Goal: Information Seeking & Learning: Compare options

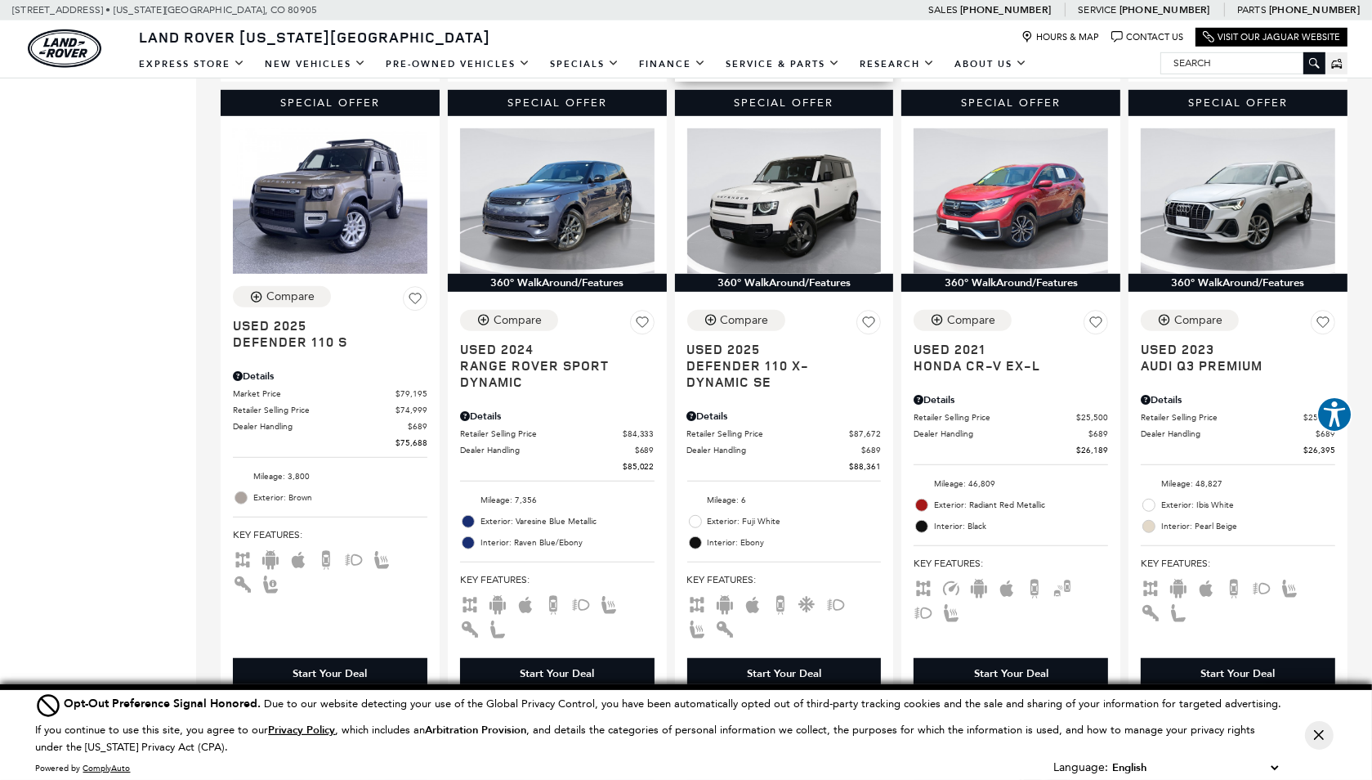
scroll to position [1062, 0]
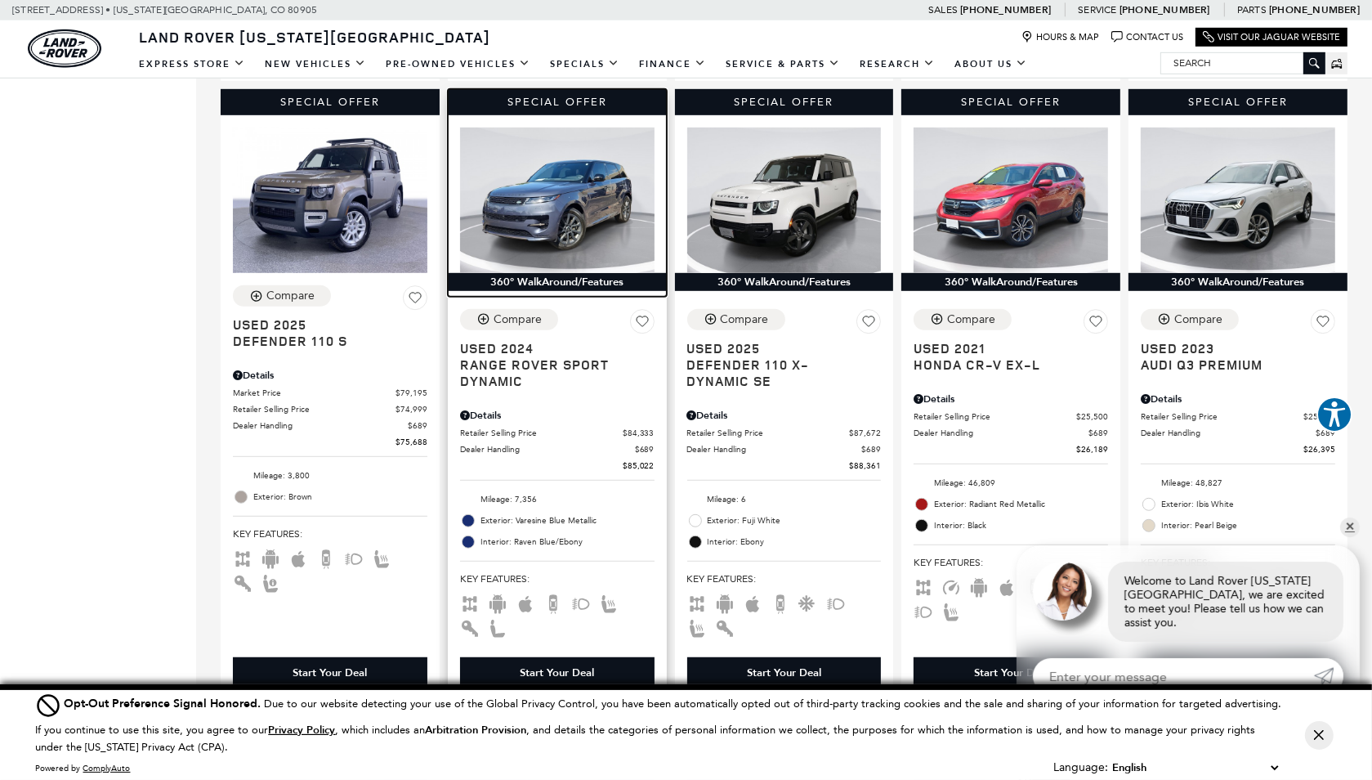
click at [565, 236] on img at bounding box center [557, 199] width 194 height 145
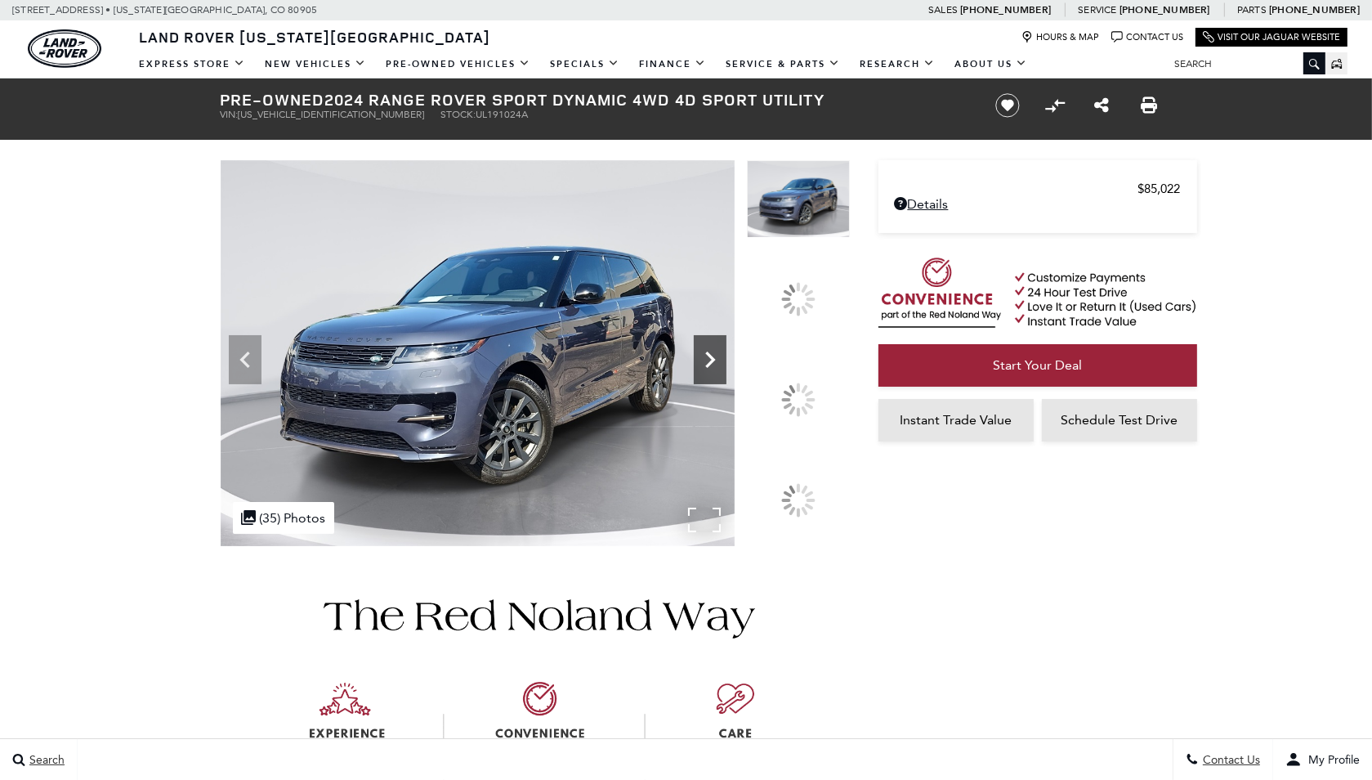
click at [807, 393] on div at bounding box center [798, 399] width 34 height 34
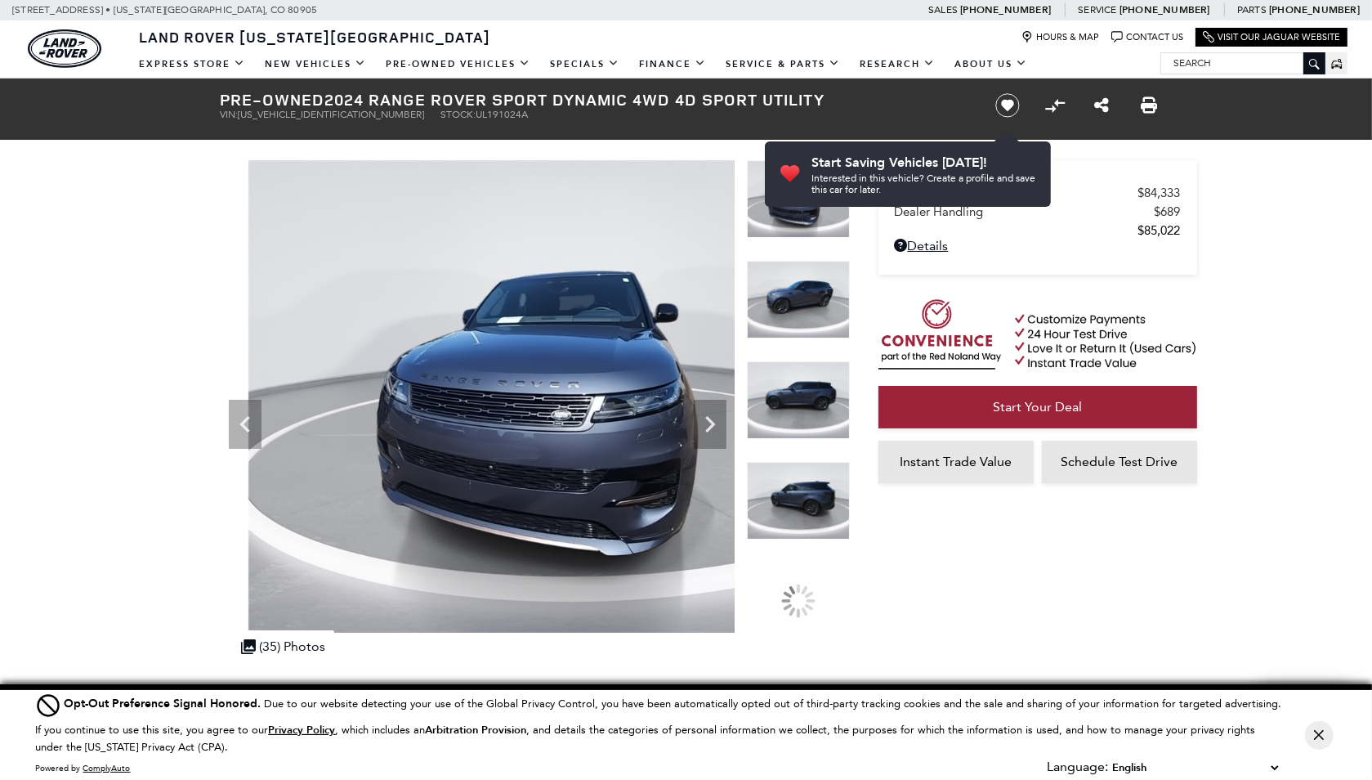
click at [803, 317] on img at bounding box center [798, 300] width 103 height 78
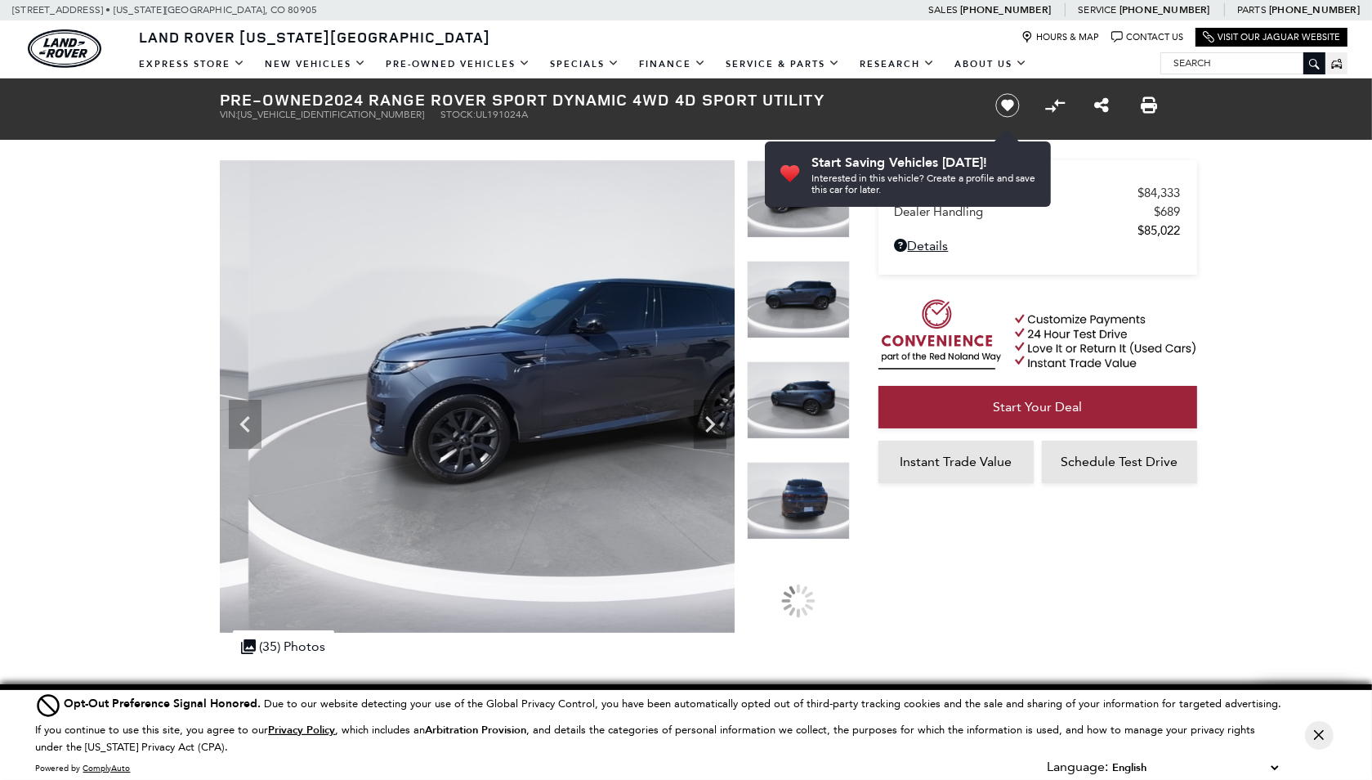
click at [807, 316] on img at bounding box center [798, 300] width 103 height 78
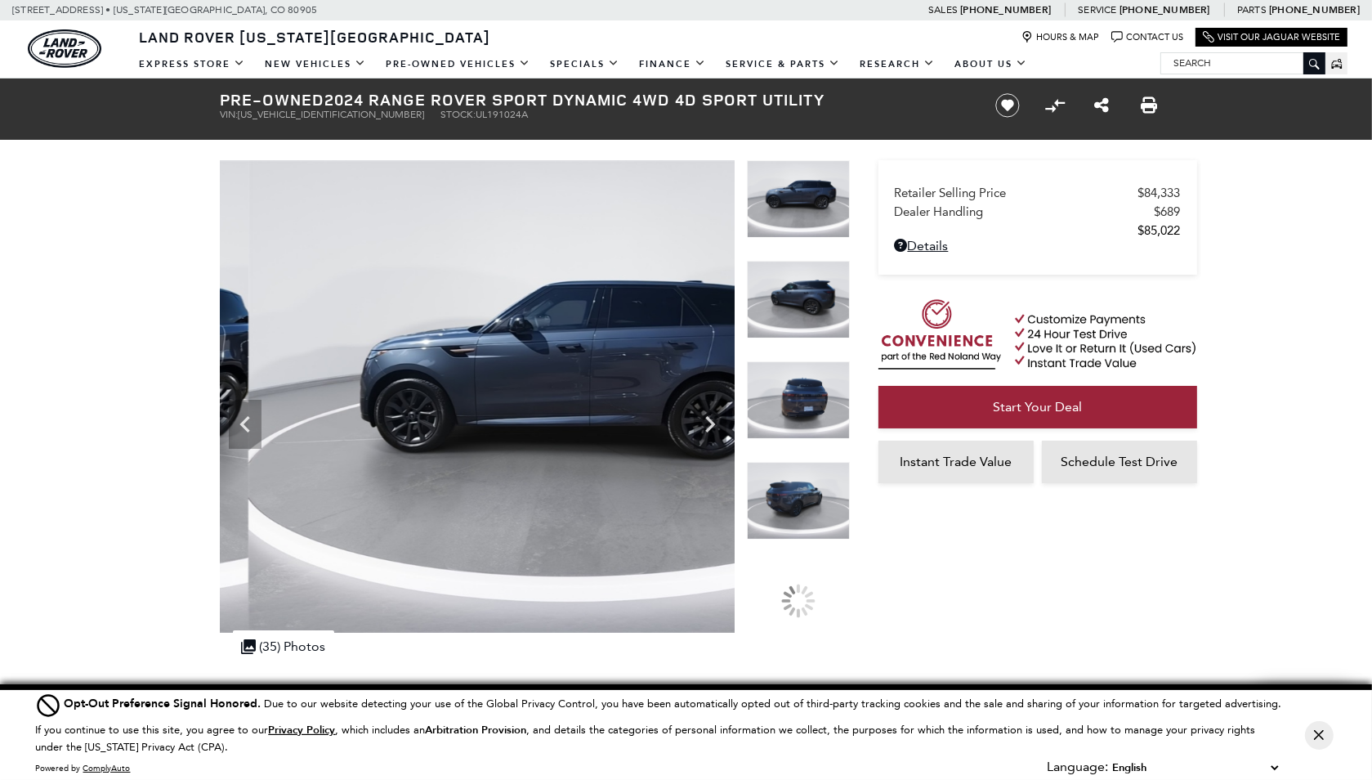
click at [807, 321] on img at bounding box center [798, 300] width 103 height 78
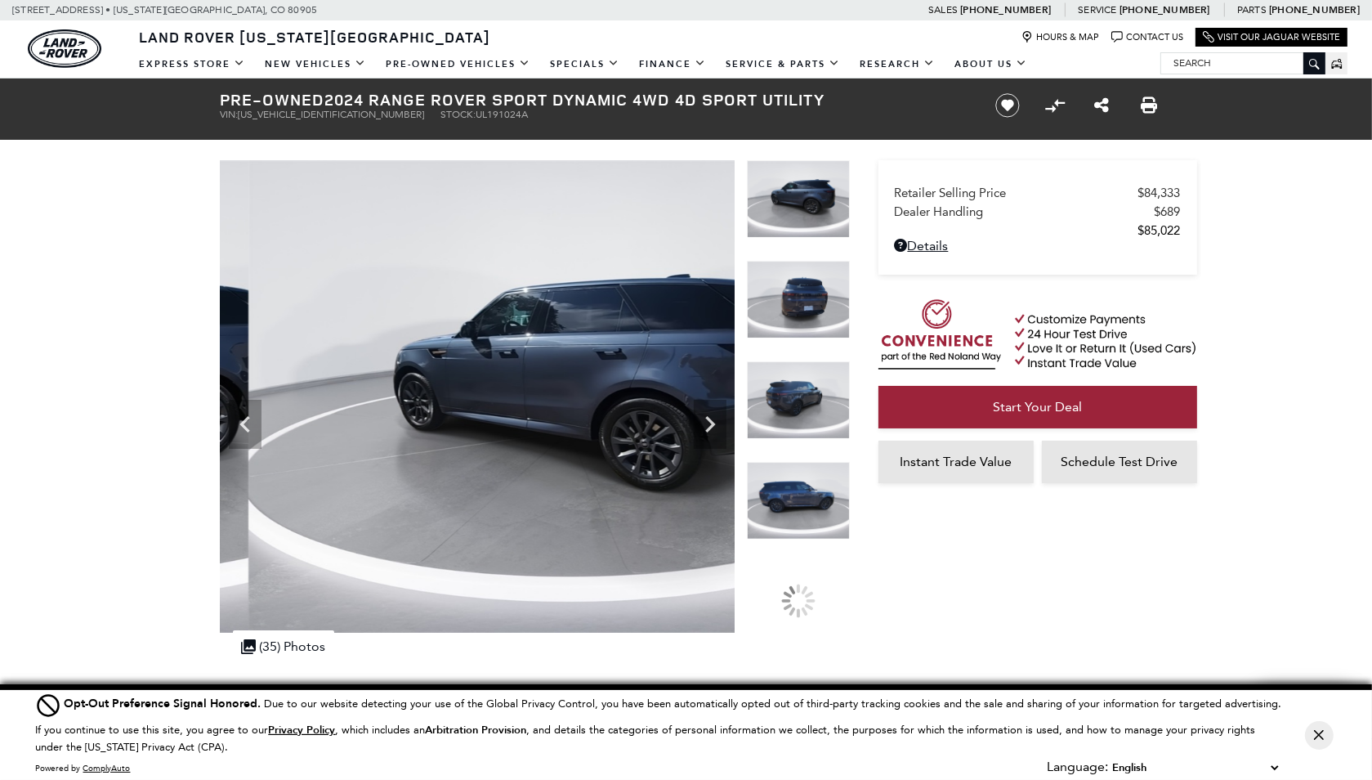
click at [807, 321] on img at bounding box center [798, 300] width 103 height 78
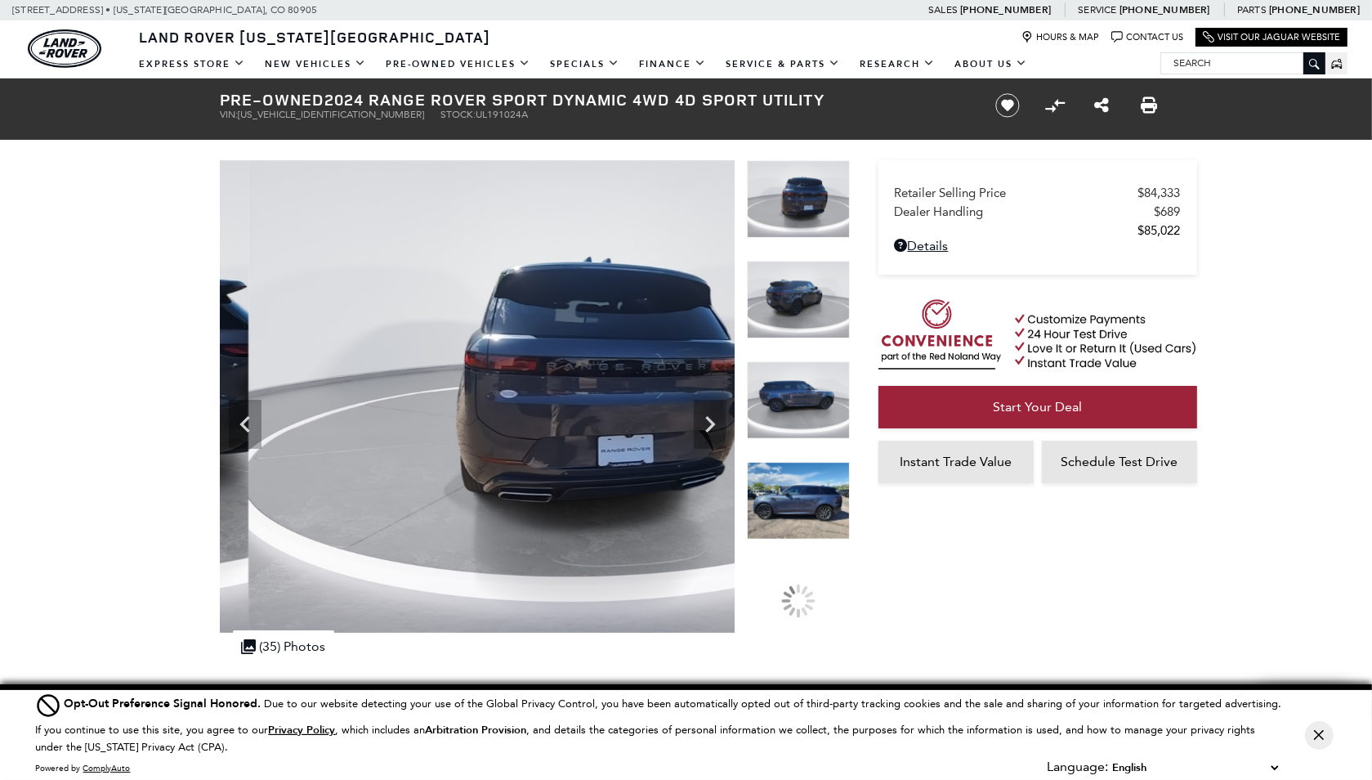
click at [807, 321] on img at bounding box center [798, 300] width 103 height 78
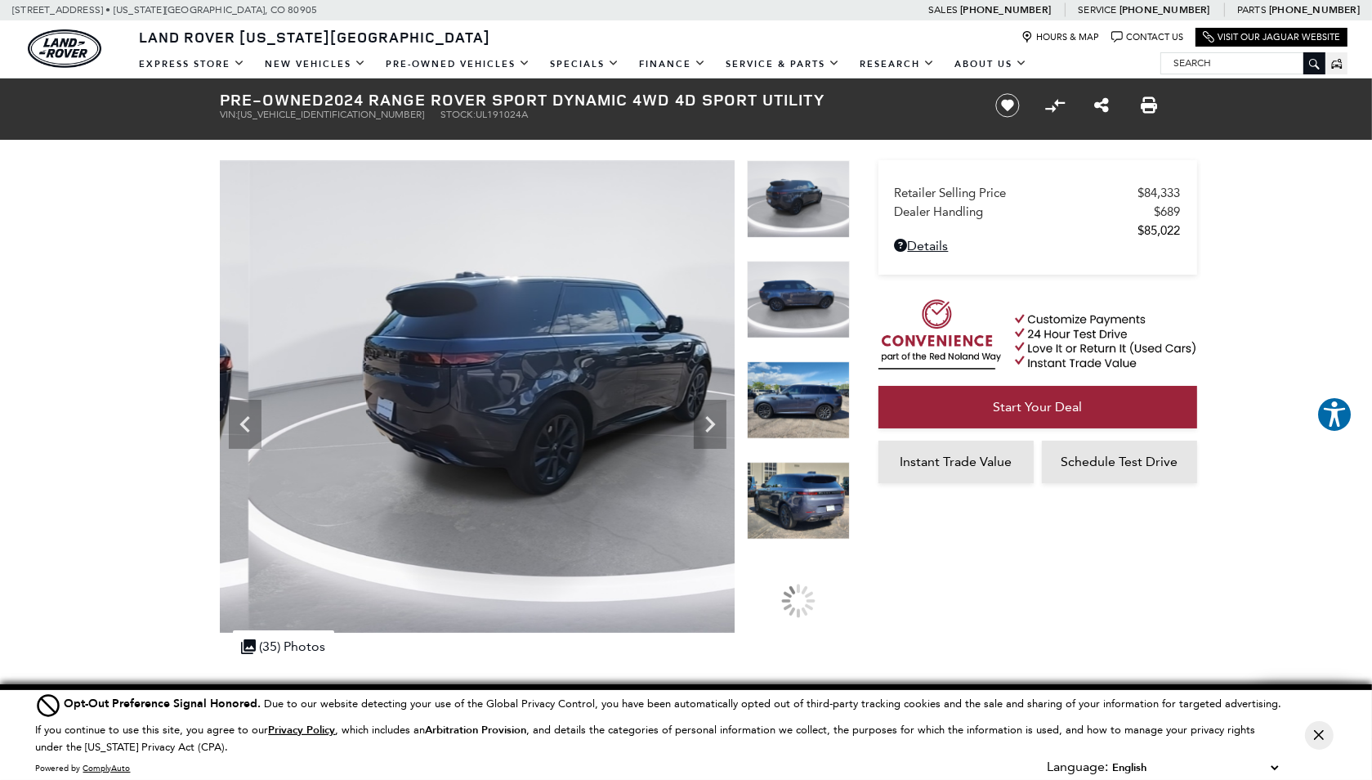
click at [807, 321] on img at bounding box center [798, 300] width 103 height 78
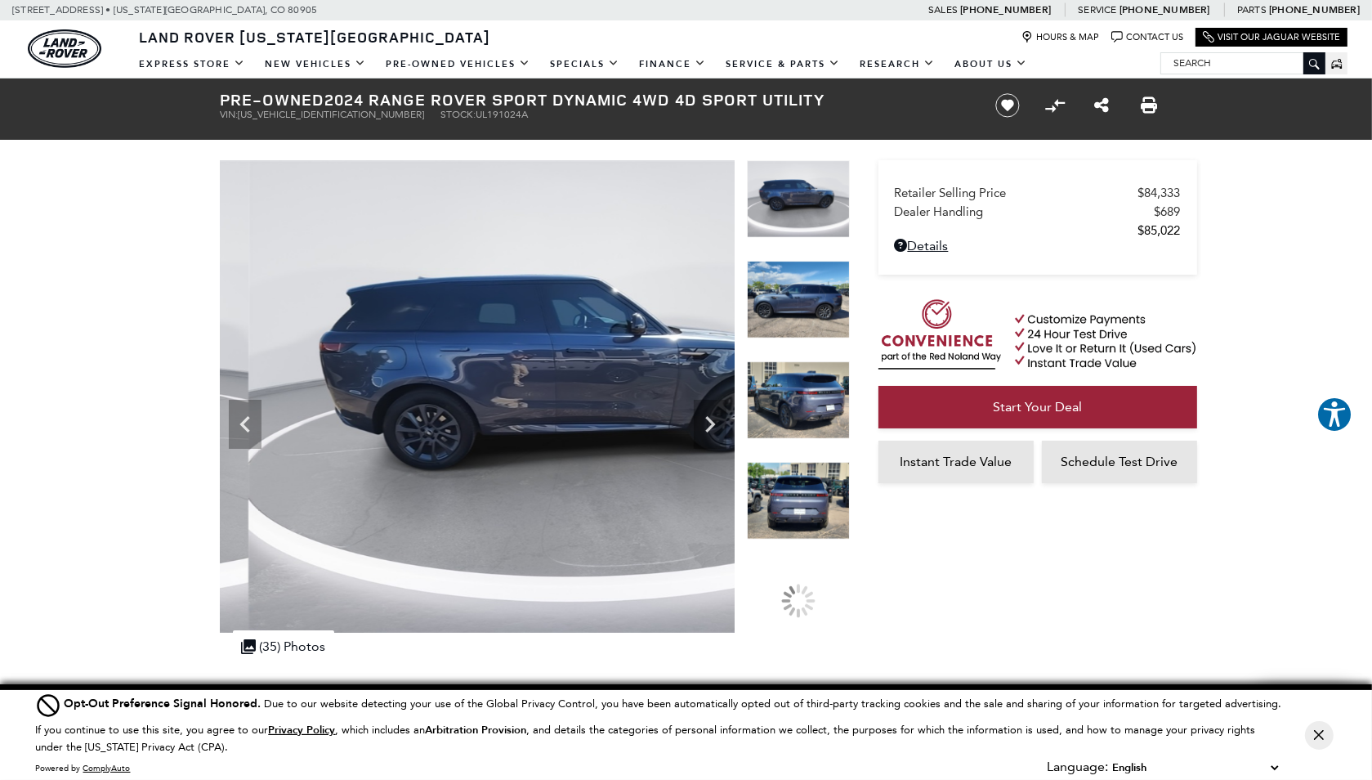
click at [807, 321] on img at bounding box center [798, 300] width 103 height 78
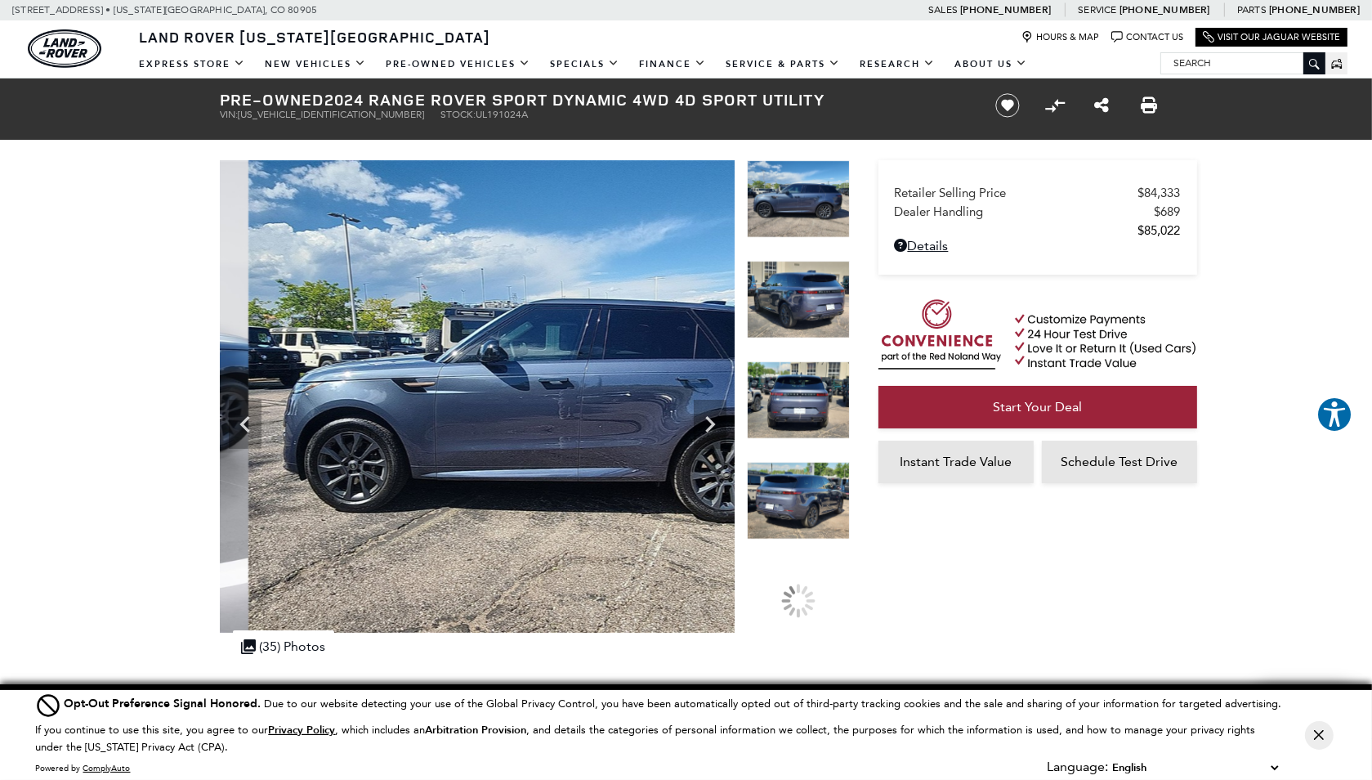
click at [807, 321] on img at bounding box center [798, 300] width 103 height 78
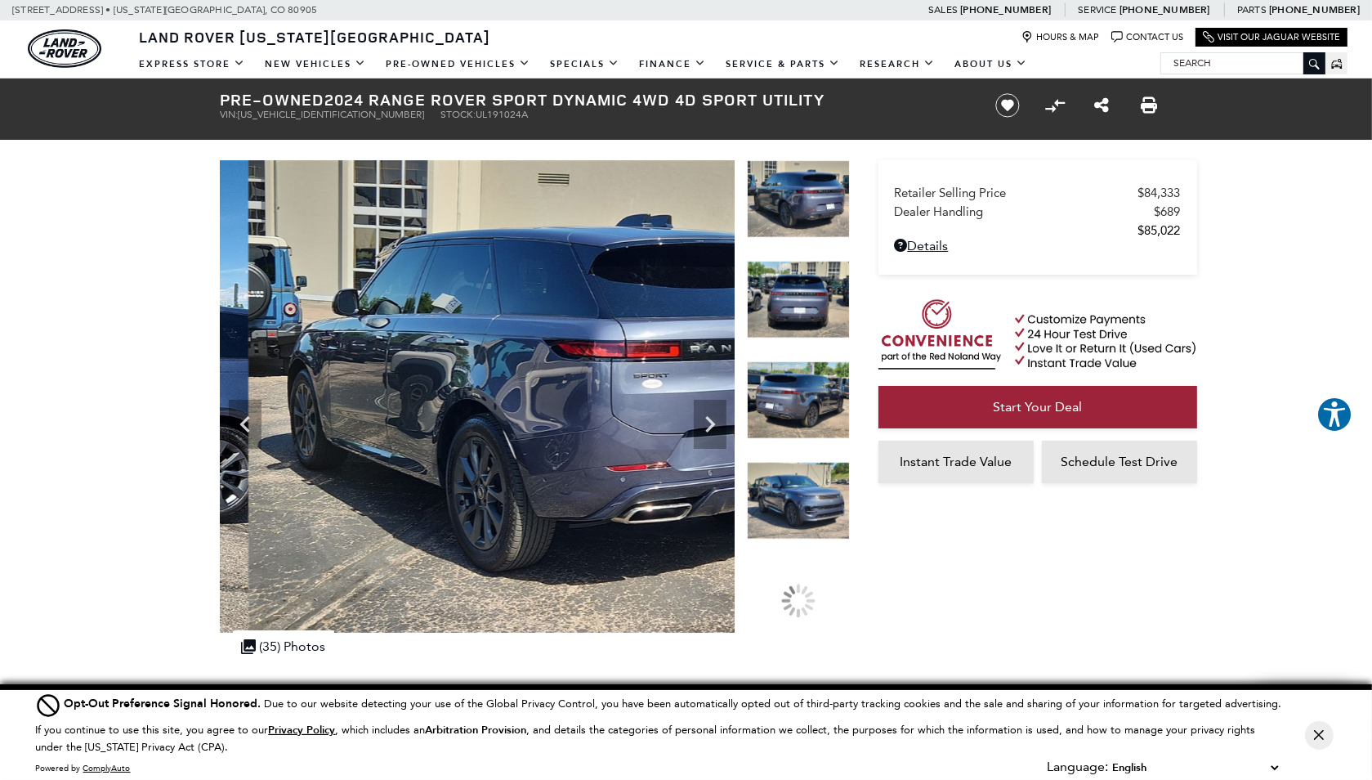
click at [807, 321] on img at bounding box center [798, 300] width 103 height 78
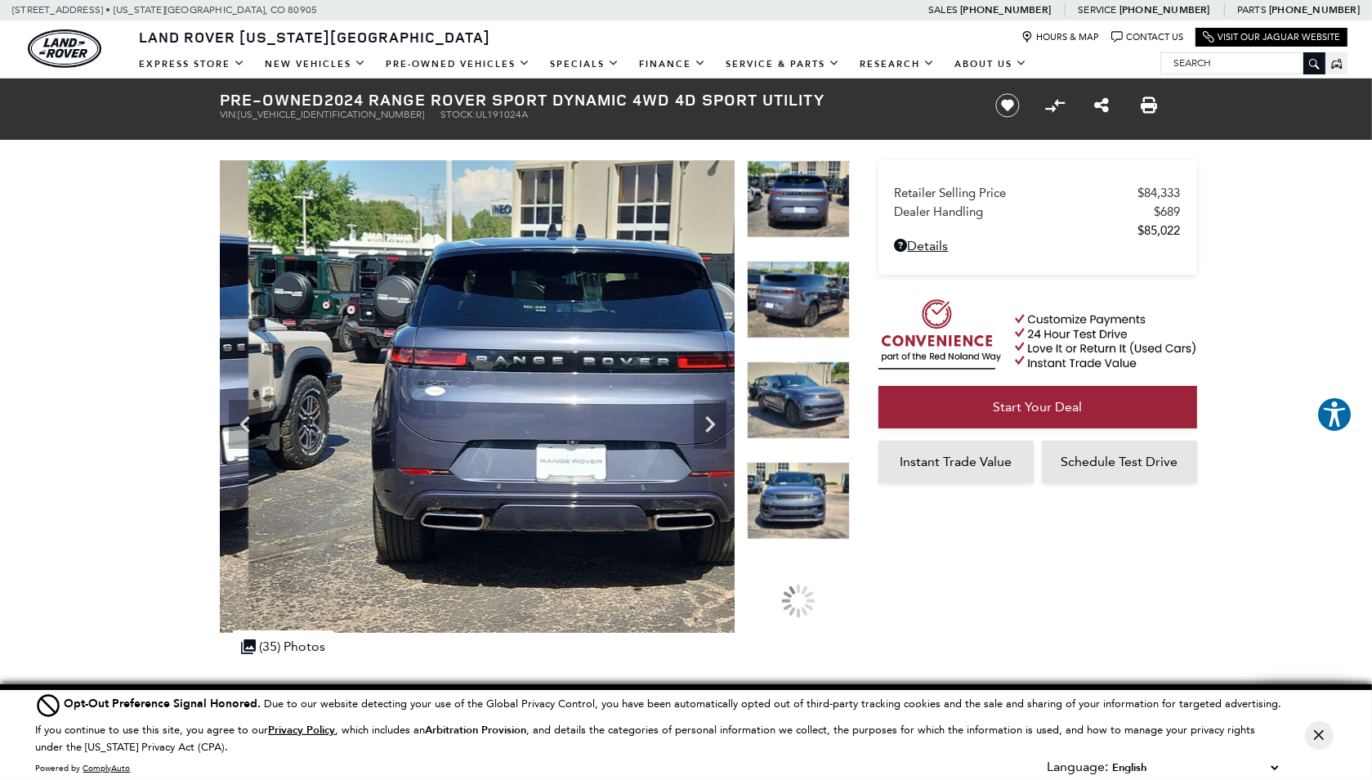
click at [807, 321] on img at bounding box center [798, 300] width 103 height 78
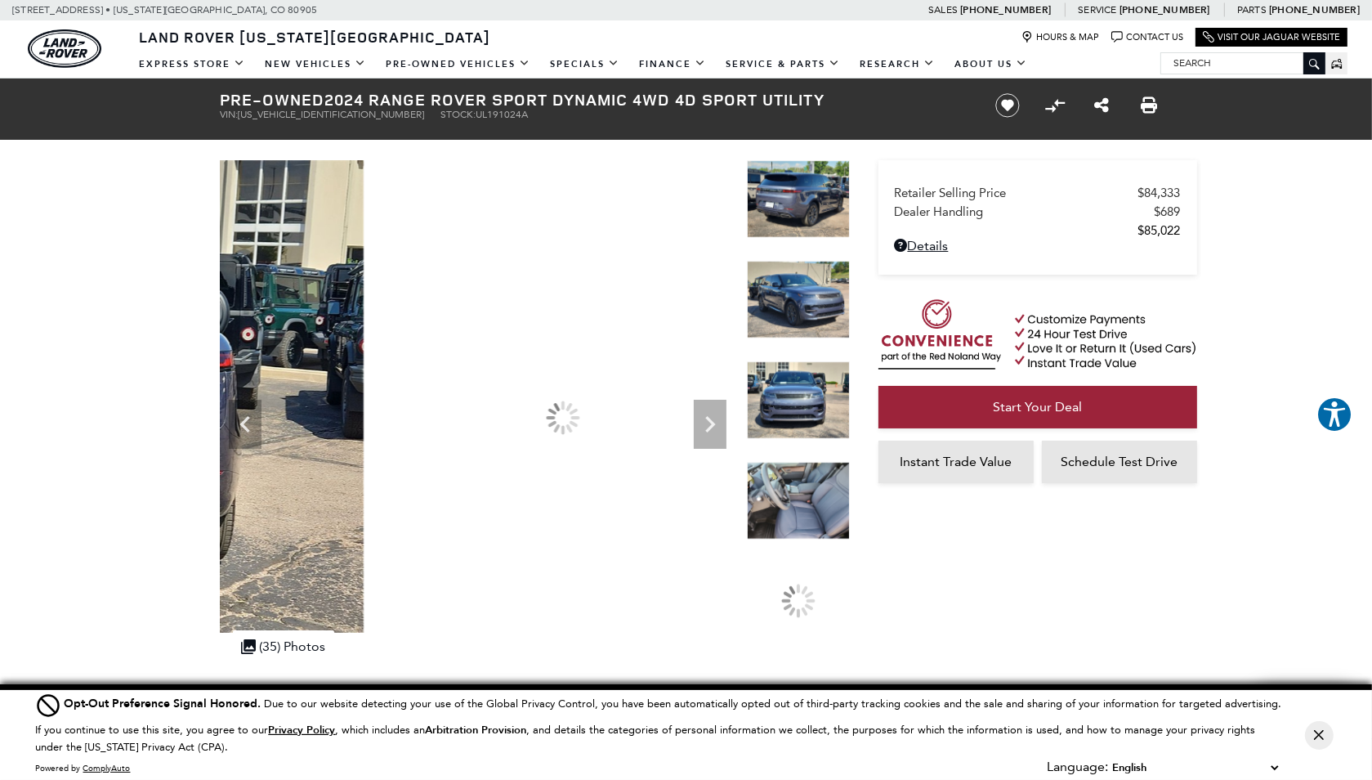
click at [807, 321] on img at bounding box center [798, 300] width 103 height 78
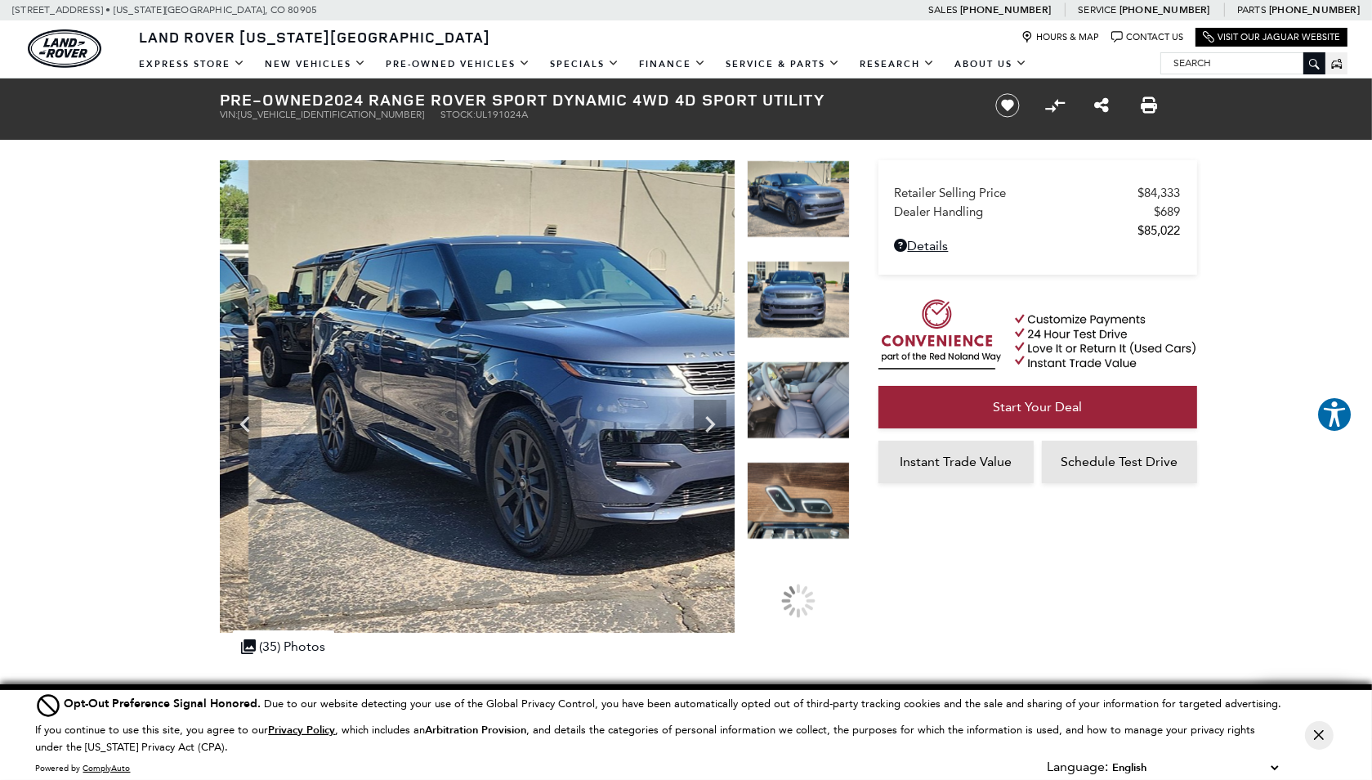
click at [807, 321] on img at bounding box center [798, 300] width 103 height 78
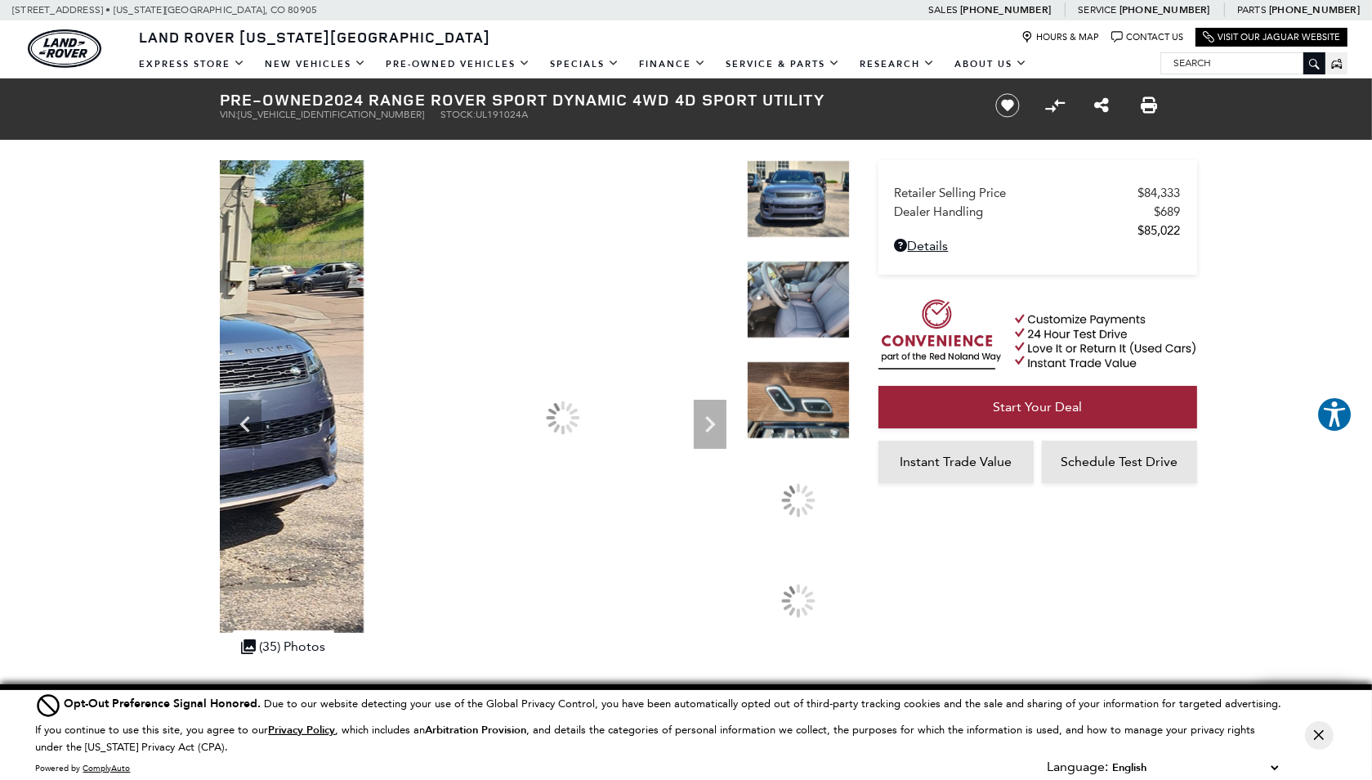
click at [807, 321] on img at bounding box center [798, 300] width 103 height 78
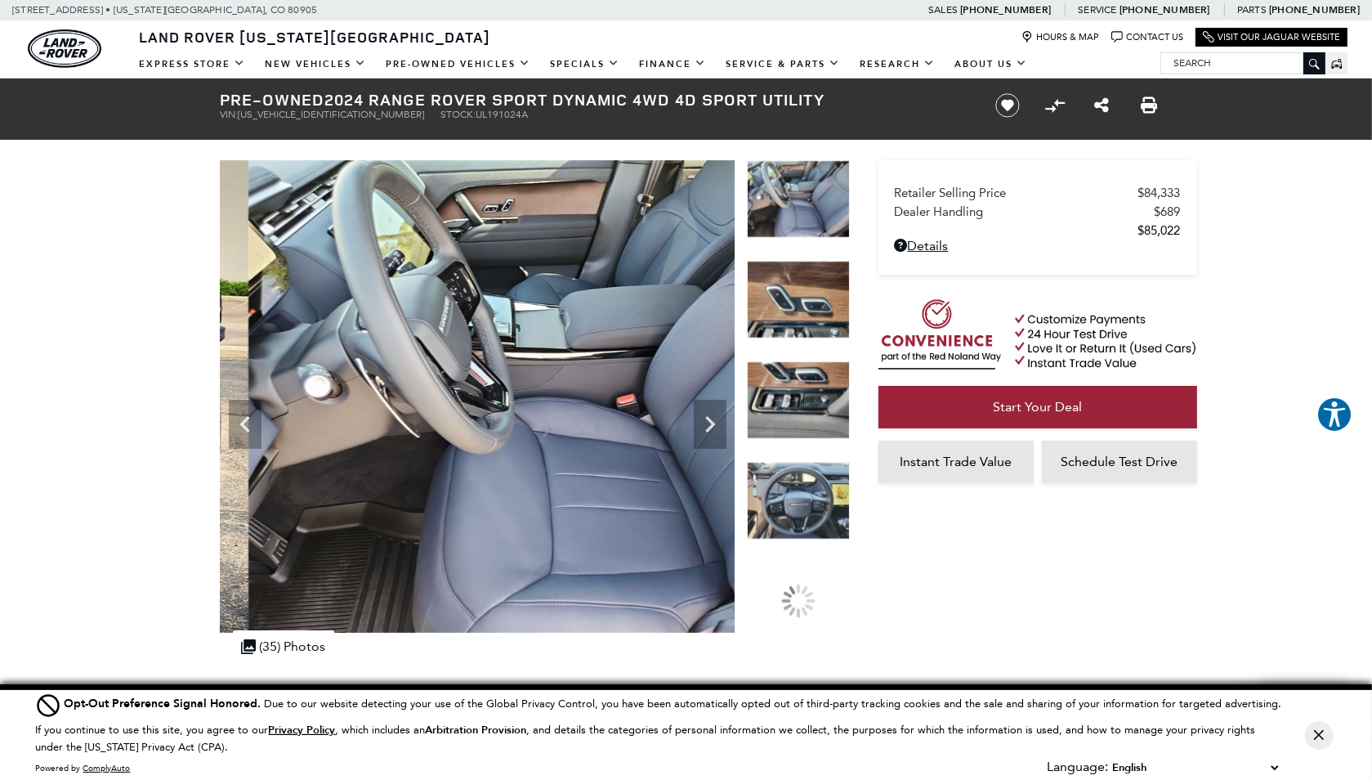
click at [807, 321] on img at bounding box center [798, 300] width 103 height 78
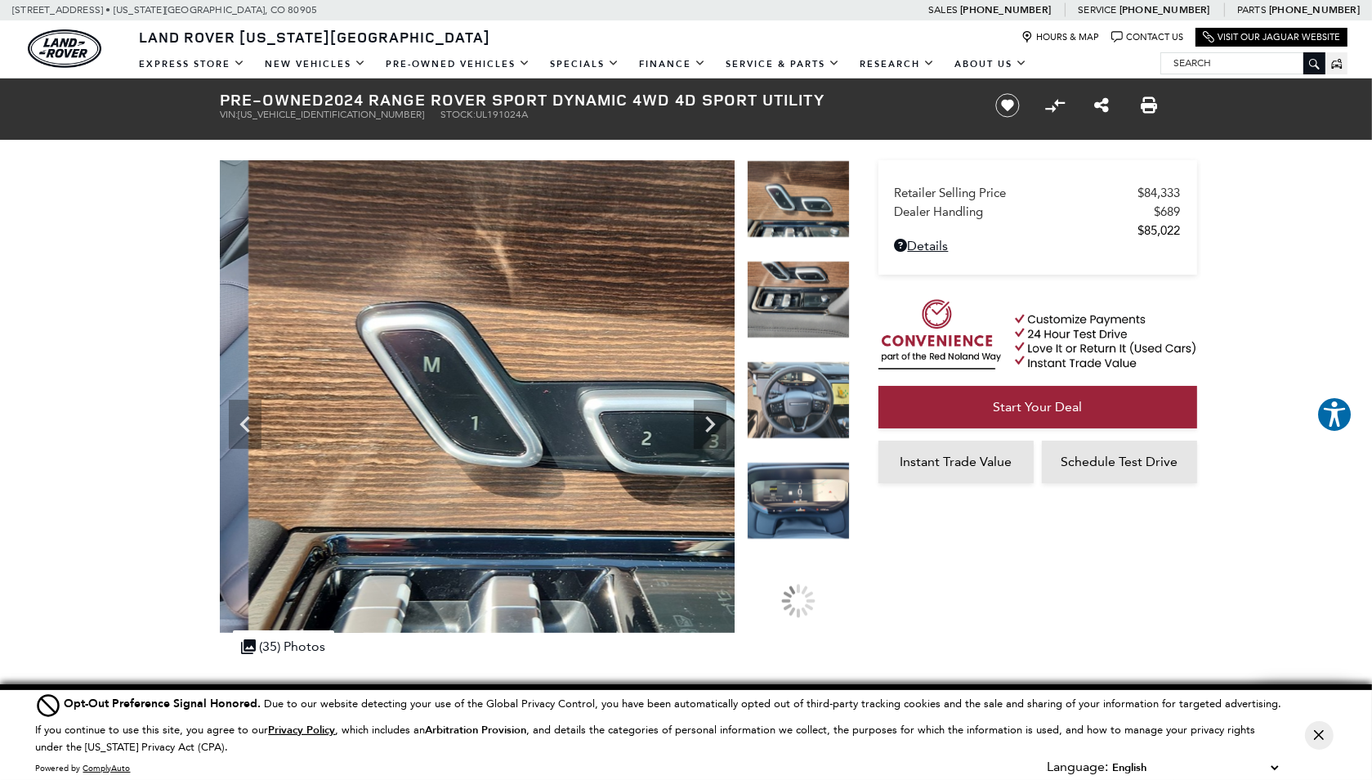
click at [807, 321] on img at bounding box center [798, 300] width 103 height 78
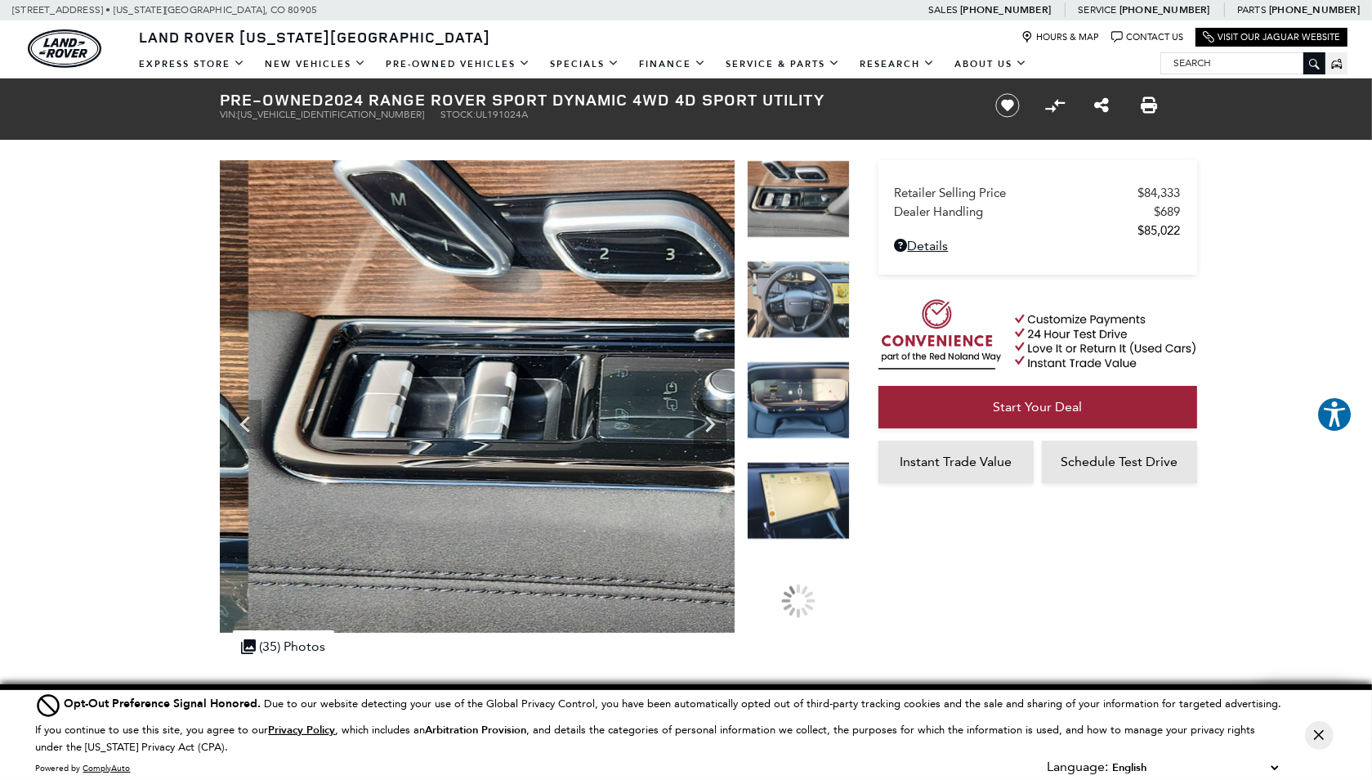
click at [807, 321] on img at bounding box center [798, 300] width 103 height 78
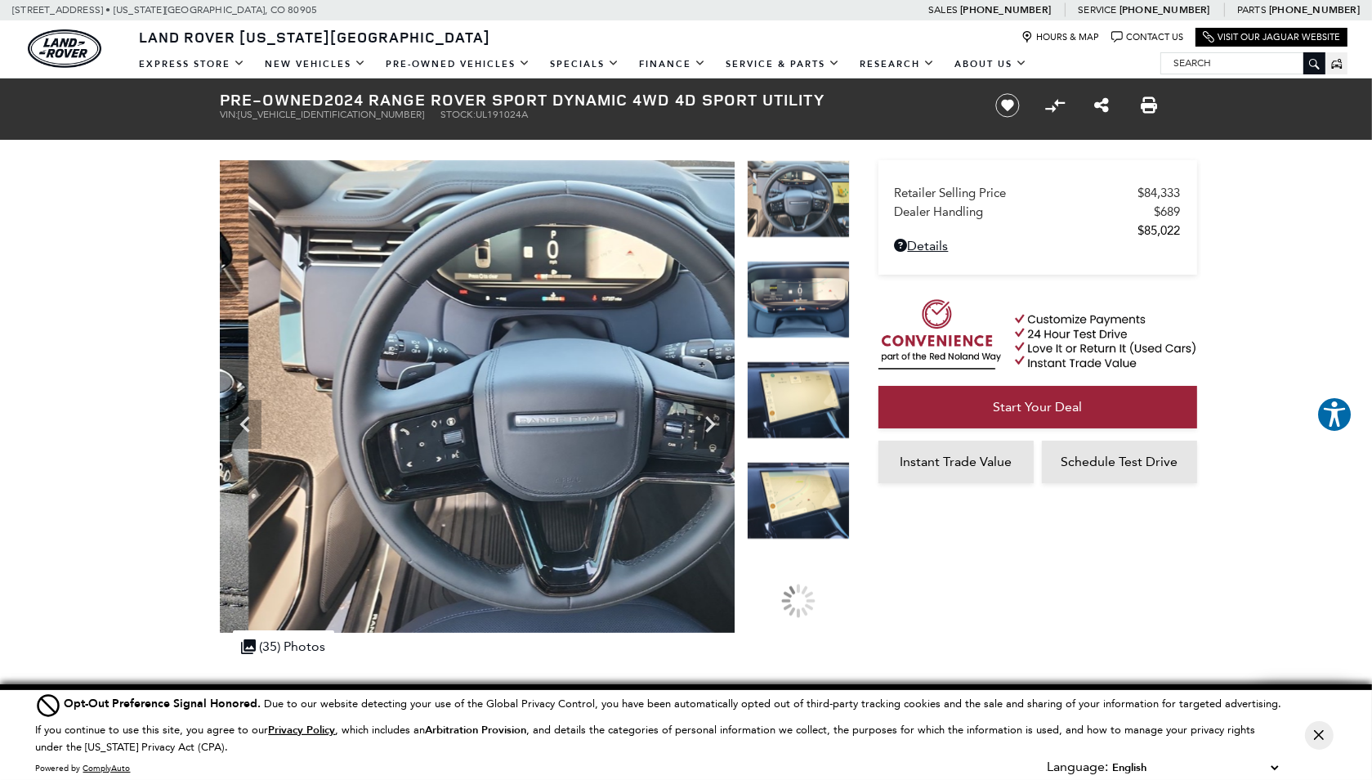
click at [807, 321] on img at bounding box center [798, 300] width 103 height 78
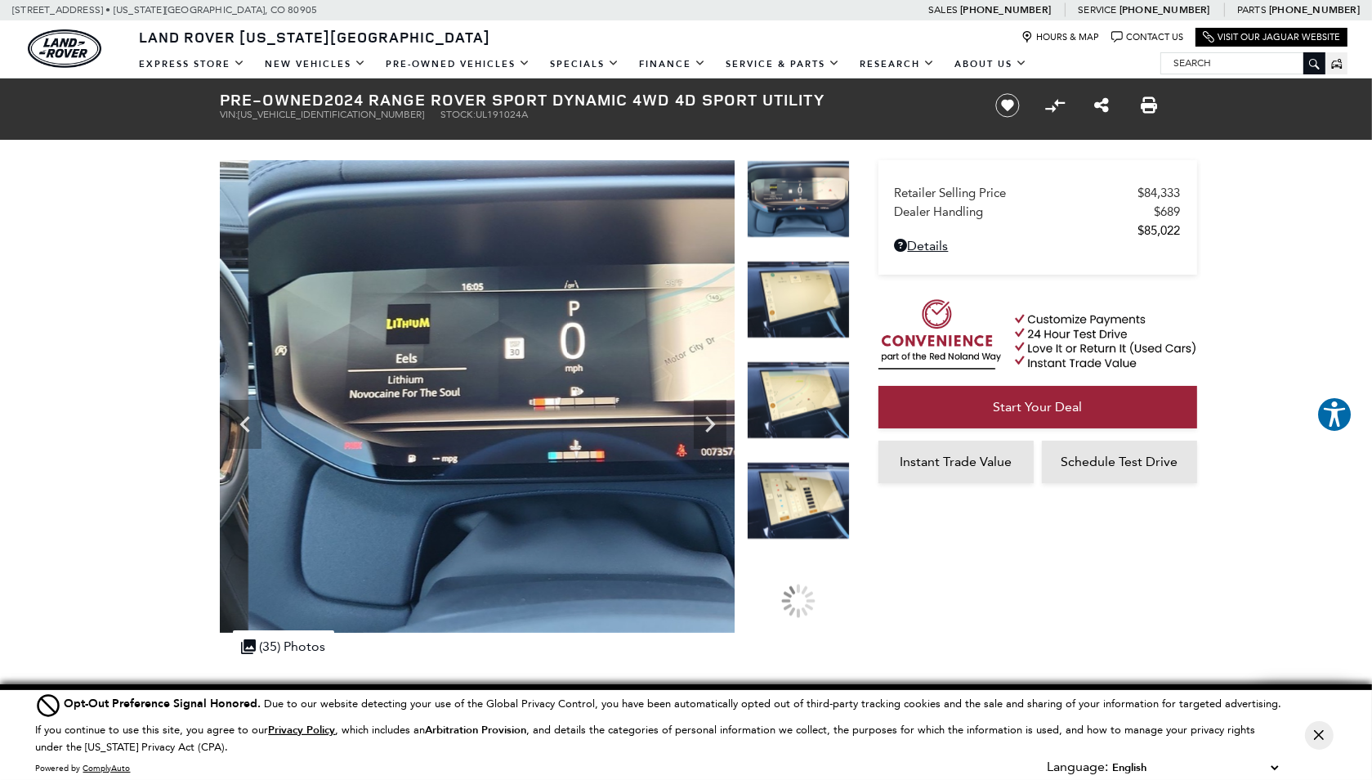
click at [807, 321] on img at bounding box center [798, 300] width 103 height 78
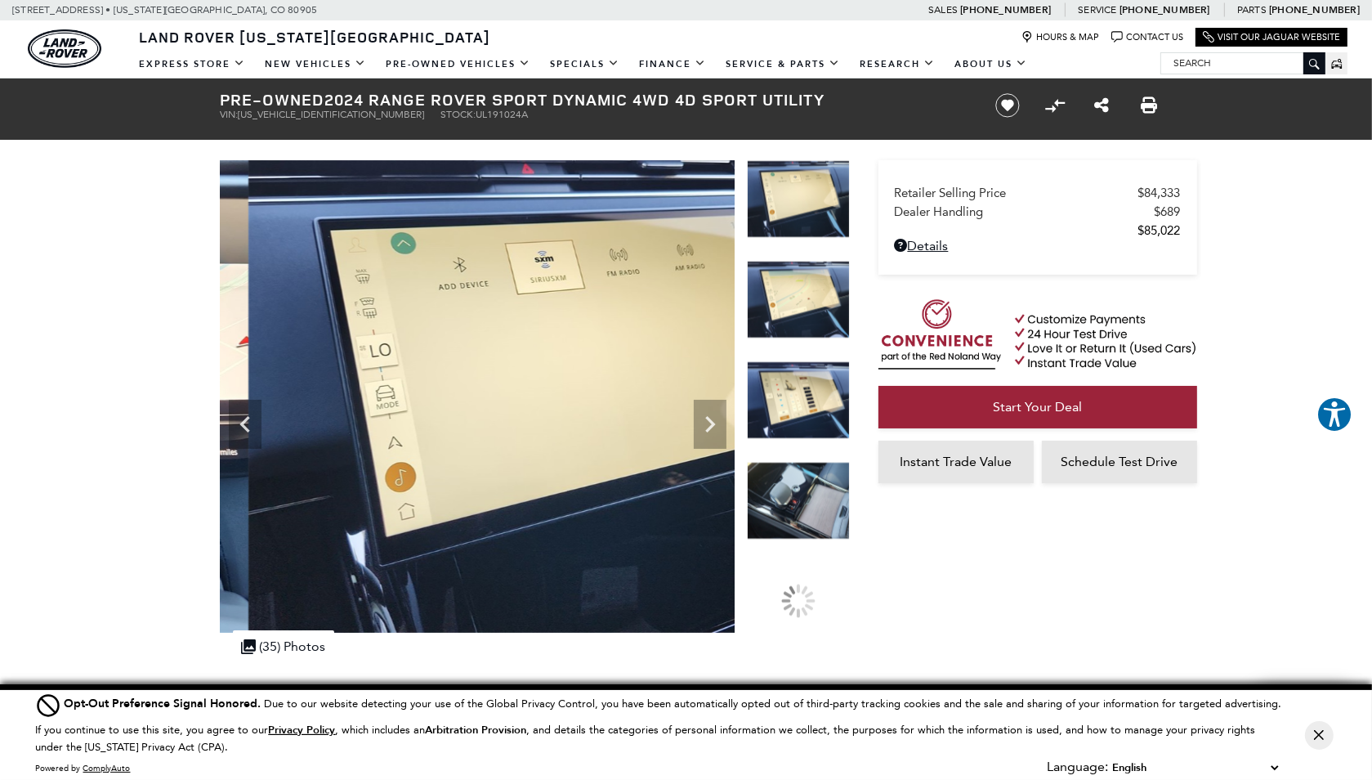
click at [807, 321] on img at bounding box center [798, 300] width 103 height 78
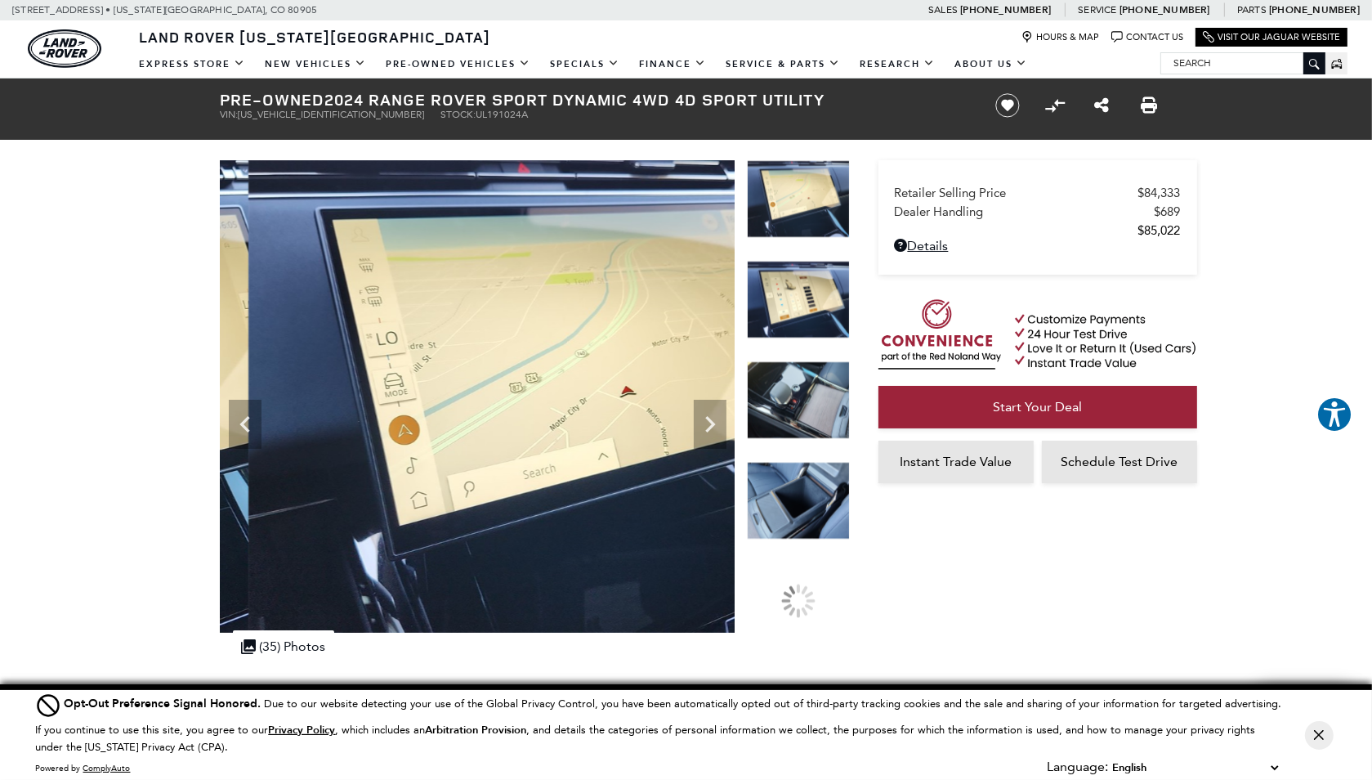
click at [808, 385] on img at bounding box center [798, 400] width 103 height 78
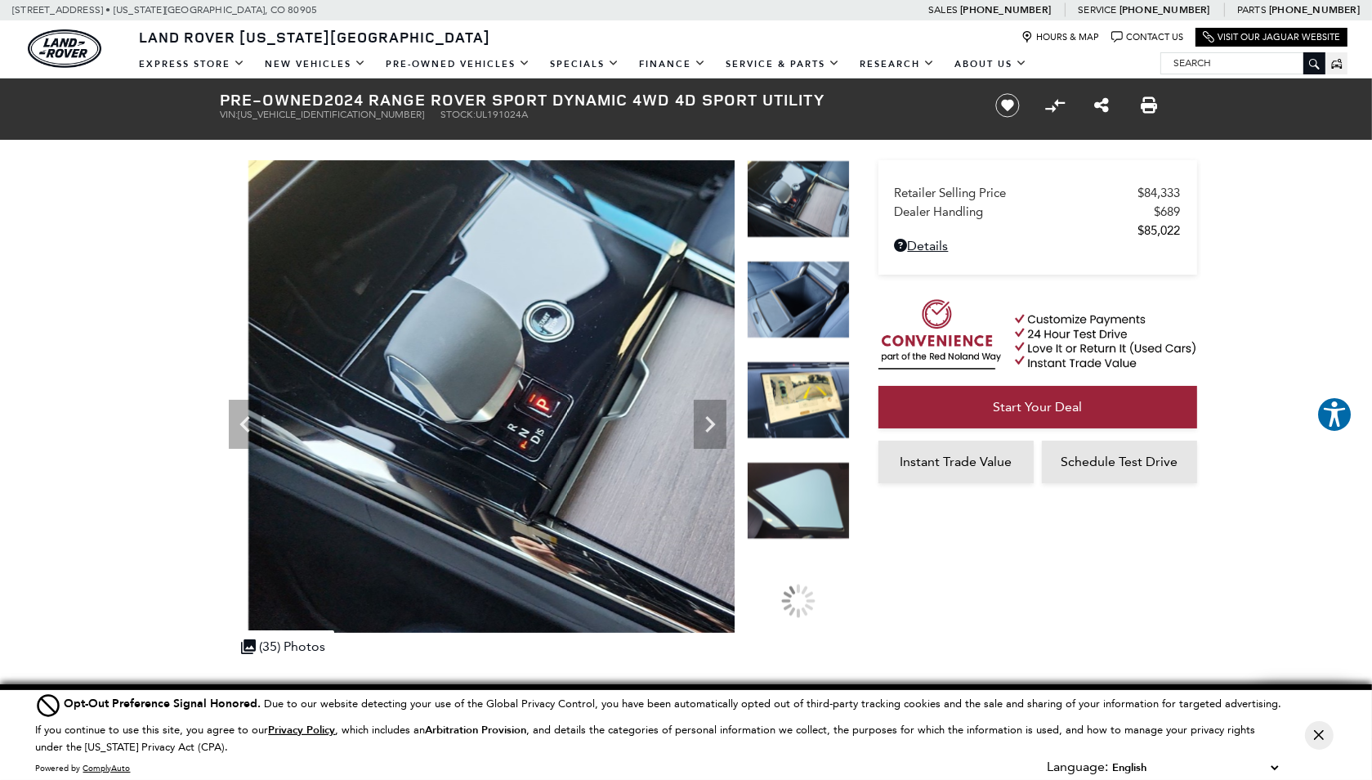
click at [798, 315] on img at bounding box center [798, 300] width 103 height 78
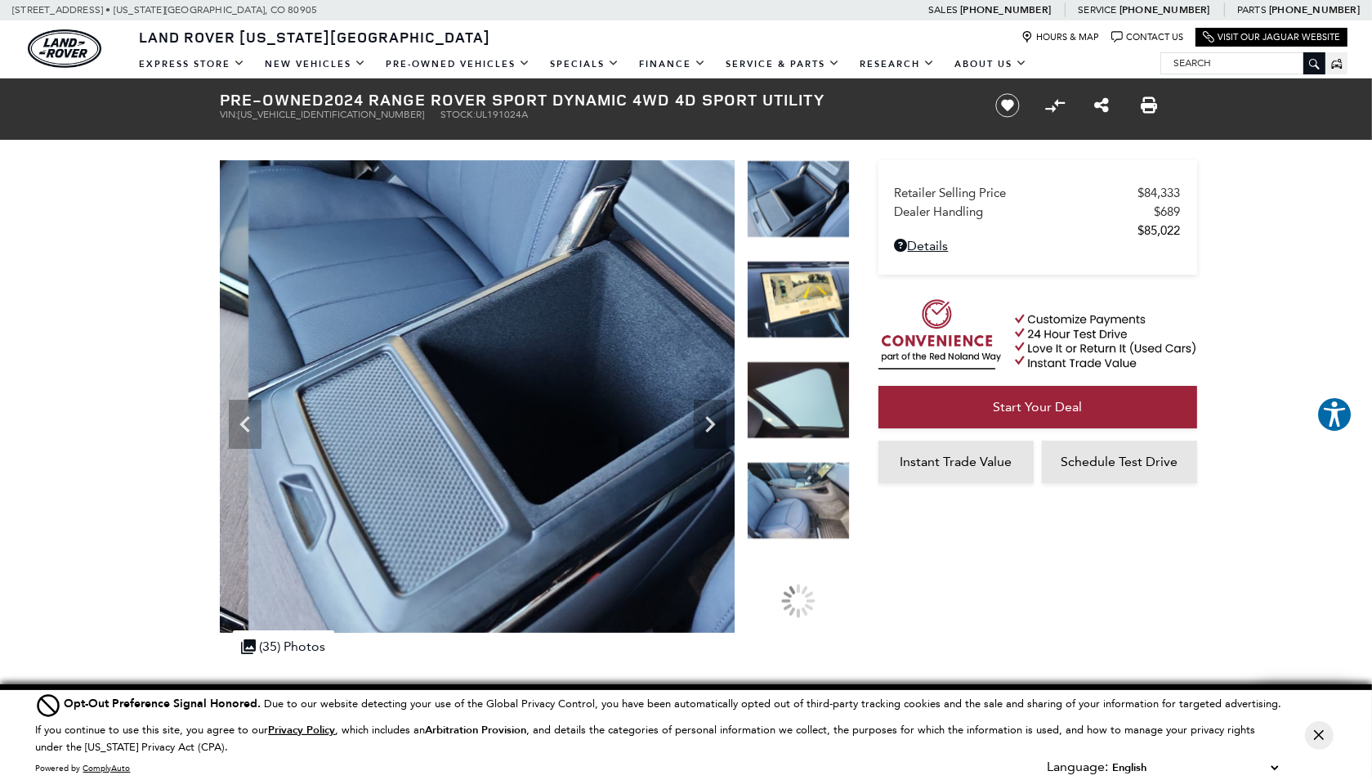
click at [809, 396] on img at bounding box center [798, 400] width 103 height 78
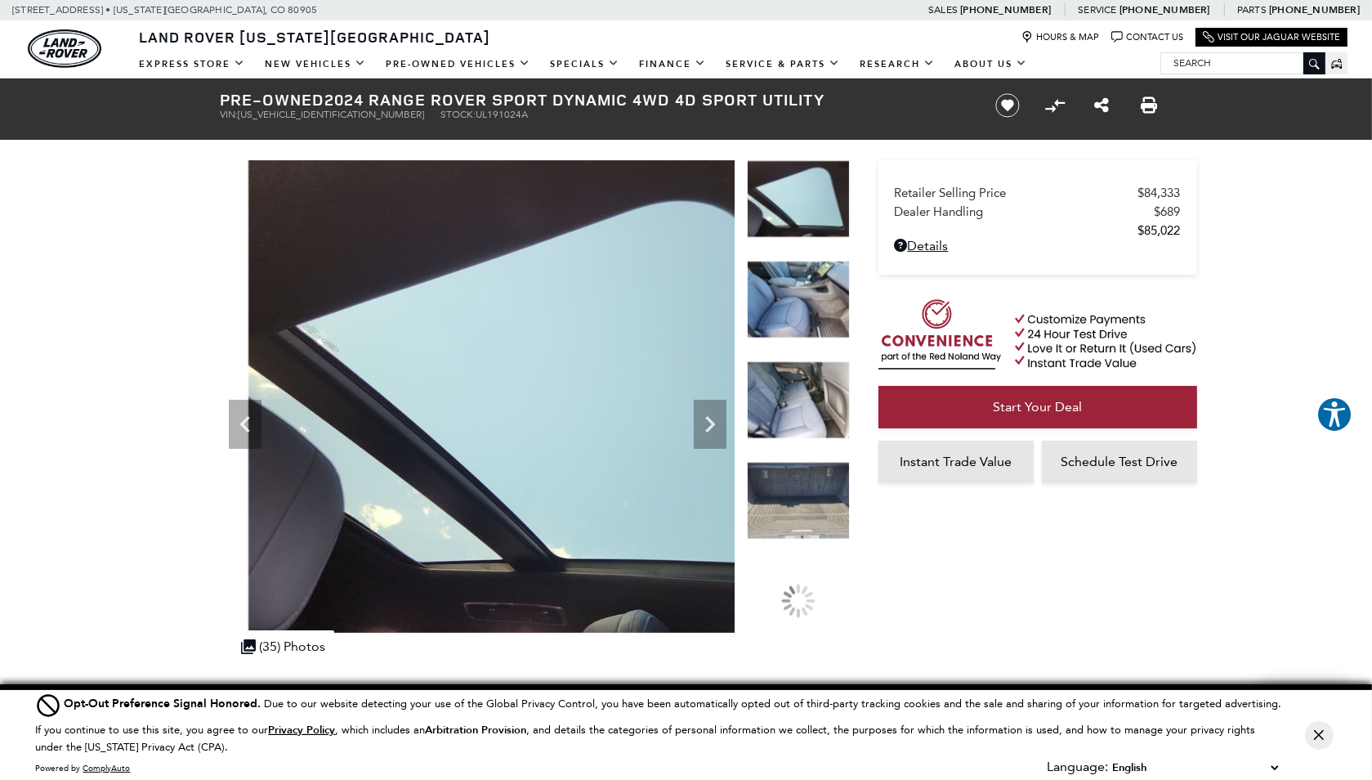
click at [801, 329] on img at bounding box center [798, 300] width 103 height 78
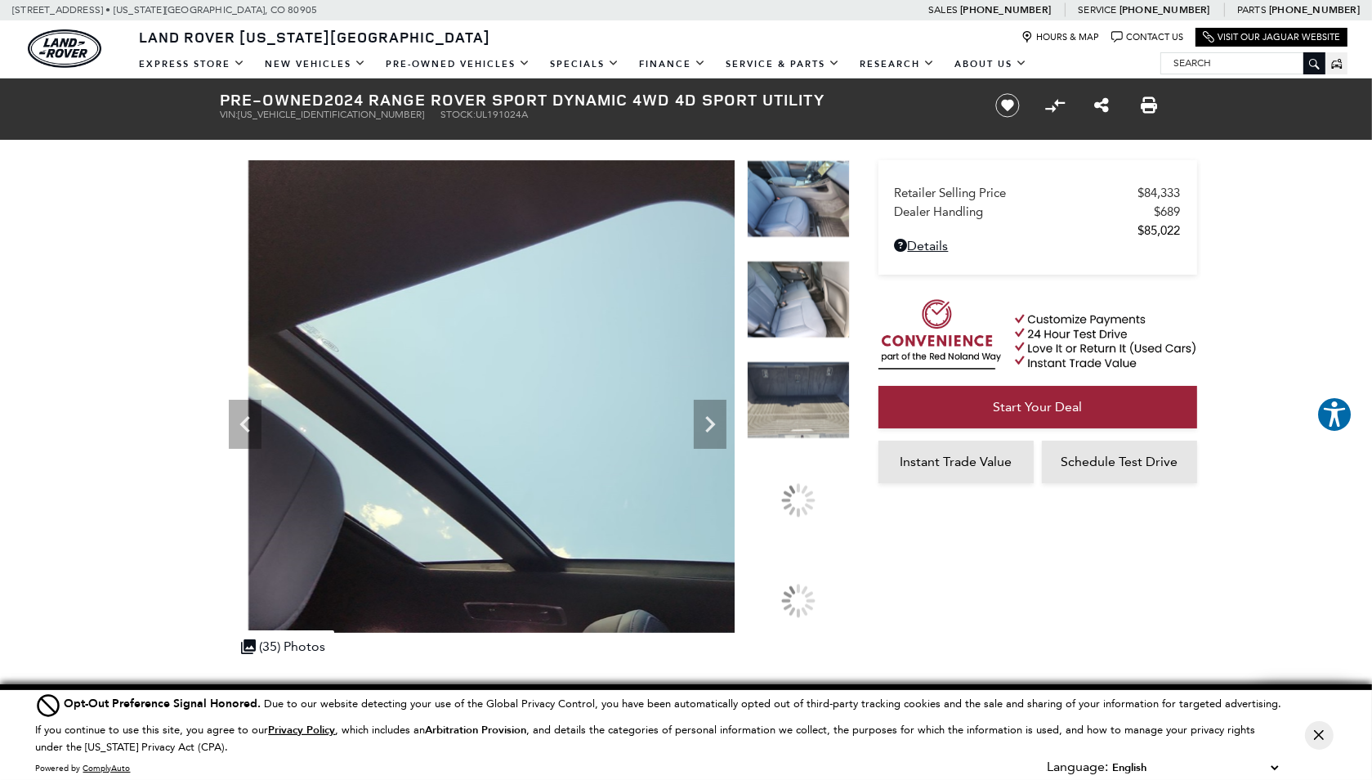
click at [801, 329] on img at bounding box center [798, 300] width 103 height 78
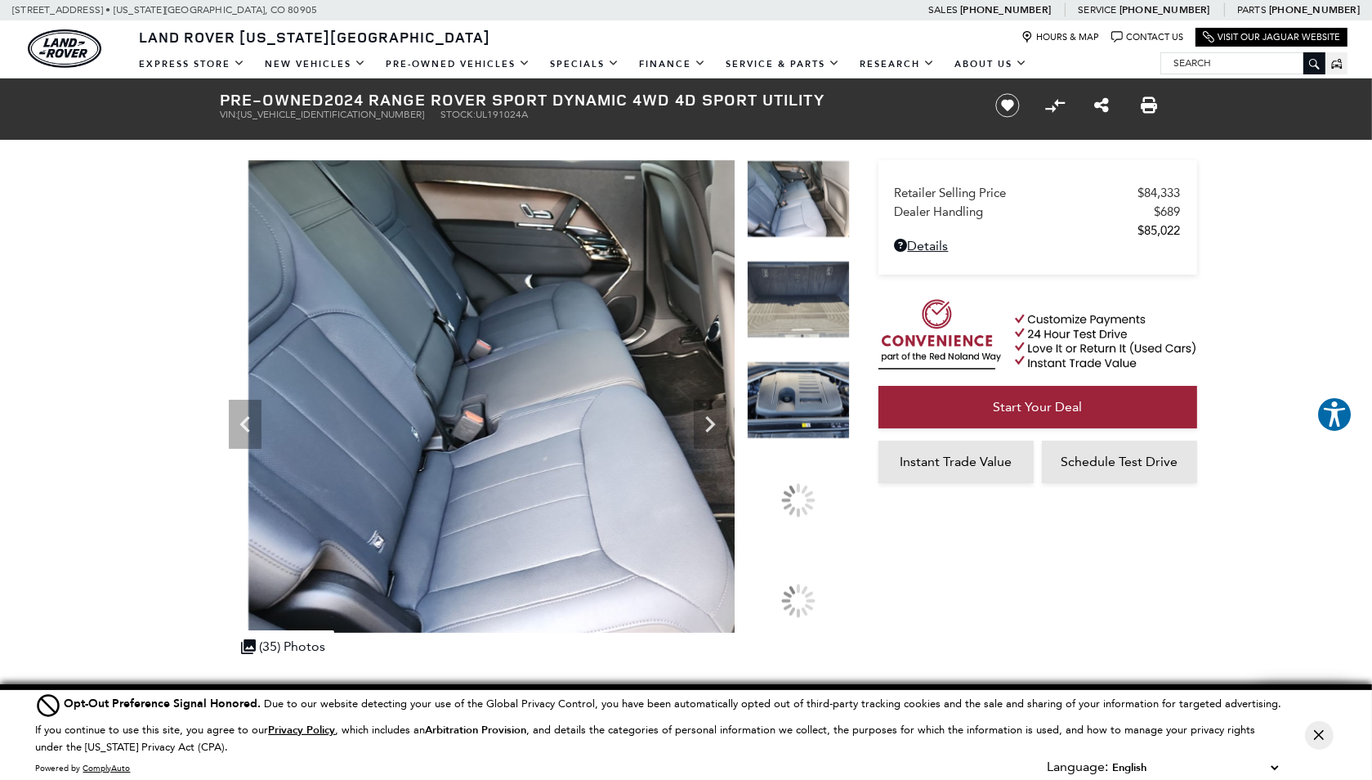
click at [801, 329] on img at bounding box center [798, 300] width 103 height 78
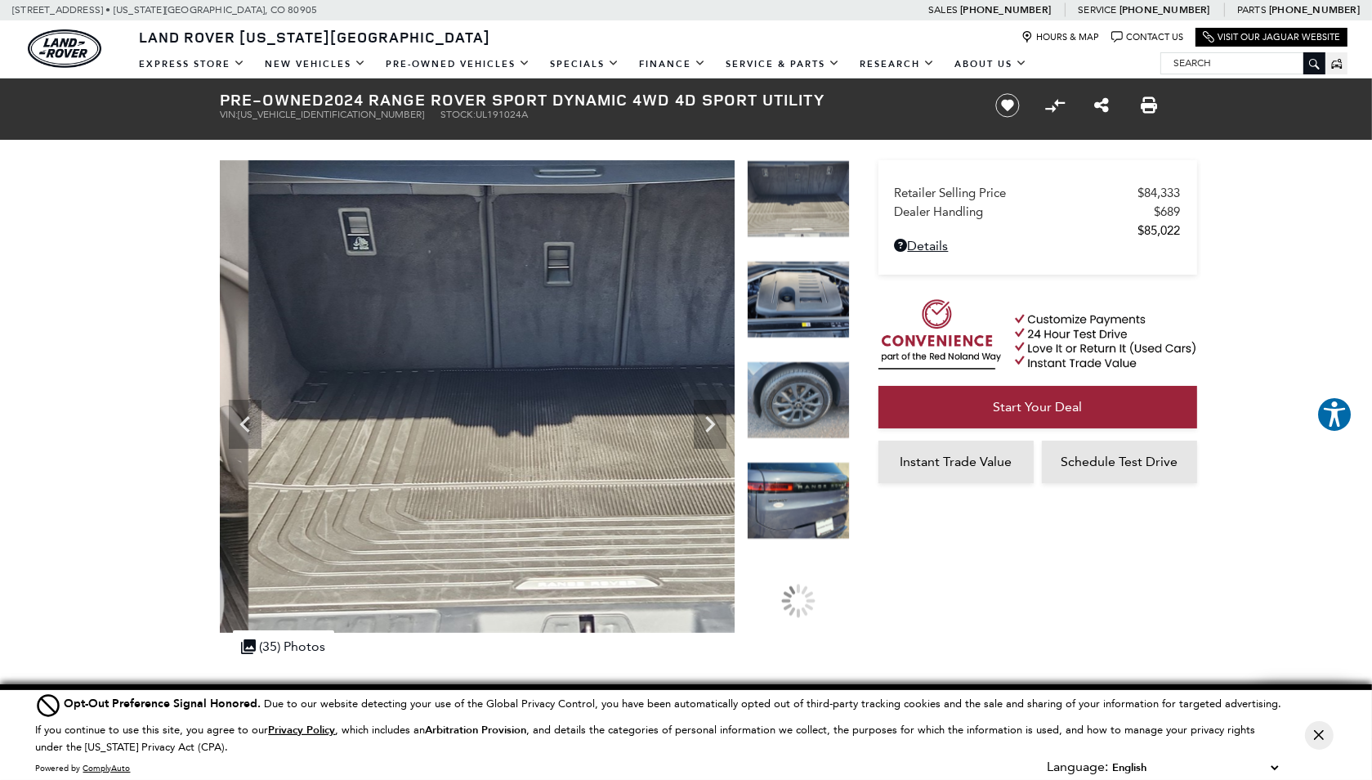
click at [801, 328] on img at bounding box center [798, 300] width 103 height 78
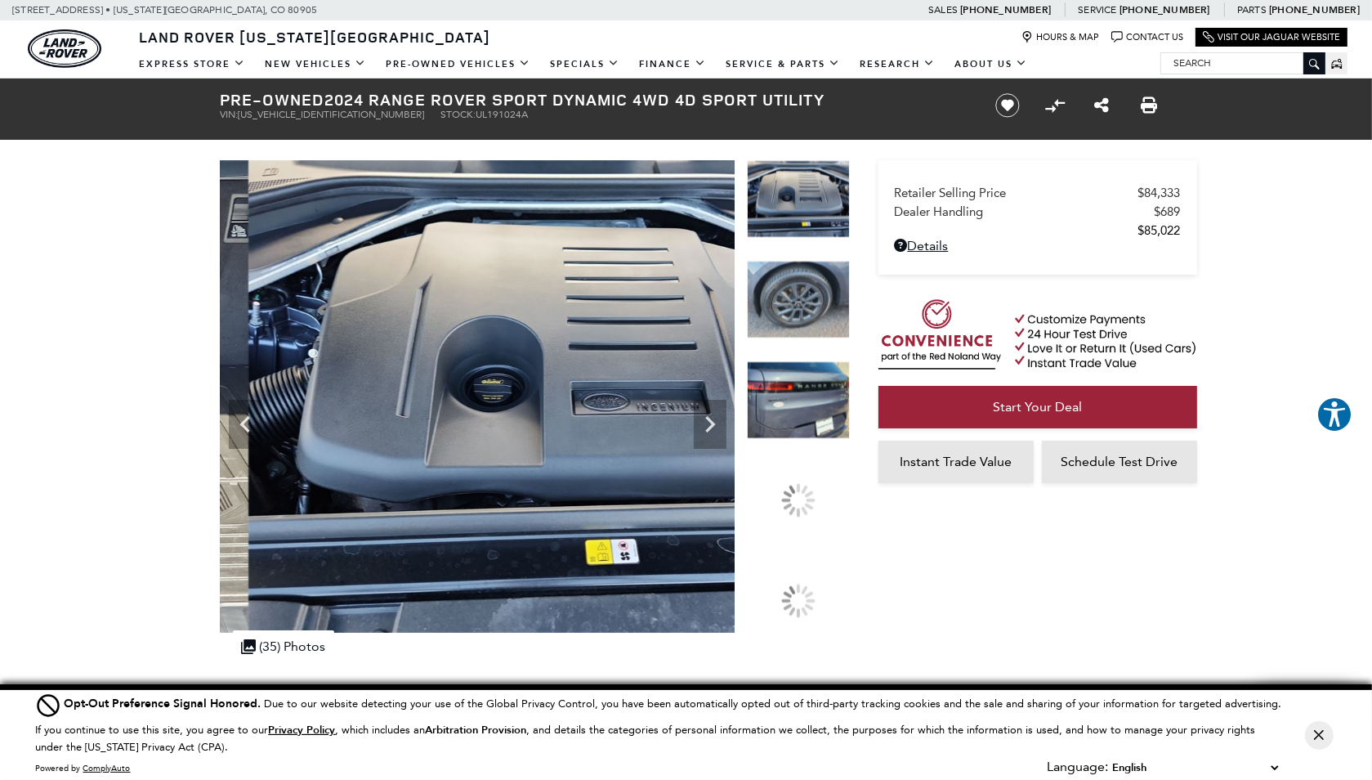
click at [801, 328] on img at bounding box center [798, 300] width 103 height 78
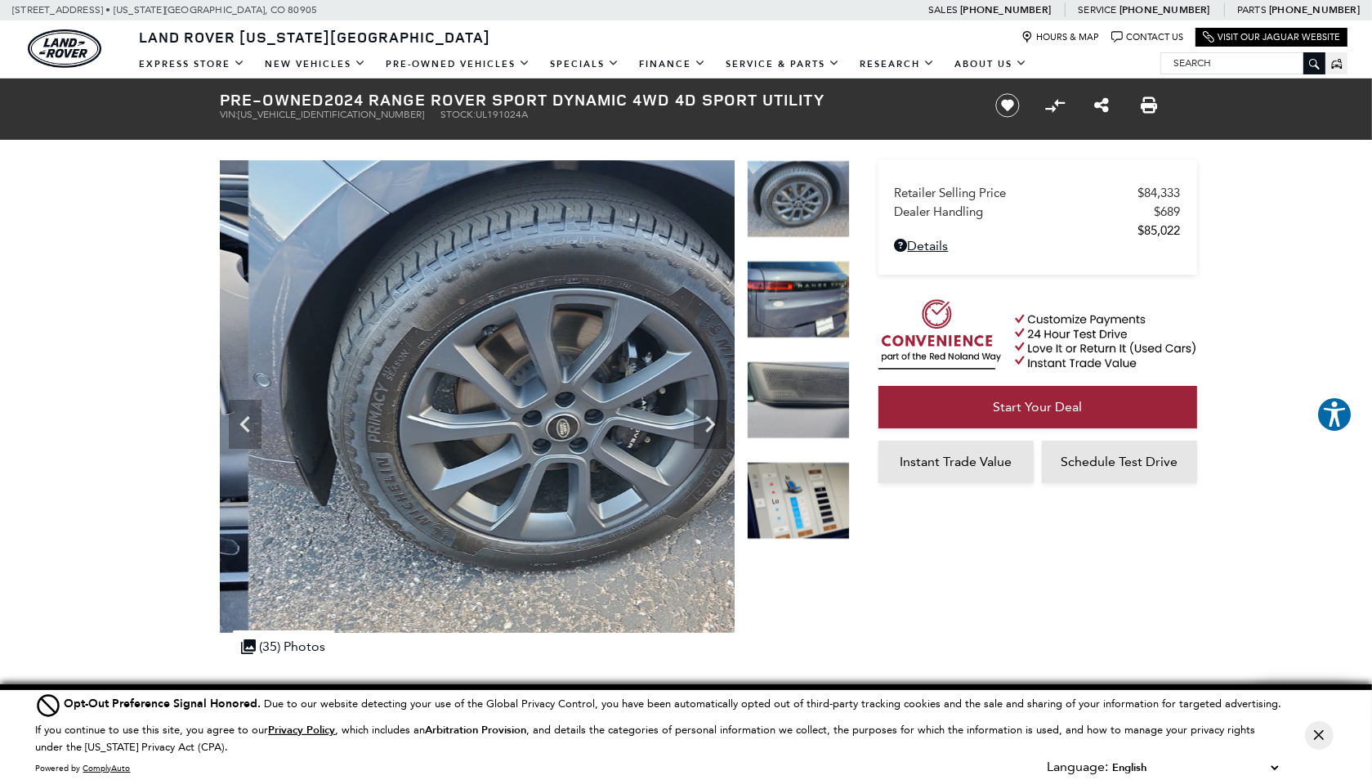
click at [801, 328] on img at bounding box center [798, 300] width 103 height 78
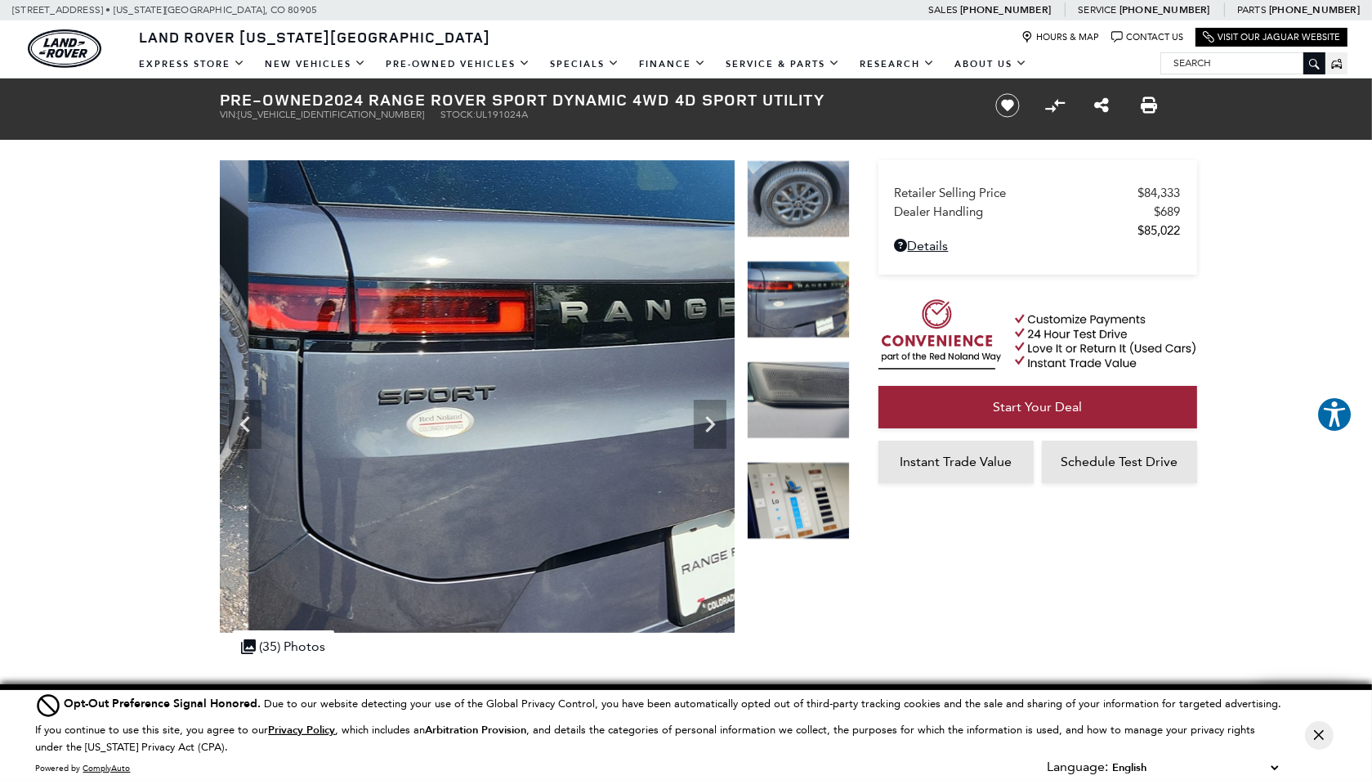
click at [801, 389] on img at bounding box center [798, 400] width 103 height 78
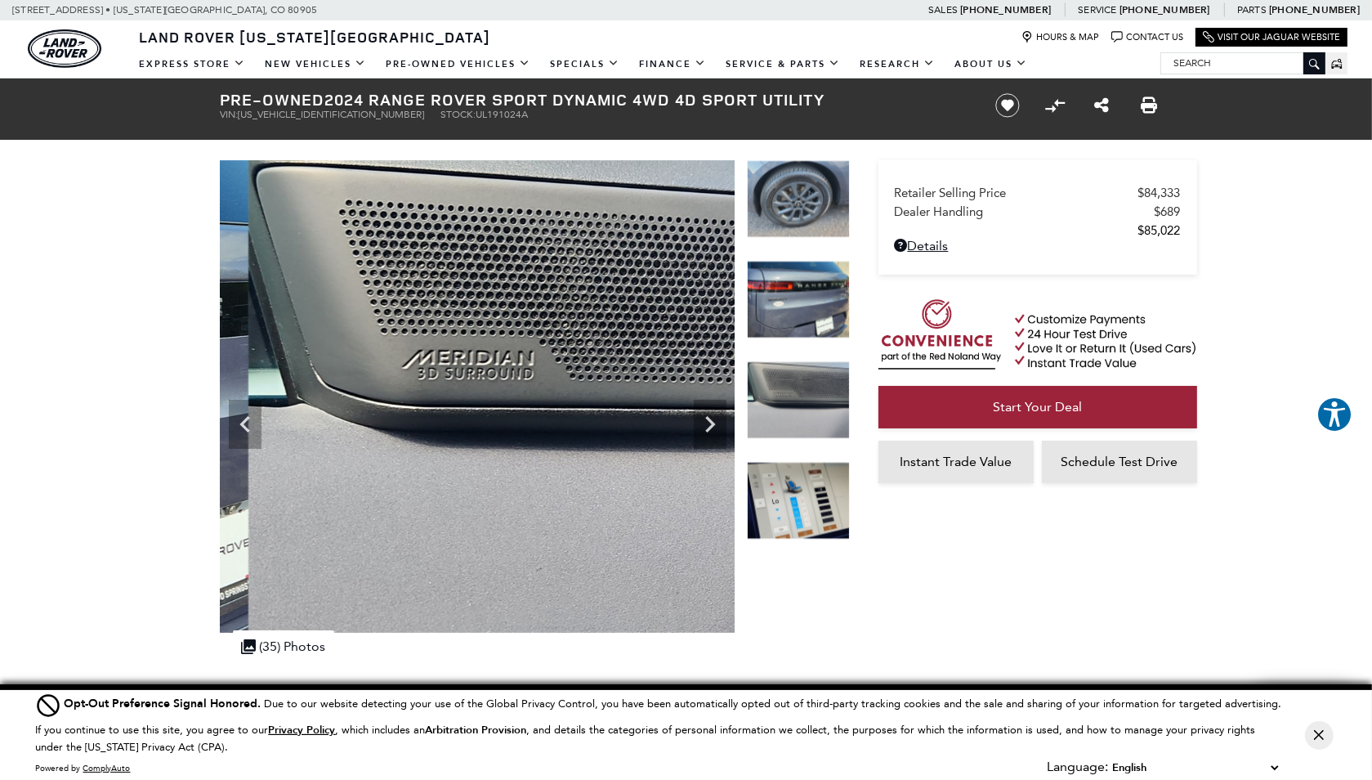
click at [809, 494] on img at bounding box center [798, 501] width 103 height 78
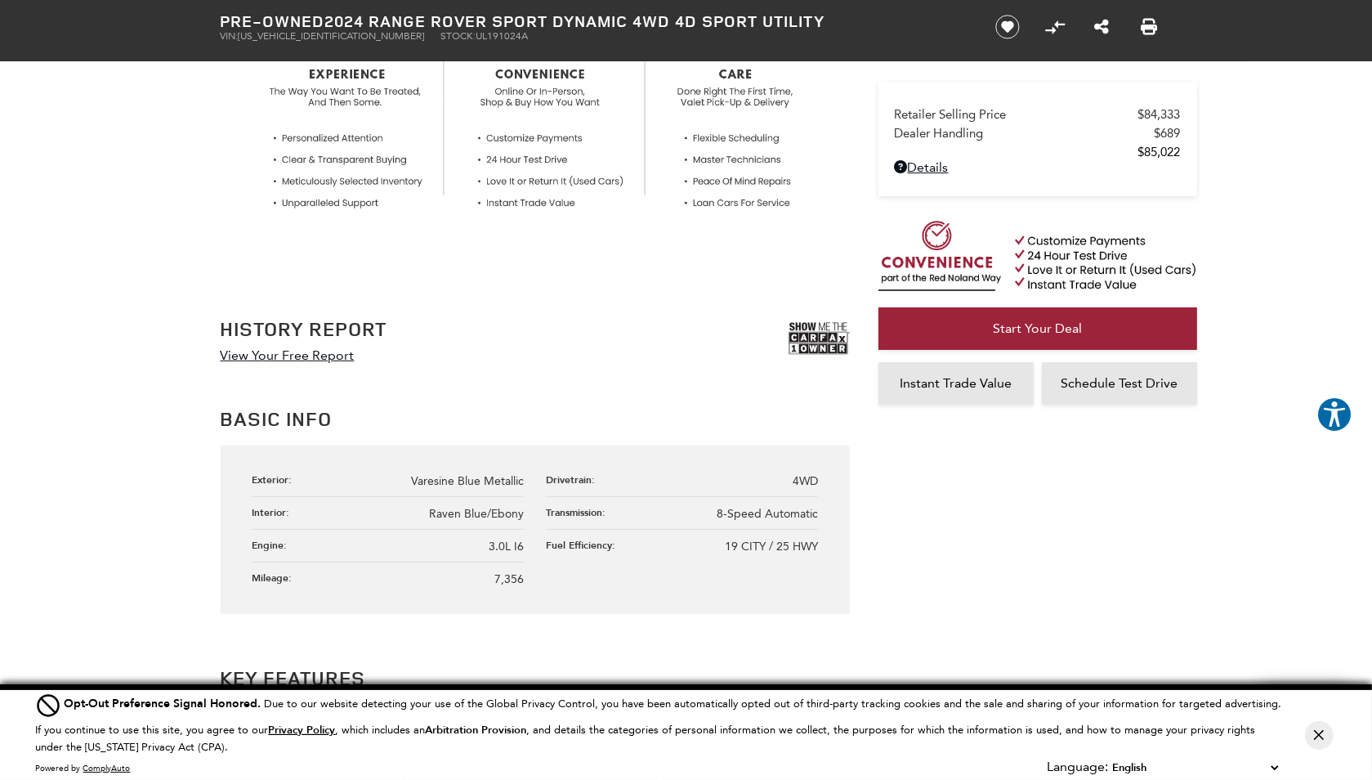
scroll to position [817, 0]
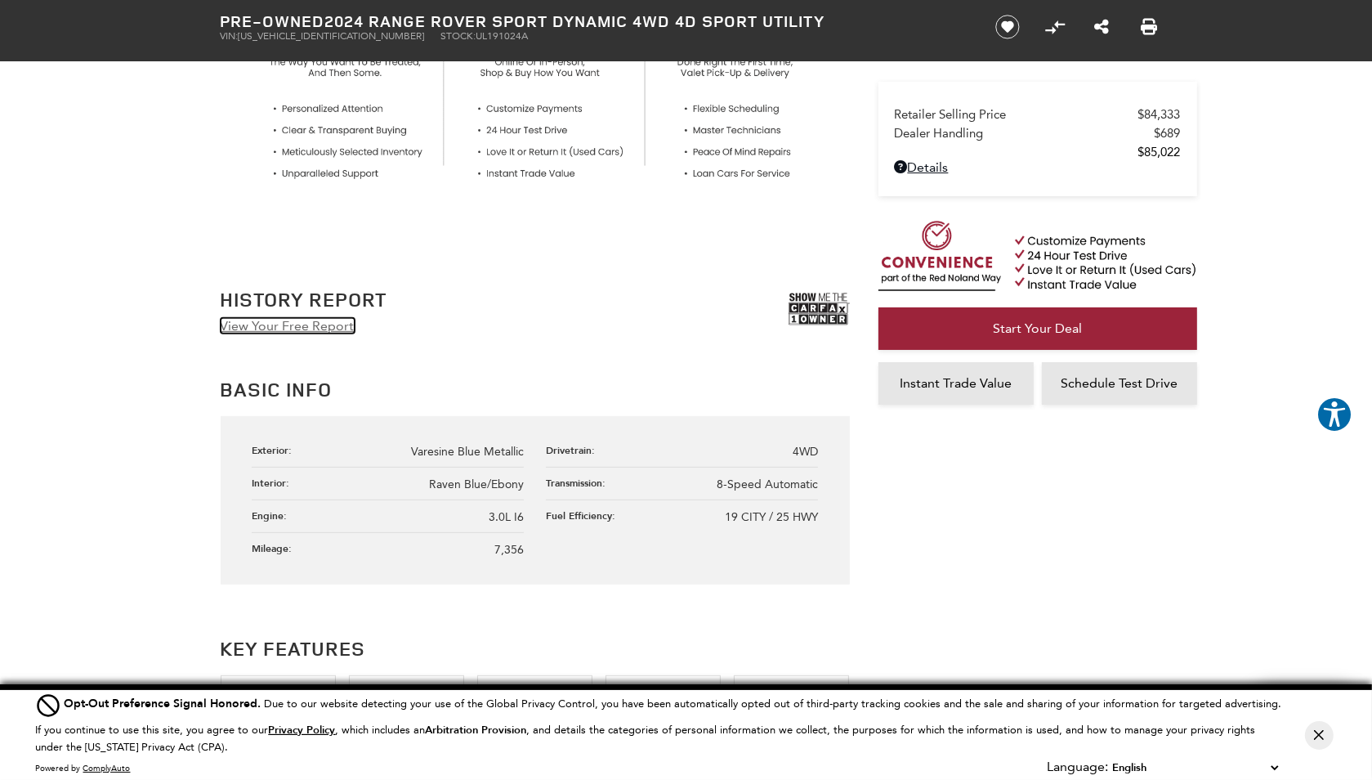
click at [309, 324] on link "View Your Free Report" at bounding box center [288, 326] width 134 height 16
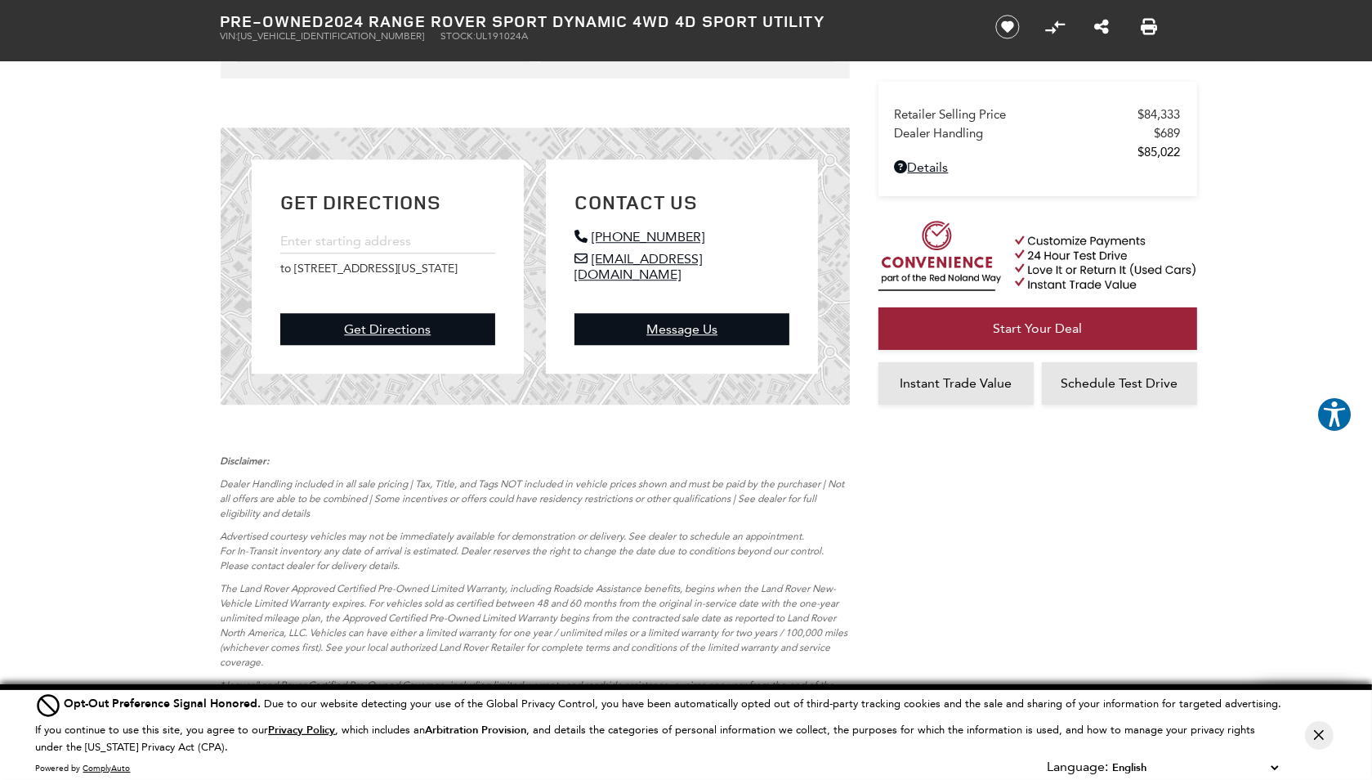
scroll to position [4903, 0]
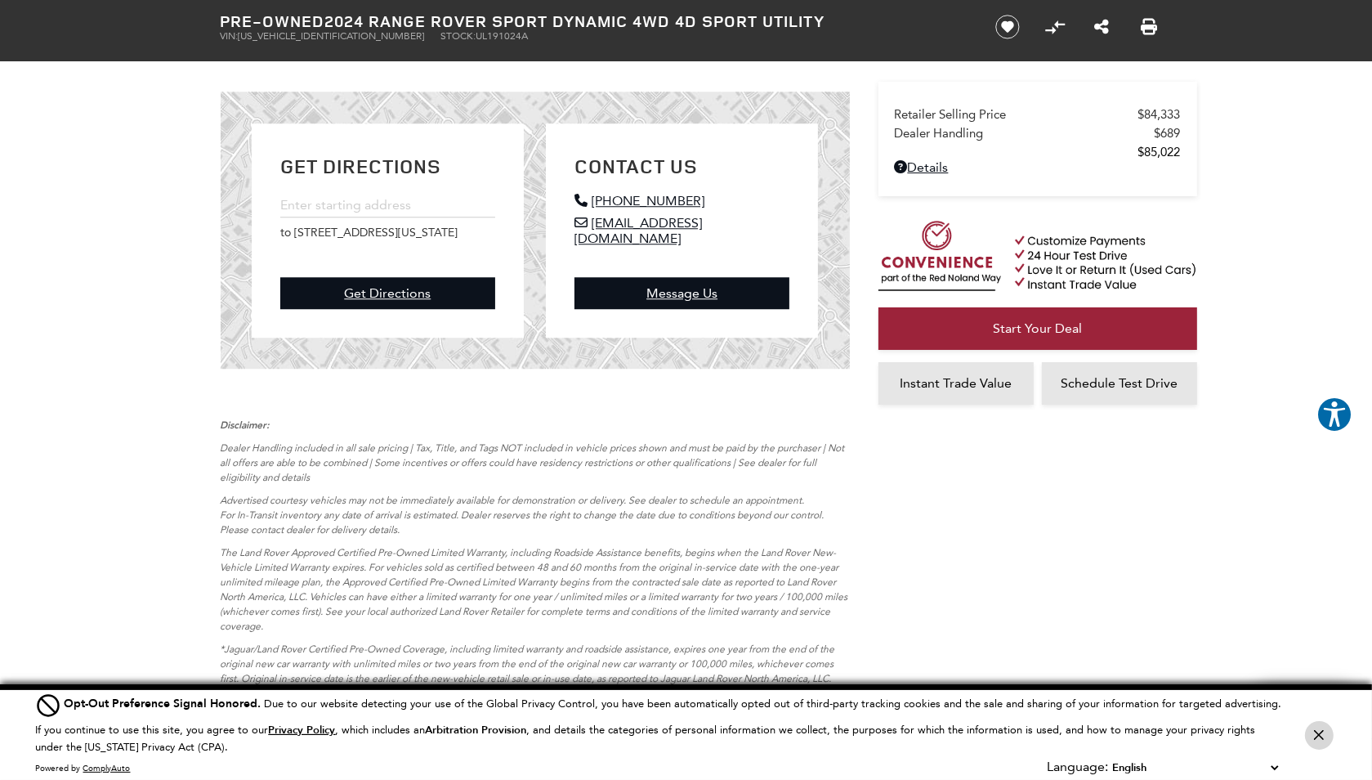
click at [1317, 741] on button "Close Button" at bounding box center [1319, 735] width 29 height 29
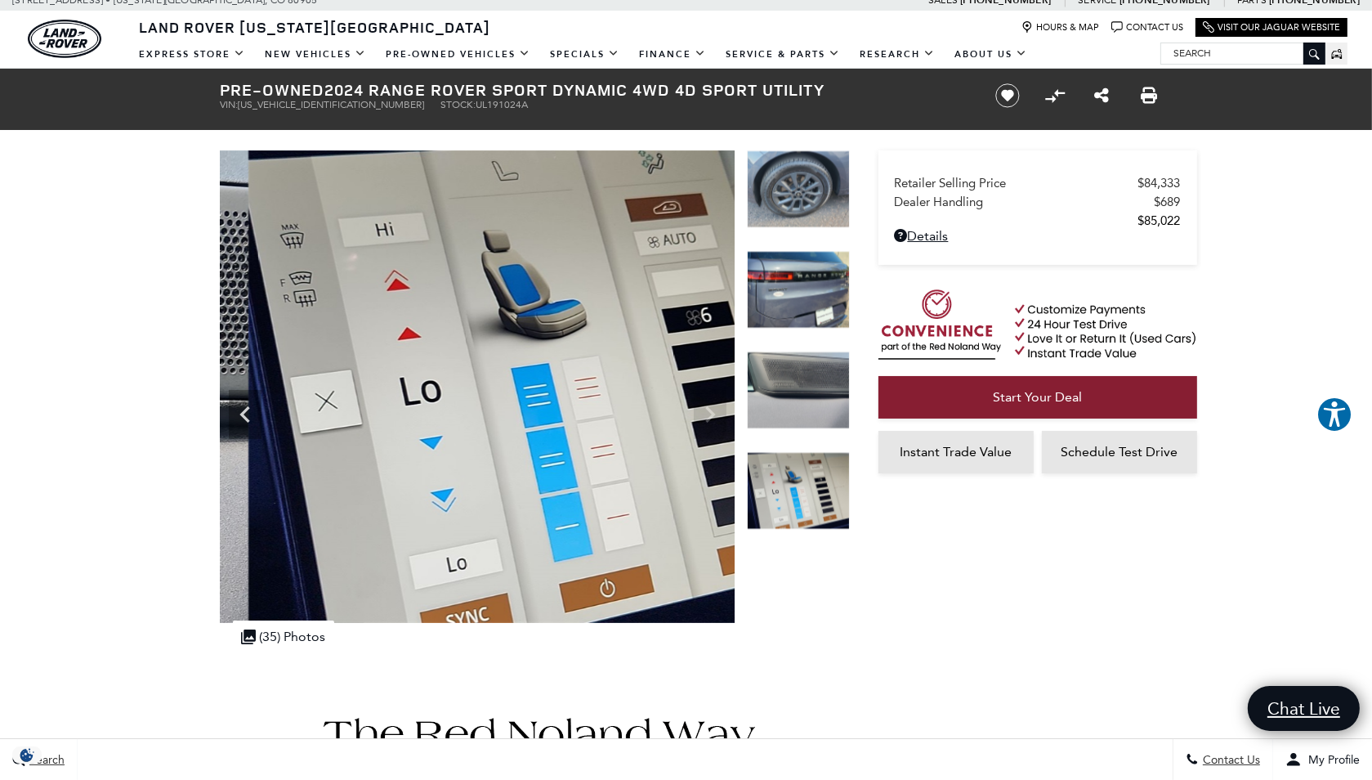
scroll to position [0, 0]
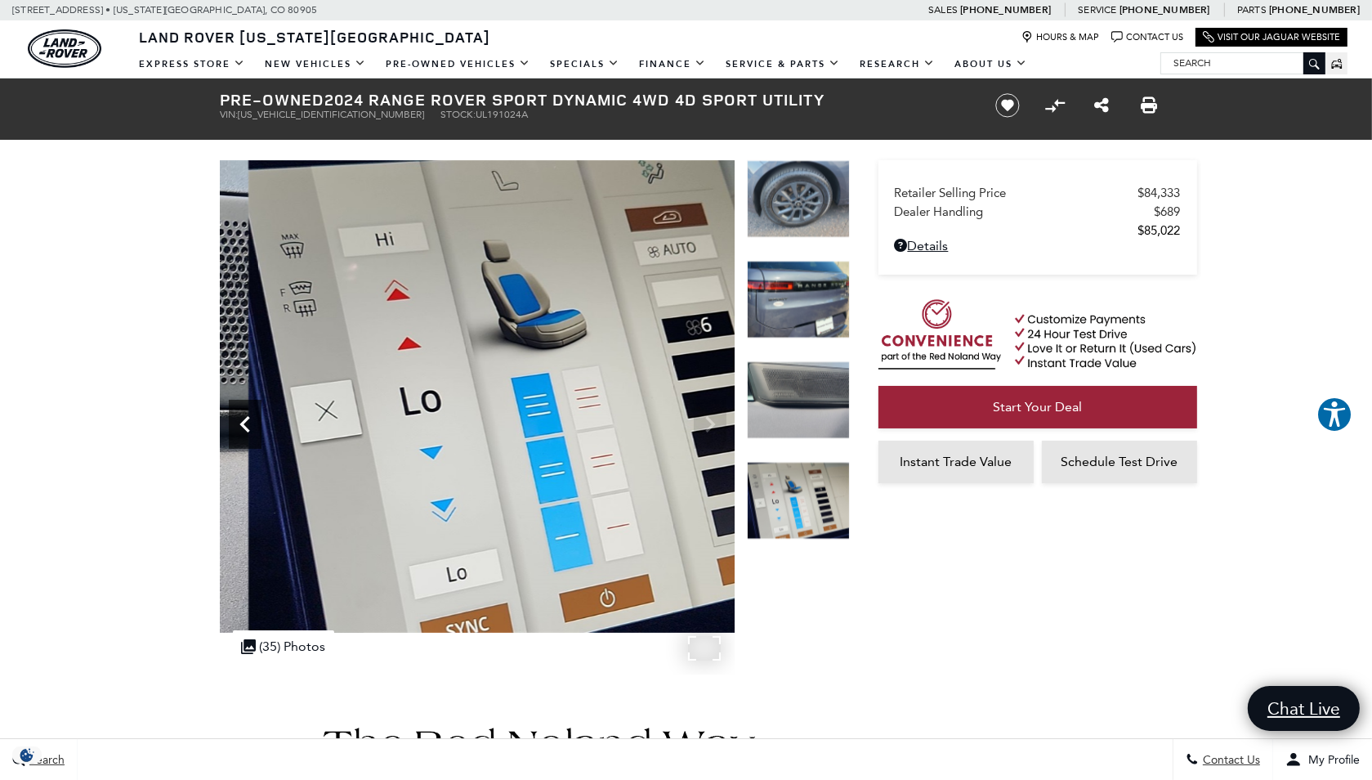
click at [242, 421] on icon "Previous" at bounding box center [244, 424] width 10 height 16
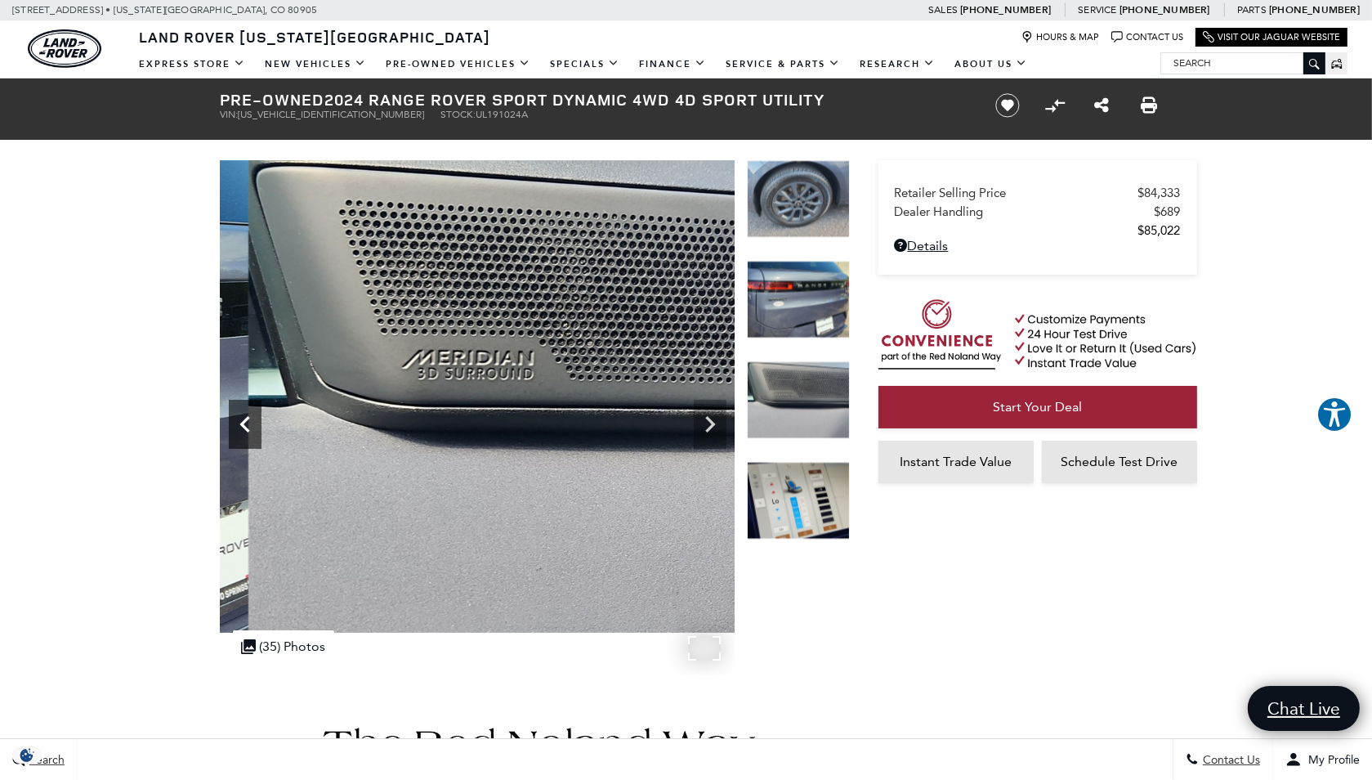
click at [242, 421] on icon "Previous" at bounding box center [244, 424] width 10 height 16
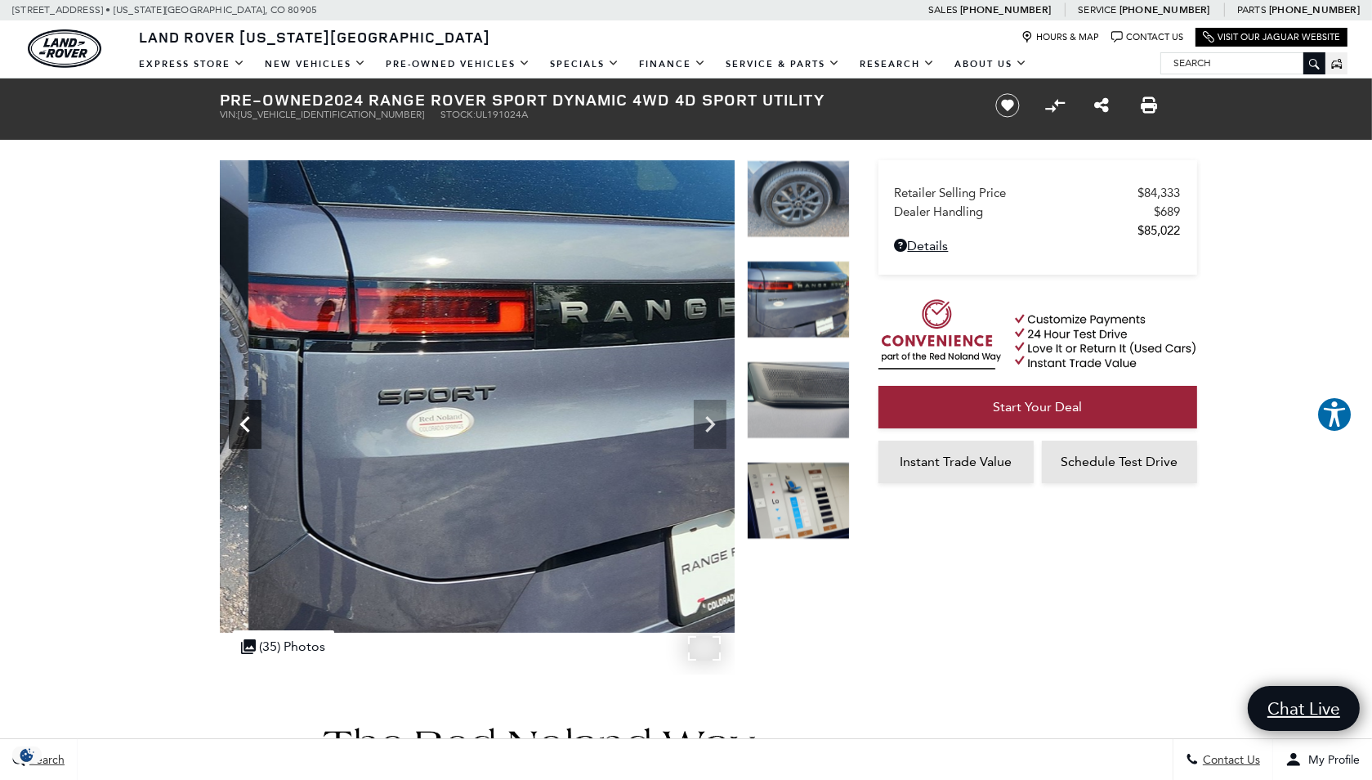
click at [242, 421] on icon "Previous" at bounding box center [244, 424] width 10 height 16
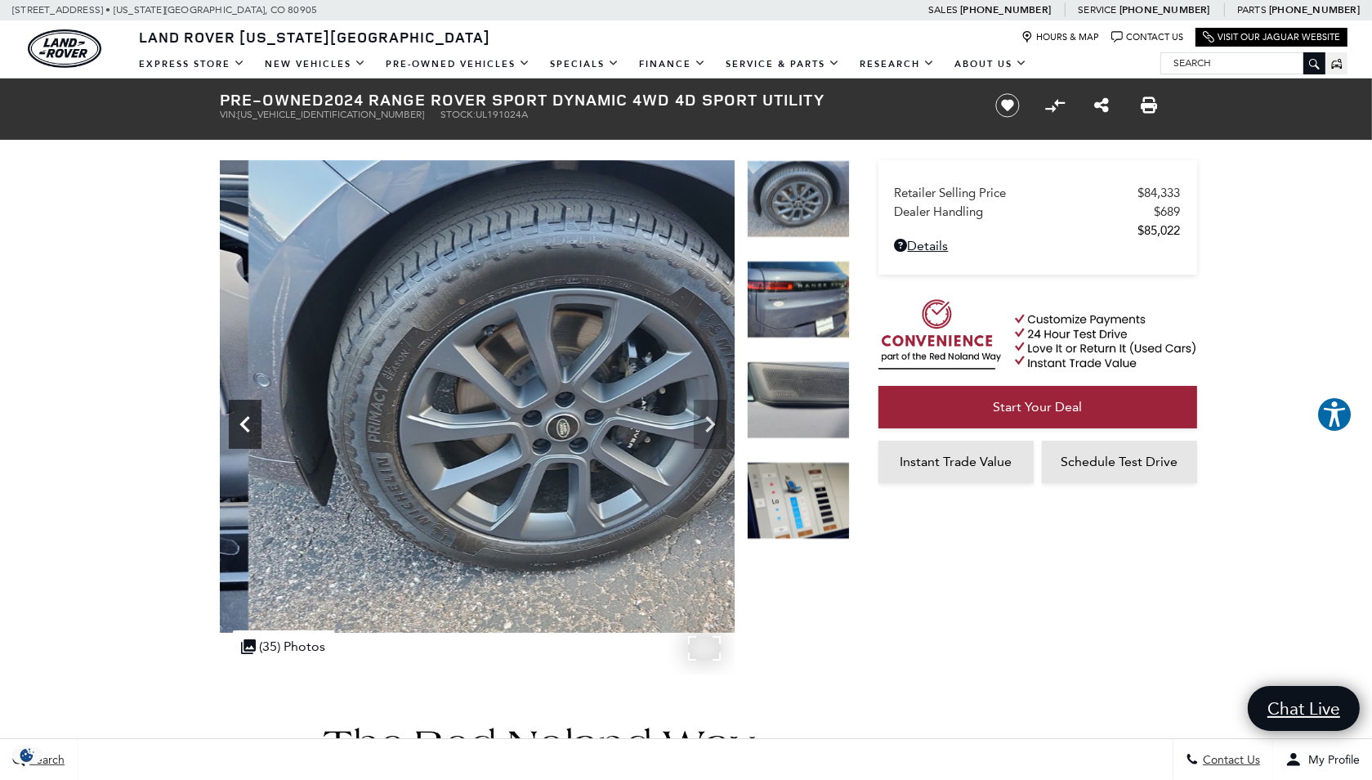
click at [242, 421] on icon "Previous" at bounding box center [244, 424] width 10 height 16
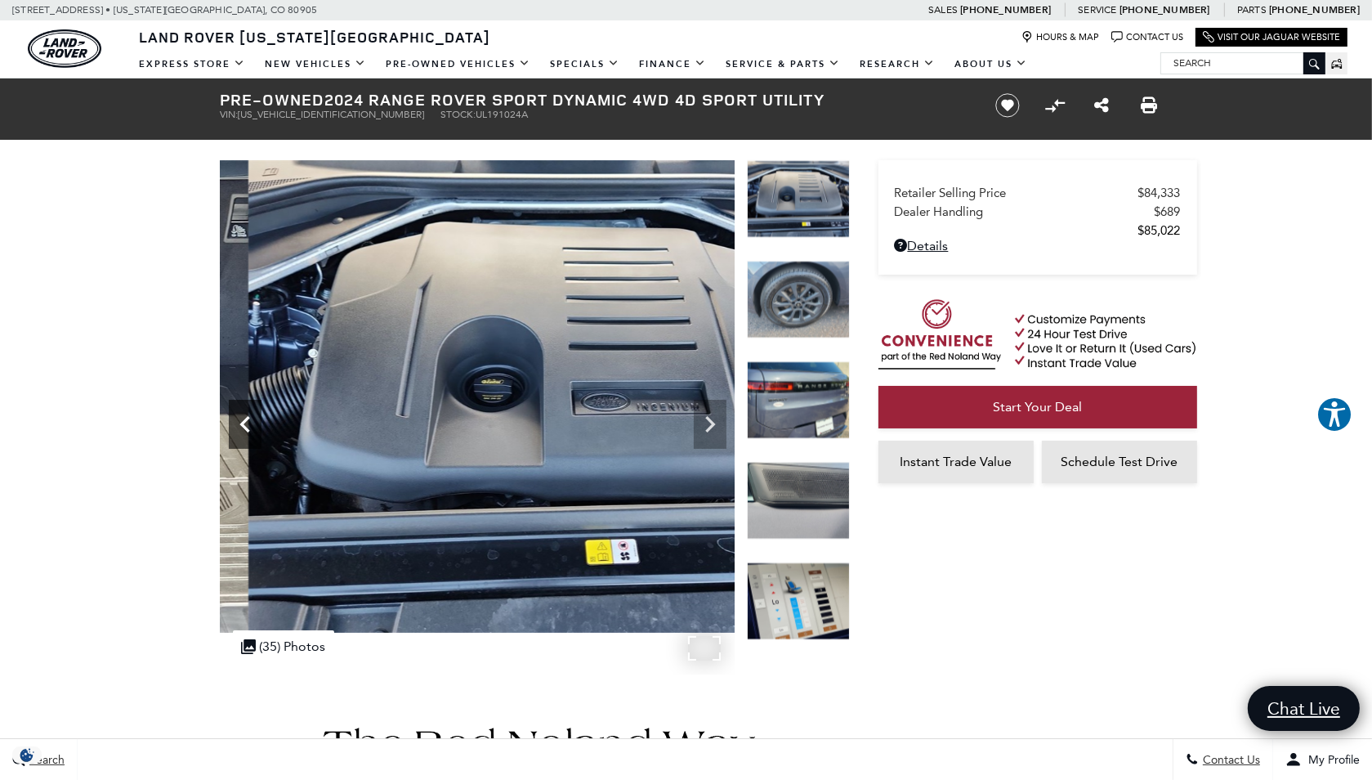
click at [242, 421] on icon "Previous" at bounding box center [244, 424] width 10 height 16
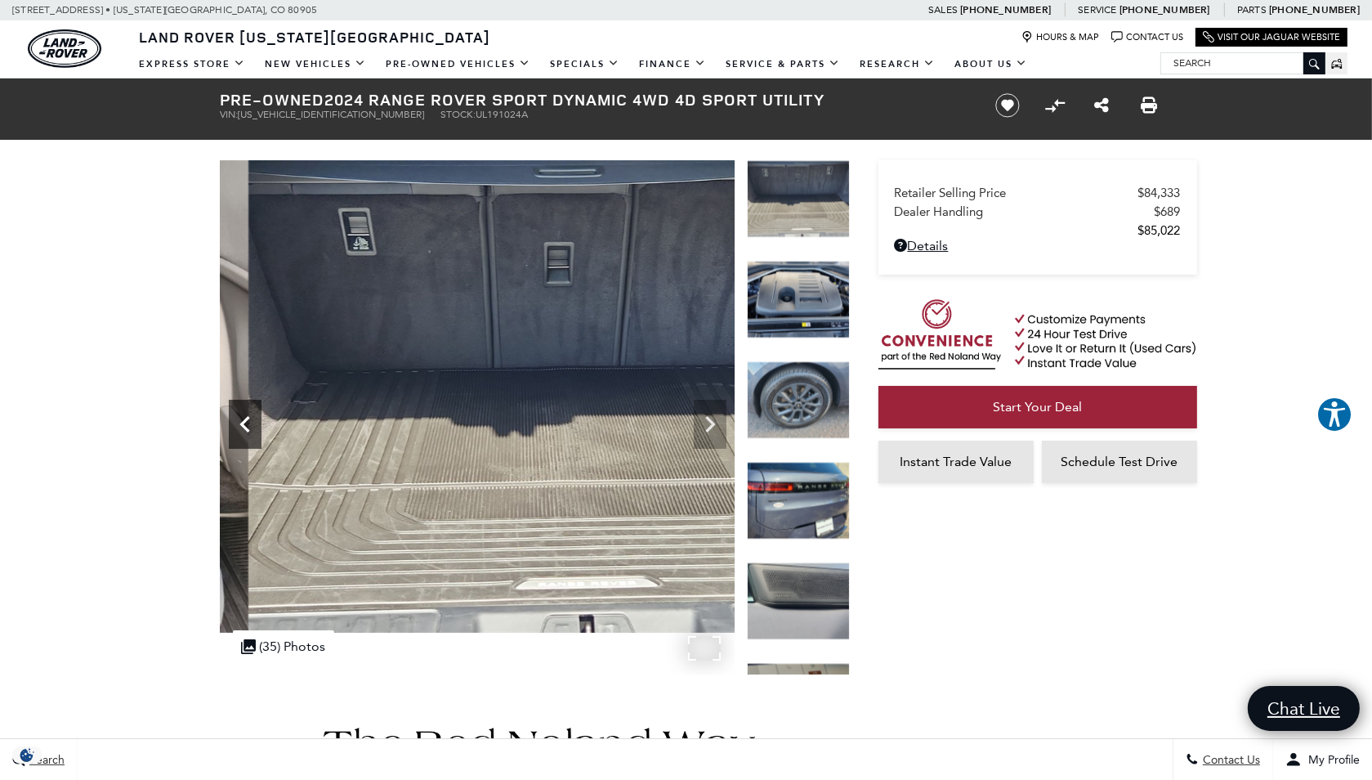
click at [242, 421] on icon "Previous" at bounding box center [244, 424] width 10 height 16
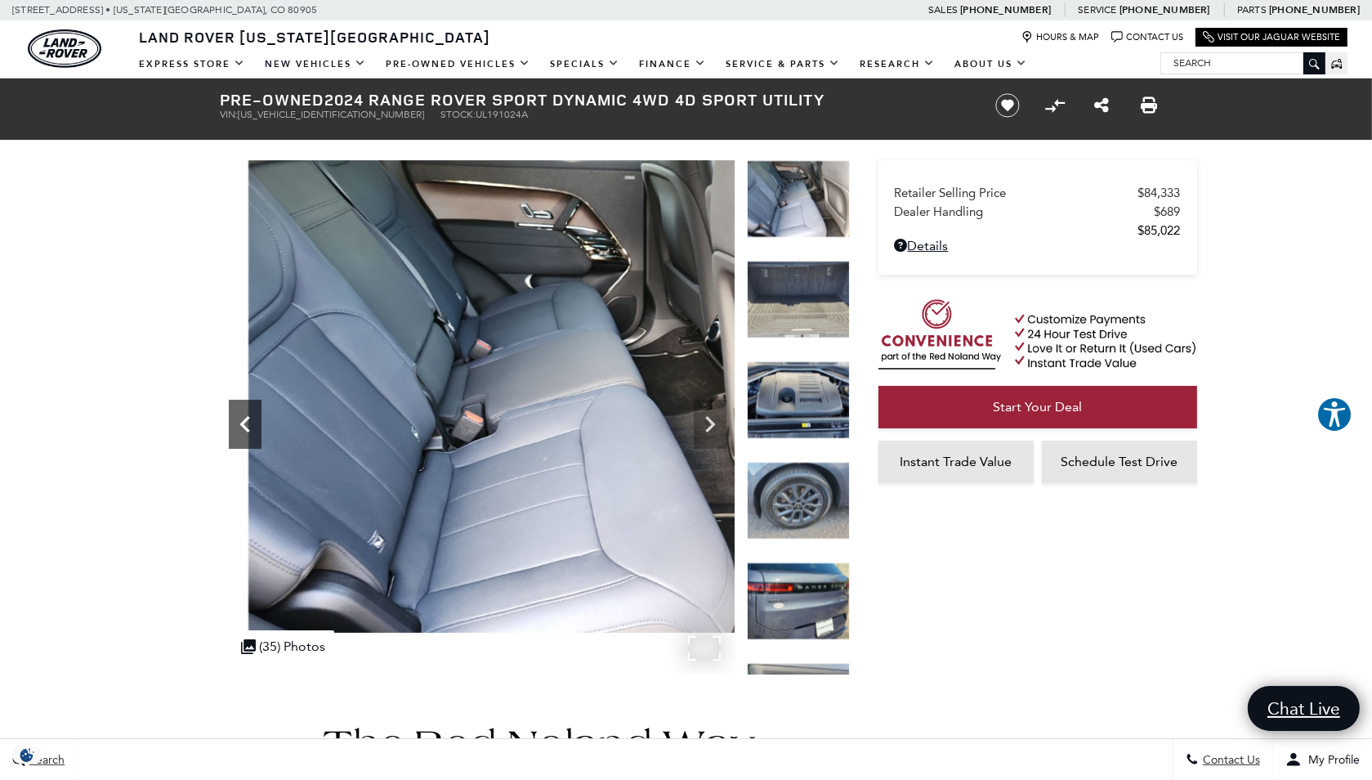
click at [242, 421] on icon "Previous" at bounding box center [244, 424] width 10 height 16
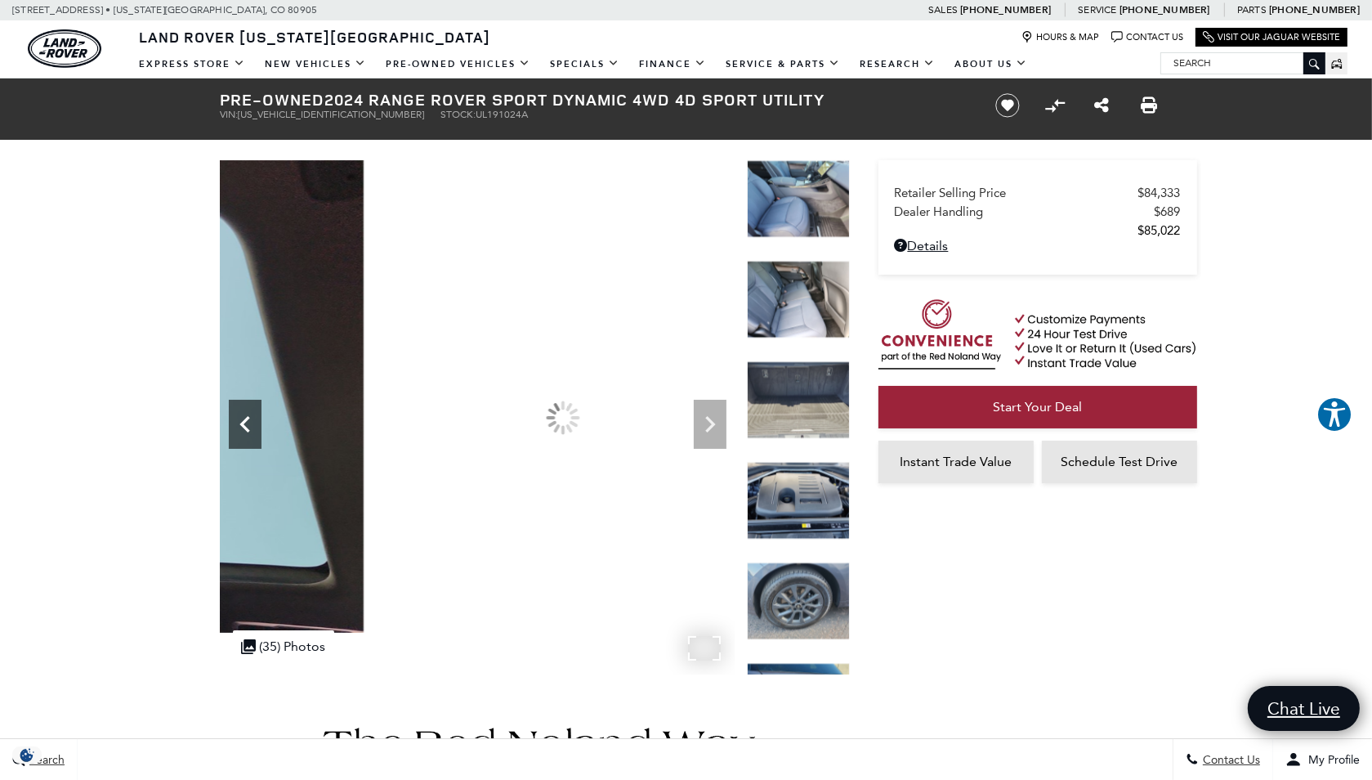
click at [242, 421] on icon "Previous" at bounding box center [244, 424] width 10 height 16
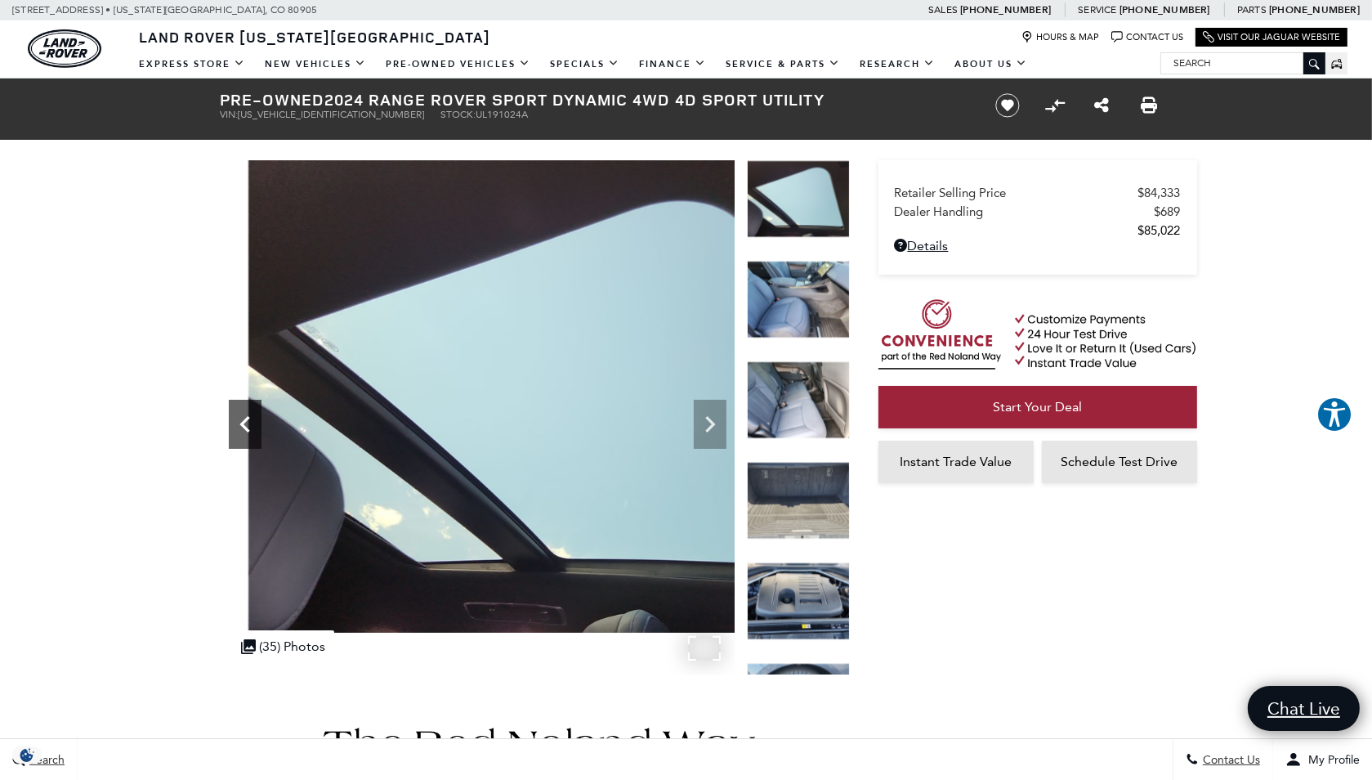
click at [242, 421] on icon "Previous" at bounding box center [244, 424] width 10 height 16
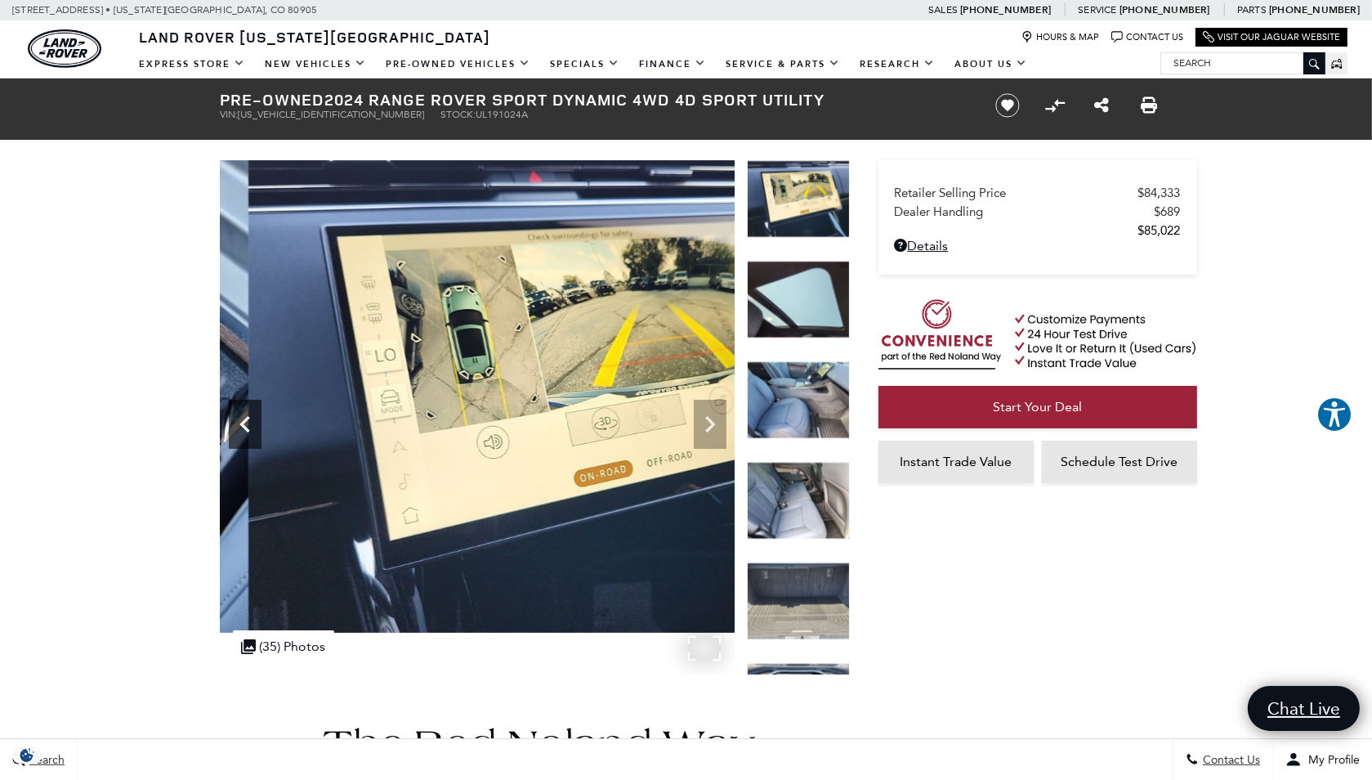
click at [242, 421] on icon "Previous" at bounding box center [244, 424] width 10 height 16
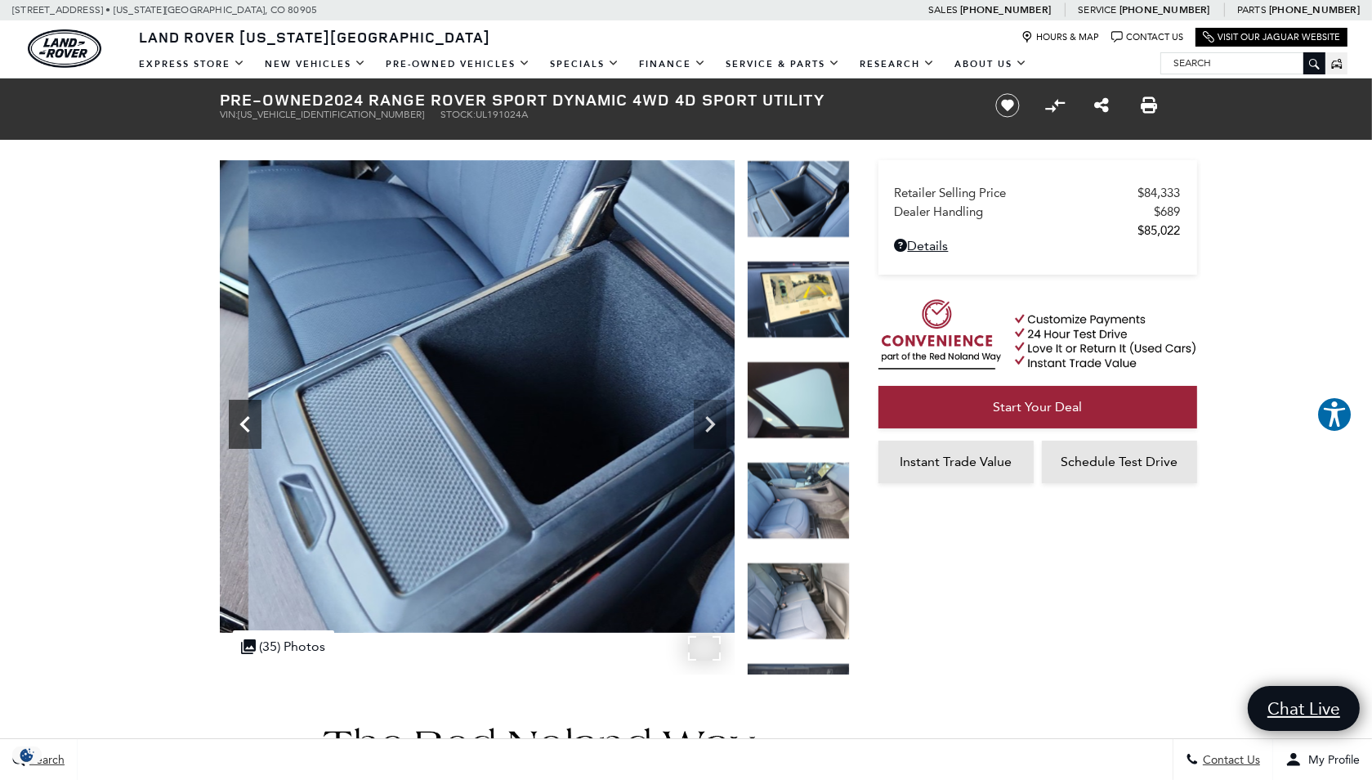
click at [242, 421] on icon "Previous" at bounding box center [244, 424] width 10 height 16
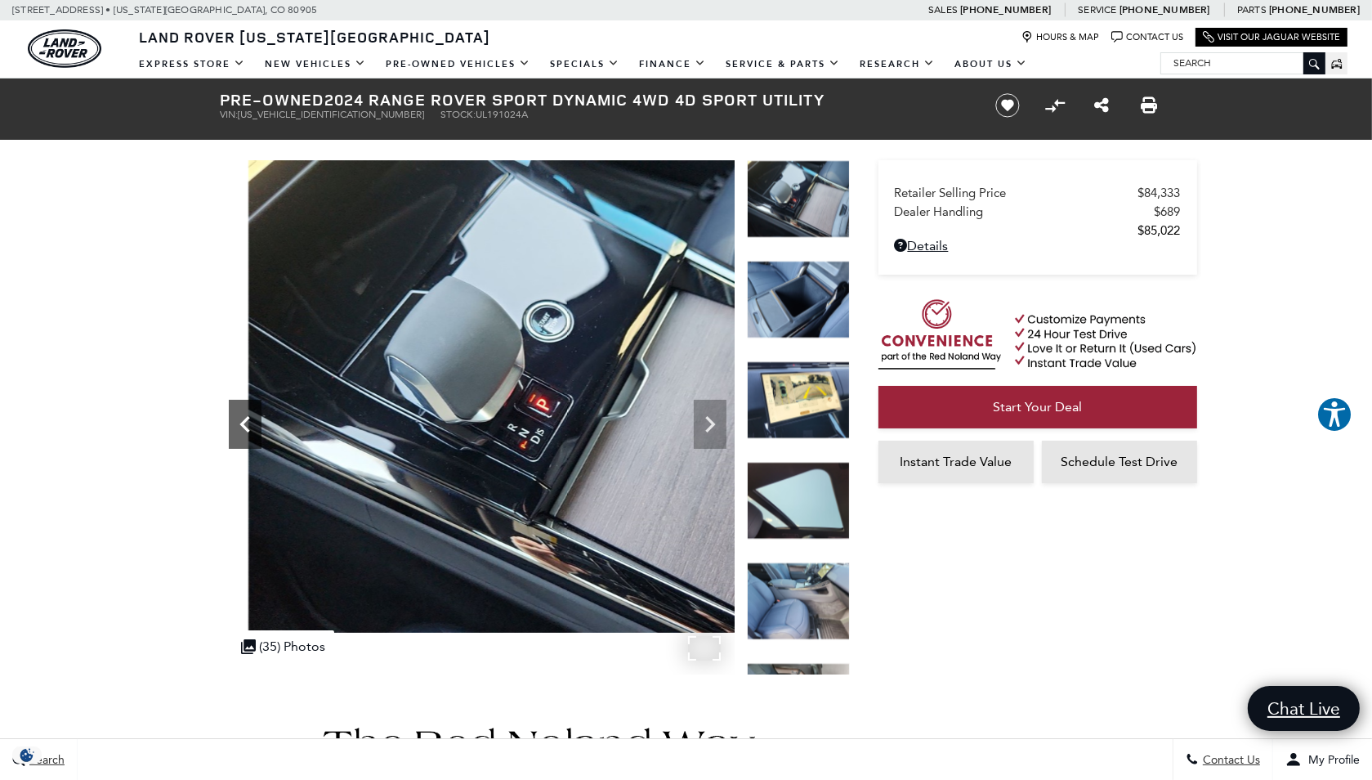
click at [242, 421] on icon "Previous" at bounding box center [244, 424] width 10 height 16
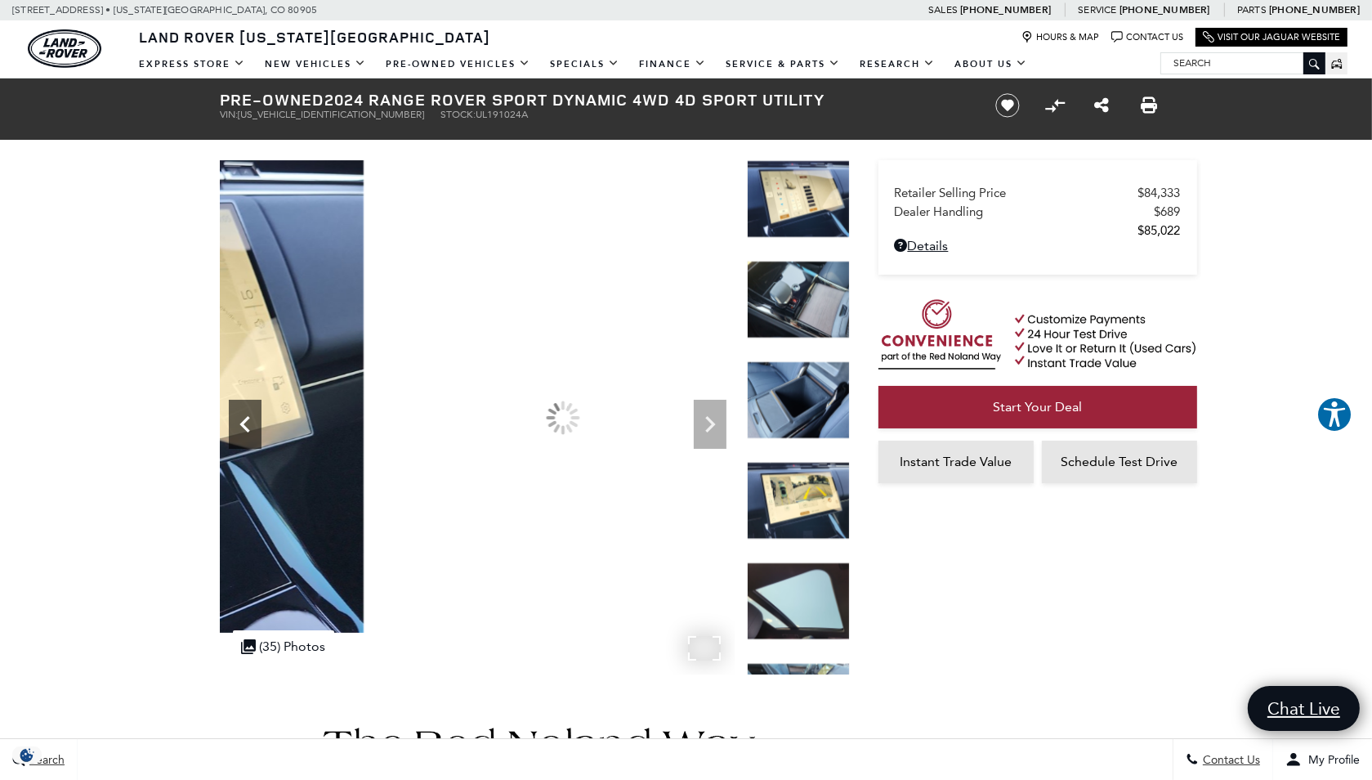
click at [242, 421] on icon "Previous" at bounding box center [244, 424] width 10 height 16
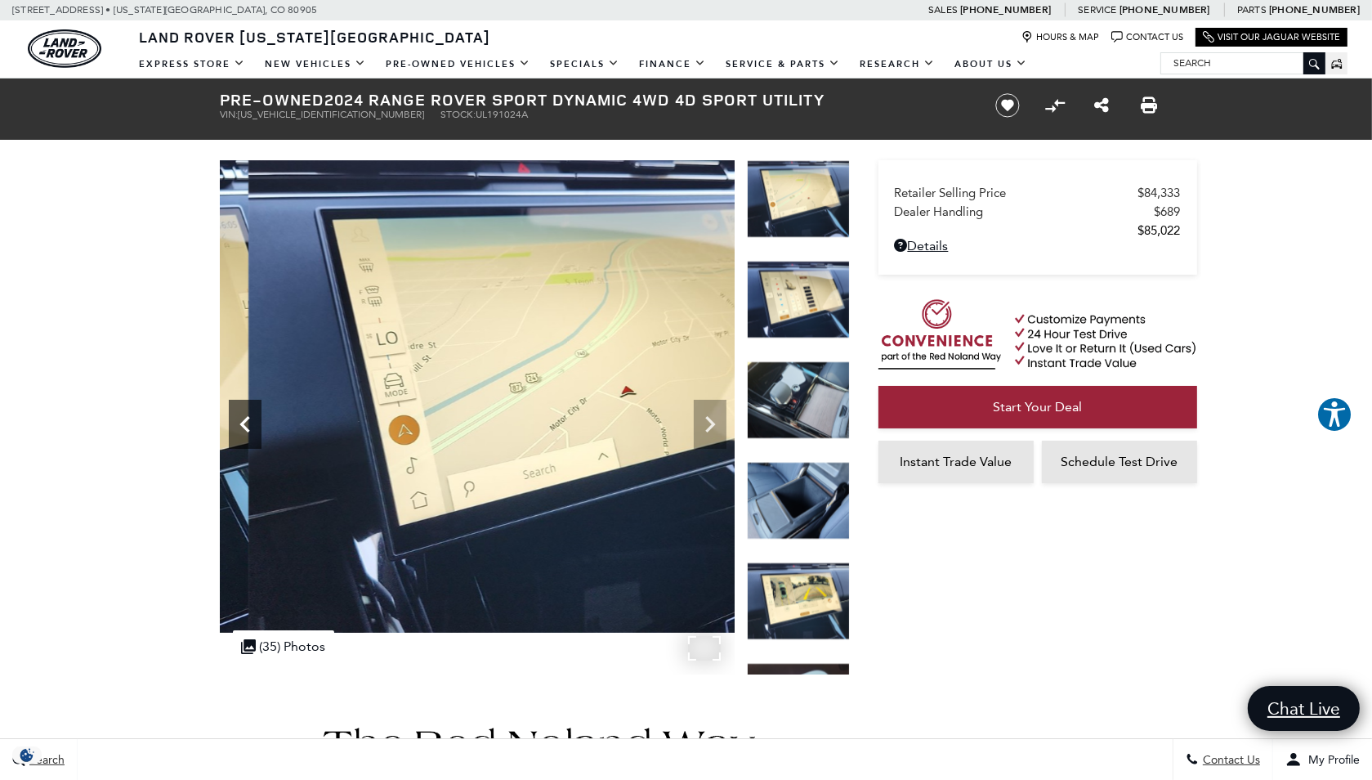
click at [242, 421] on icon "Previous" at bounding box center [244, 424] width 10 height 16
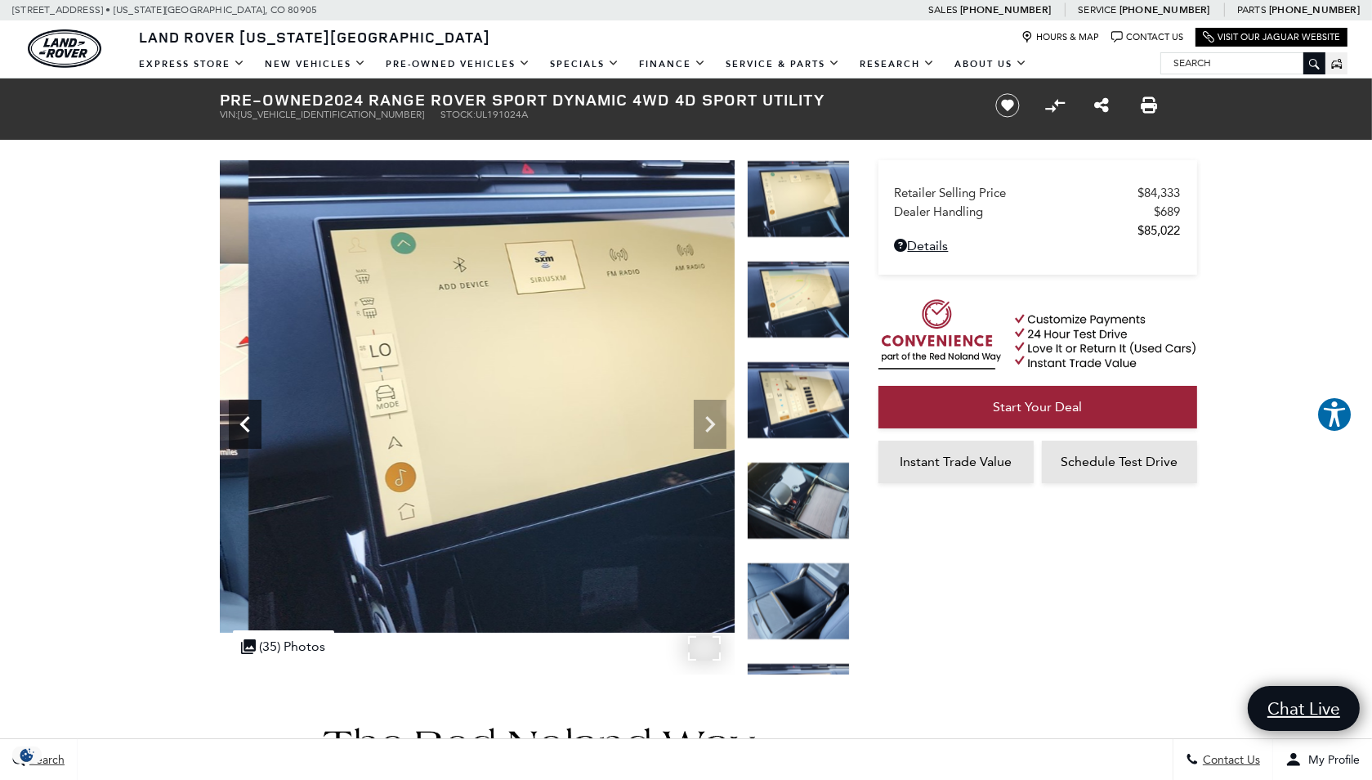
click at [242, 421] on icon "Previous" at bounding box center [244, 424] width 10 height 16
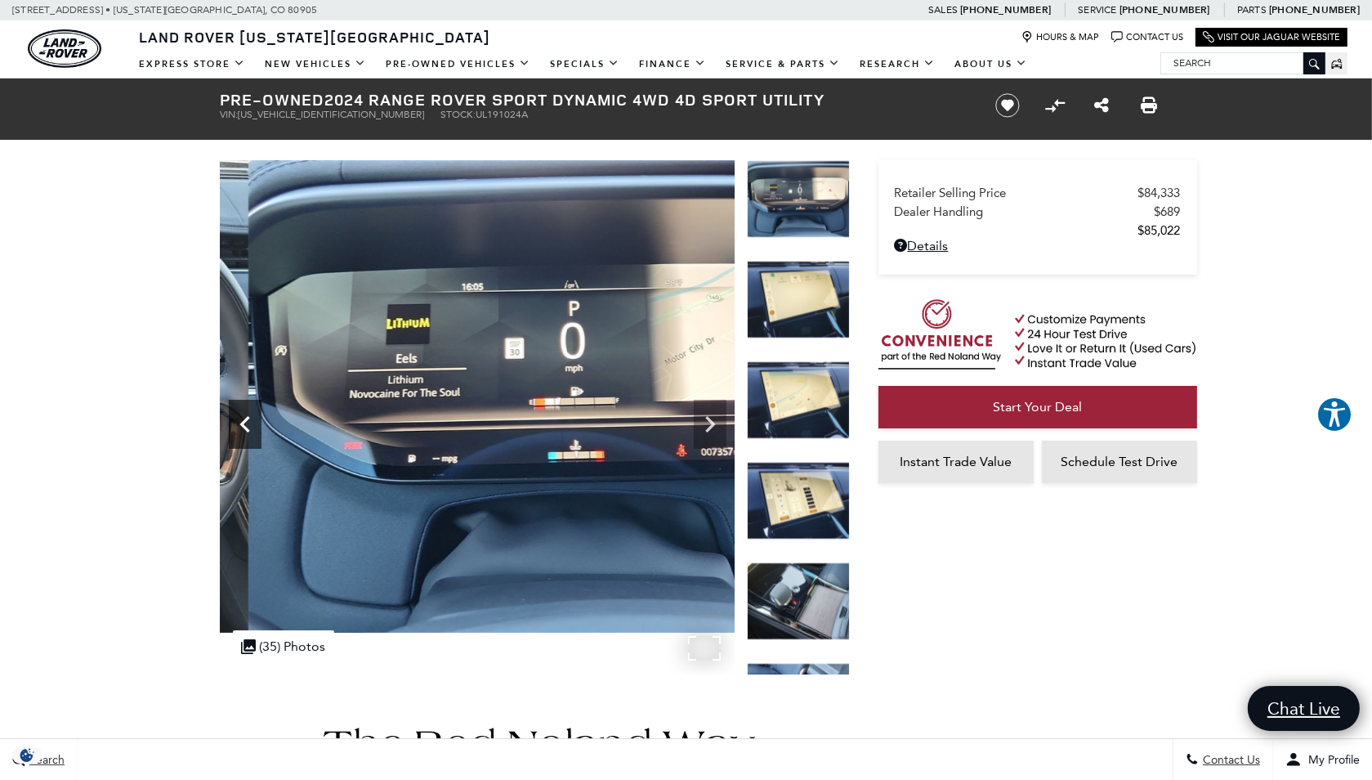
click at [242, 421] on icon "Previous" at bounding box center [244, 424] width 10 height 16
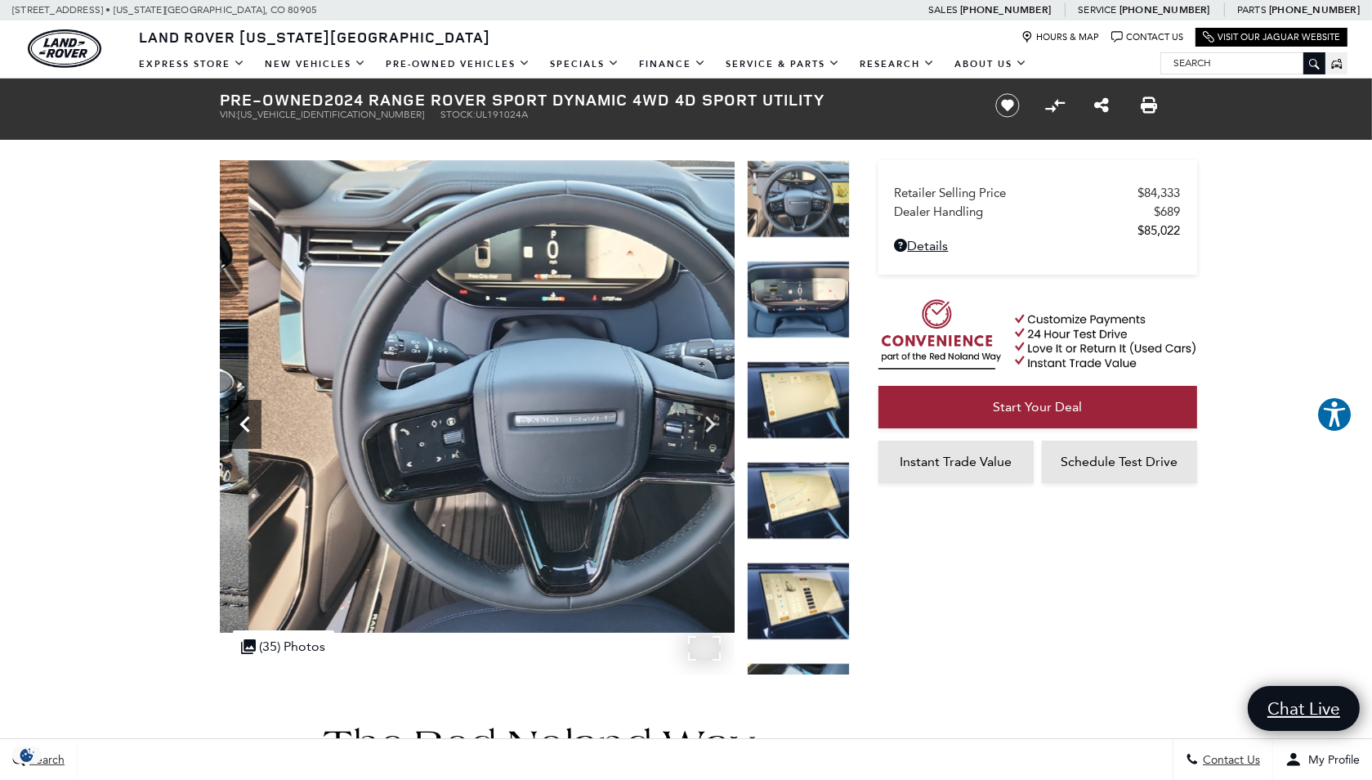
click at [242, 421] on icon "Previous" at bounding box center [244, 424] width 10 height 16
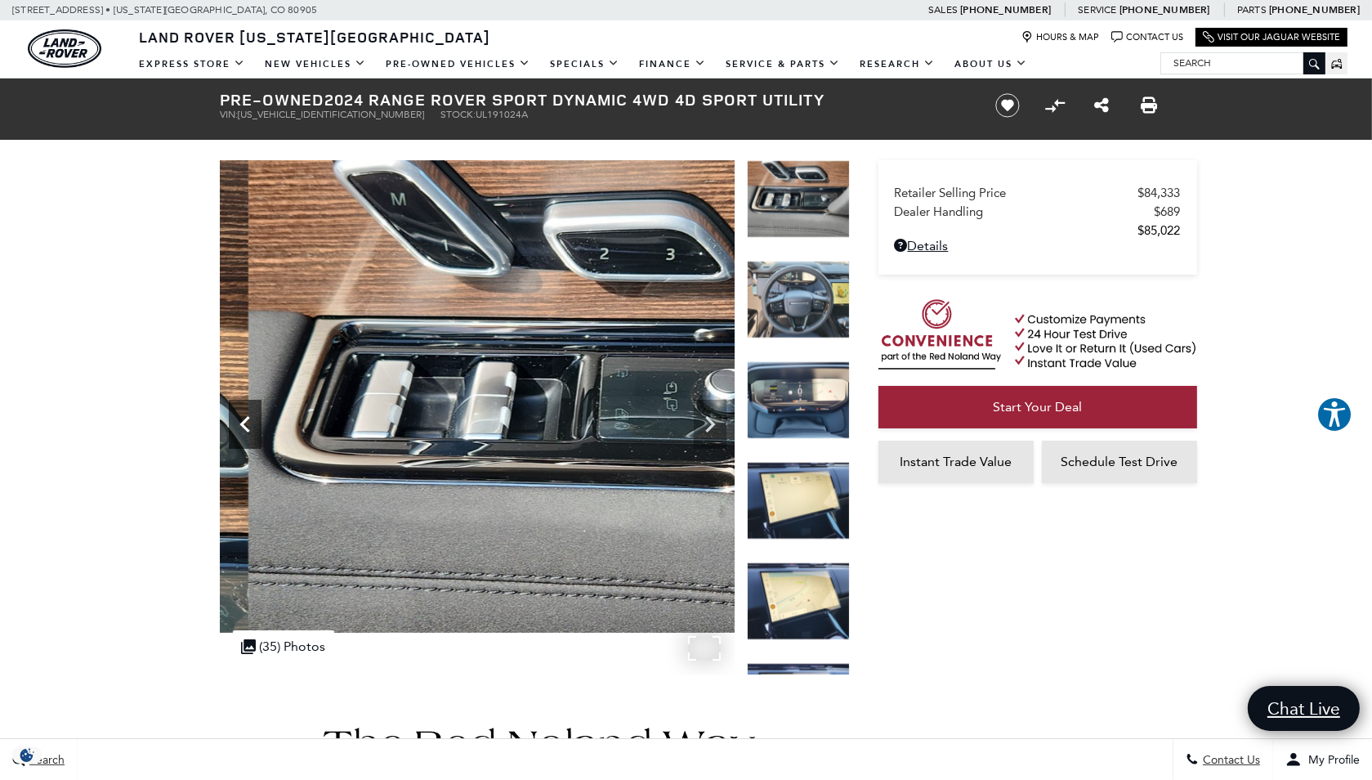
click at [242, 421] on icon "Previous" at bounding box center [244, 424] width 10 height 16
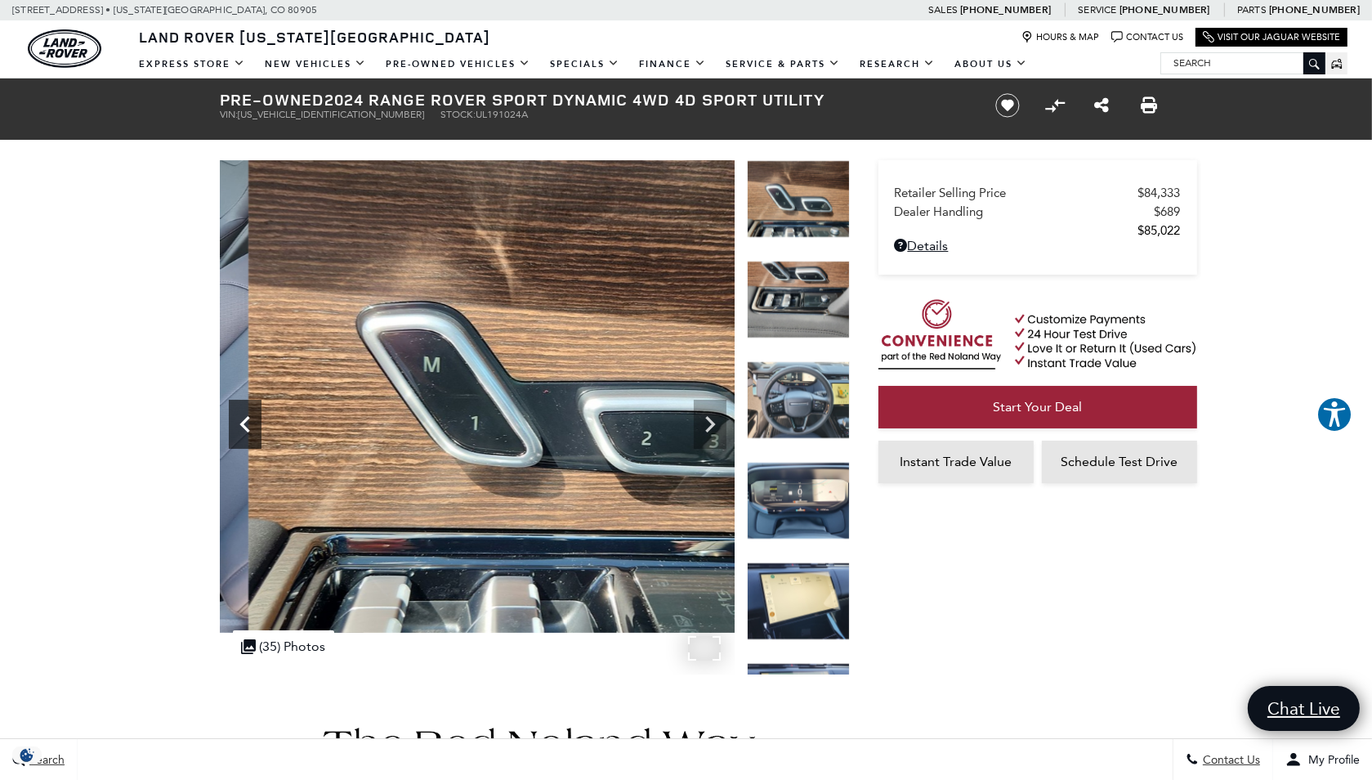
click at [242, 421] on icon "Previous" at bounding box center [244, 424] width 10 height 16
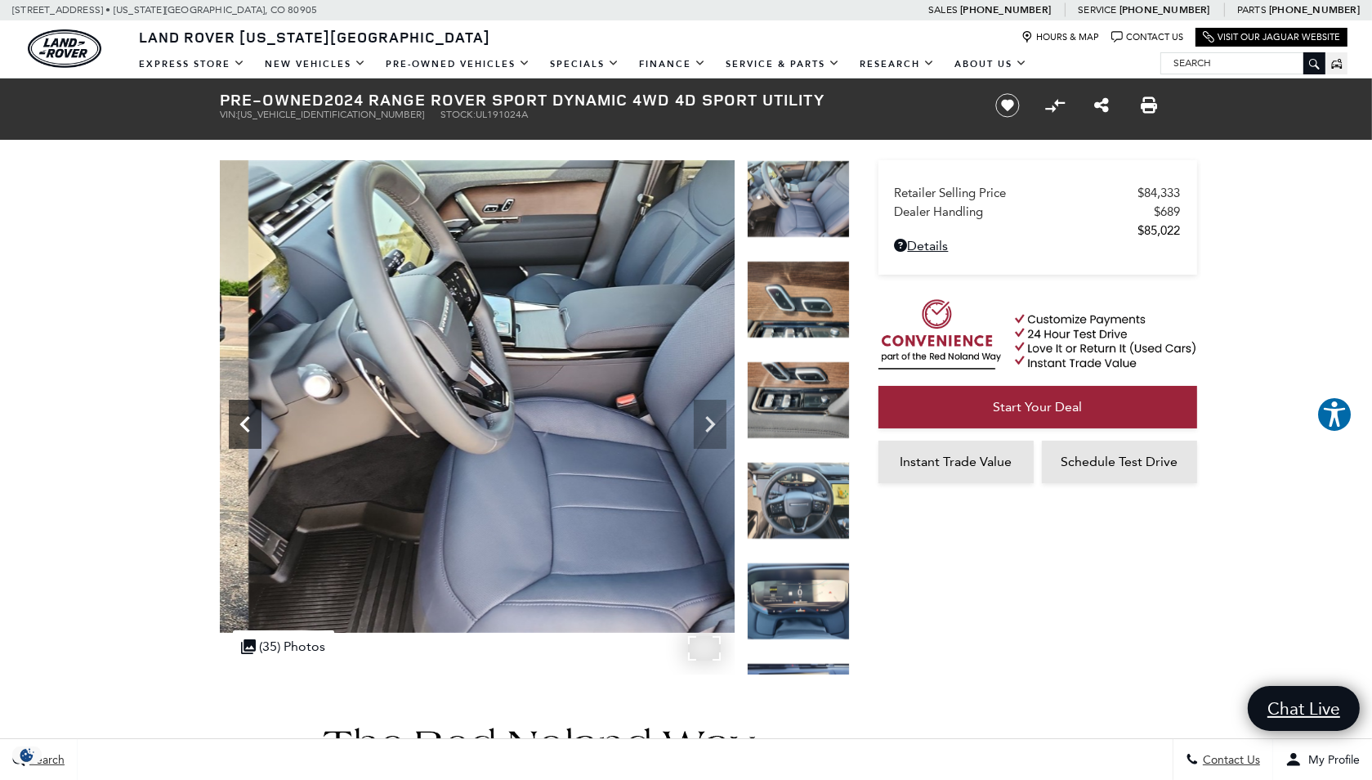
click at [242, 421] on icon "Previous" at bounding box center [244, 424] width 10 height 16
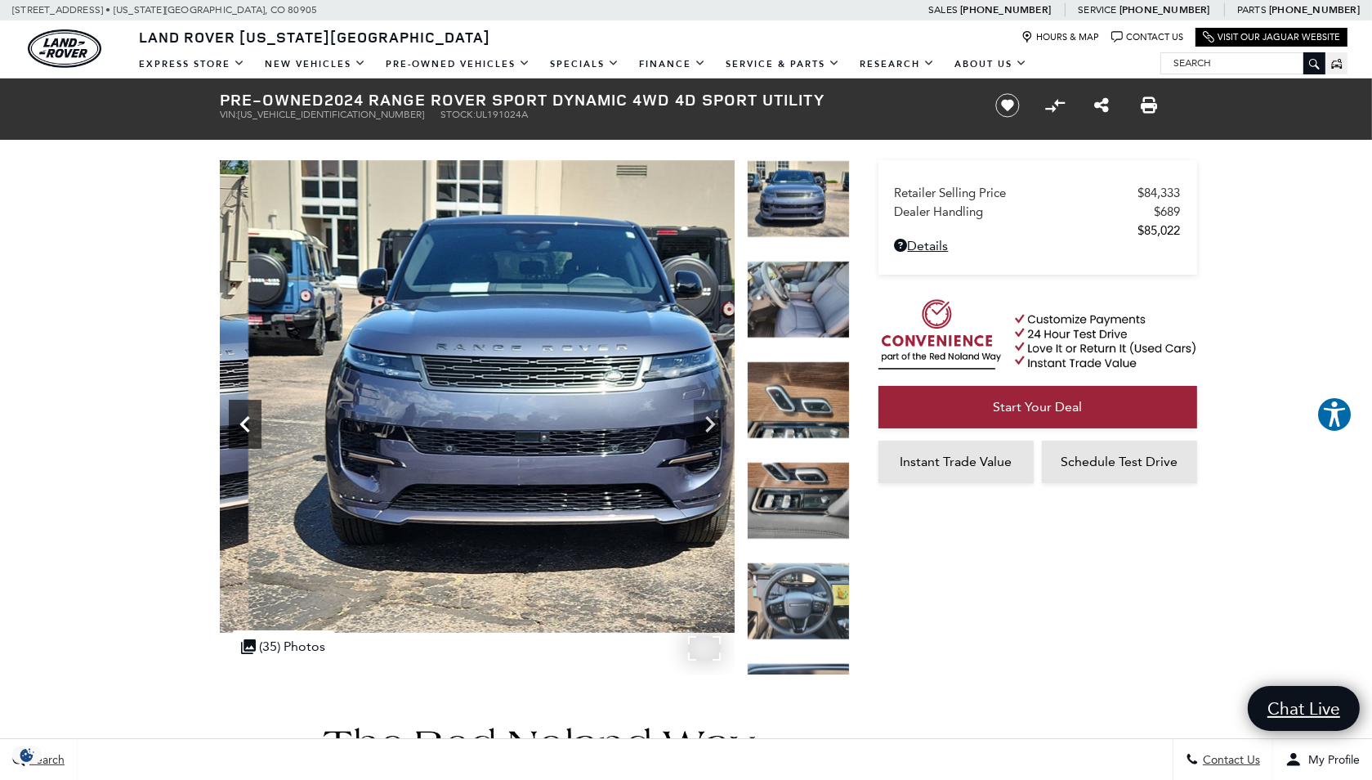
click at [242, 421] on icon "Previous" at bounding box center [244, 424] width 10 height 16
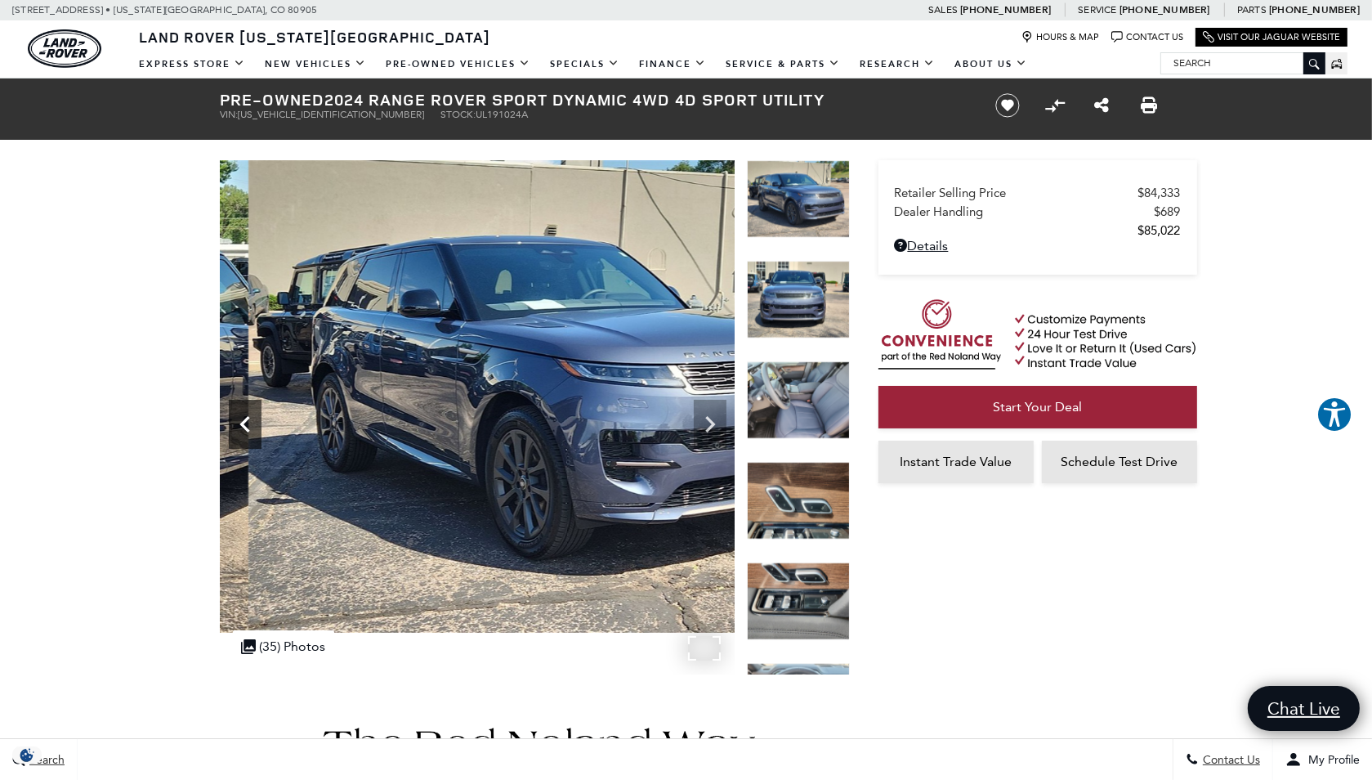
click at [242, 421] on icon "Previous" at bounding box center [244, 424] width 10 height 16
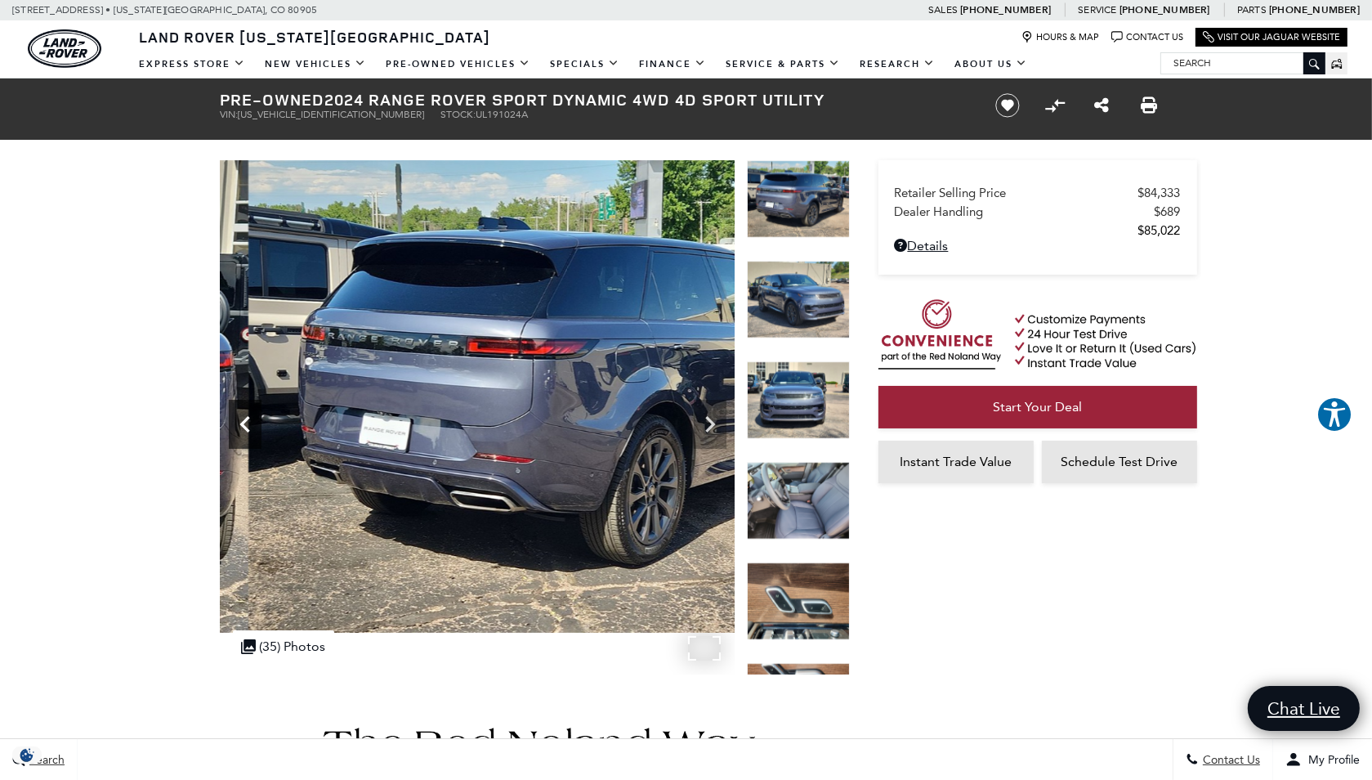
click at [242, 421] on icon "Previous" at bounding box center [244, 424] width 10 height 16
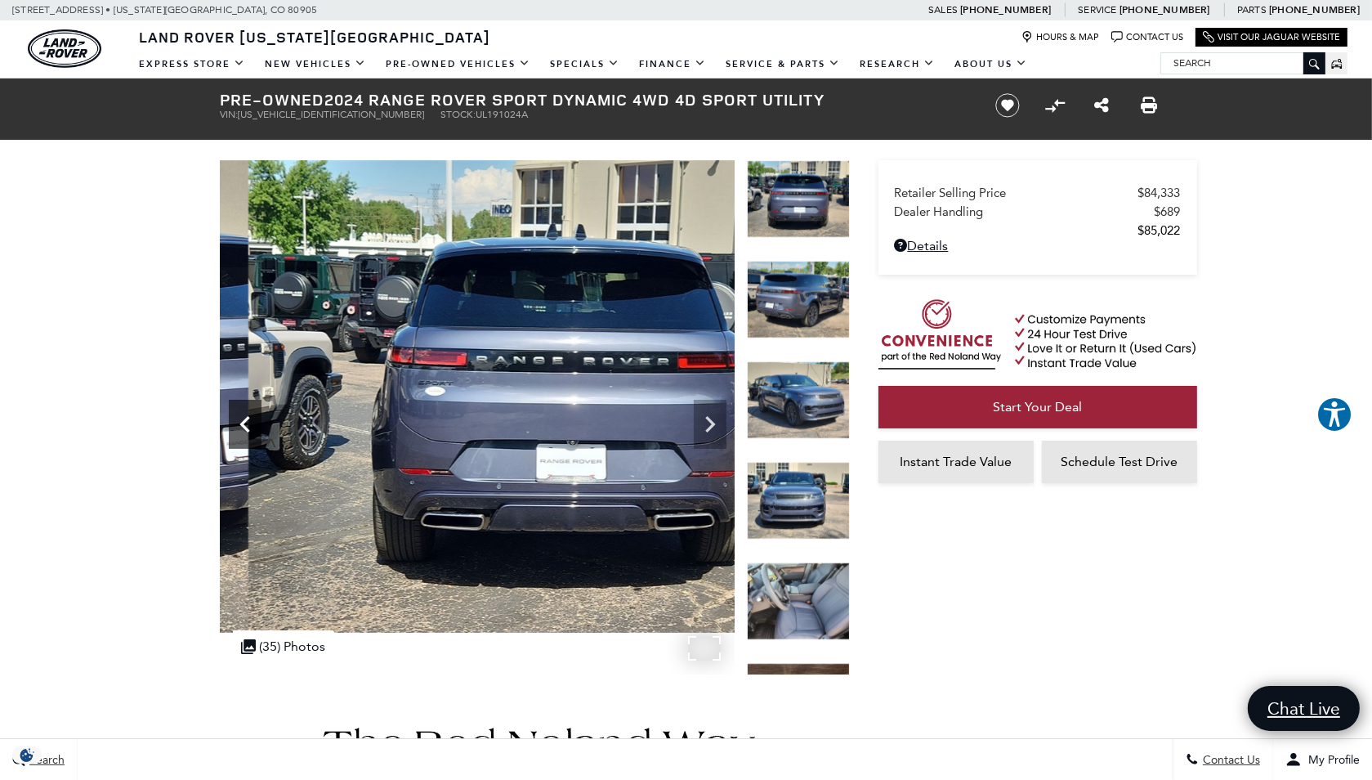
click at [242, 421] on icon "Previous" at bounding box center [244, 424] width 10 height 16
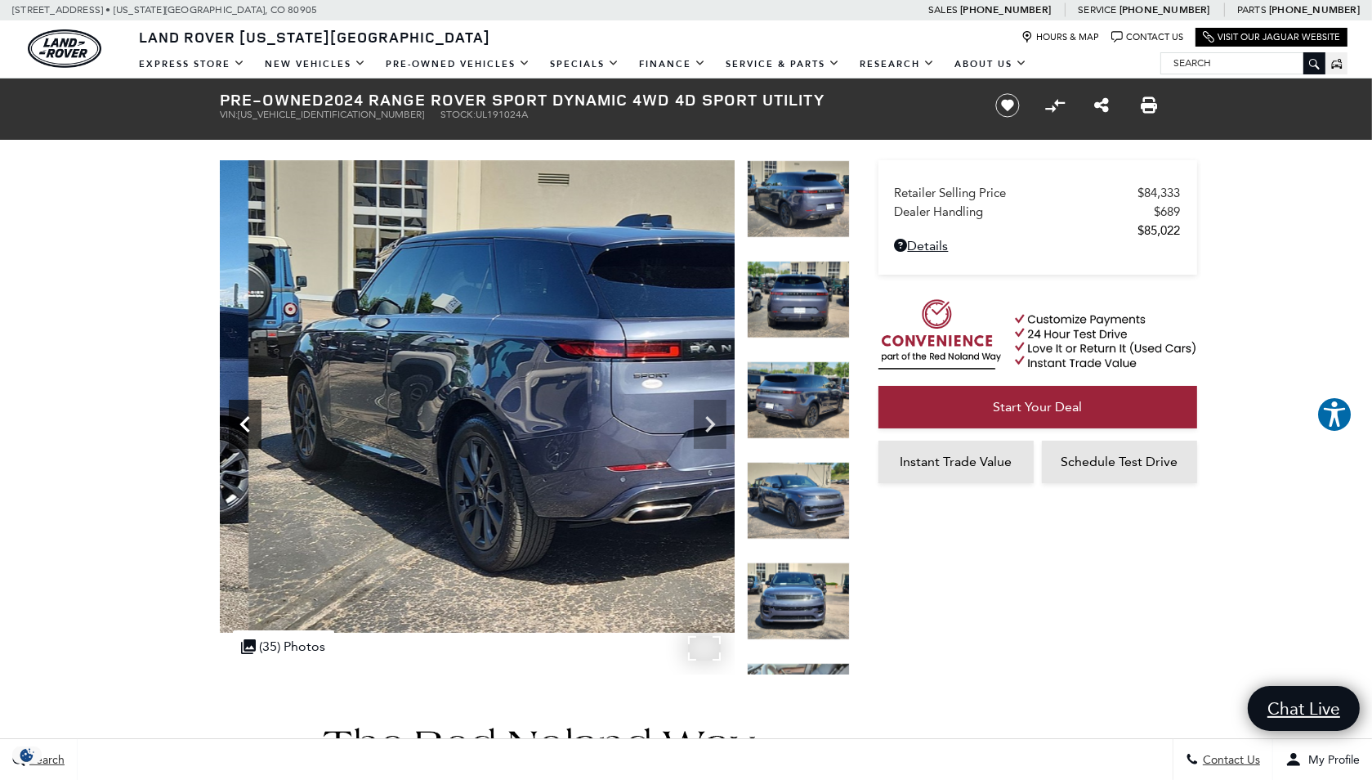
click at [242, 421] on icon "Previous" at bounding box center [244, 424] width 10 height 16
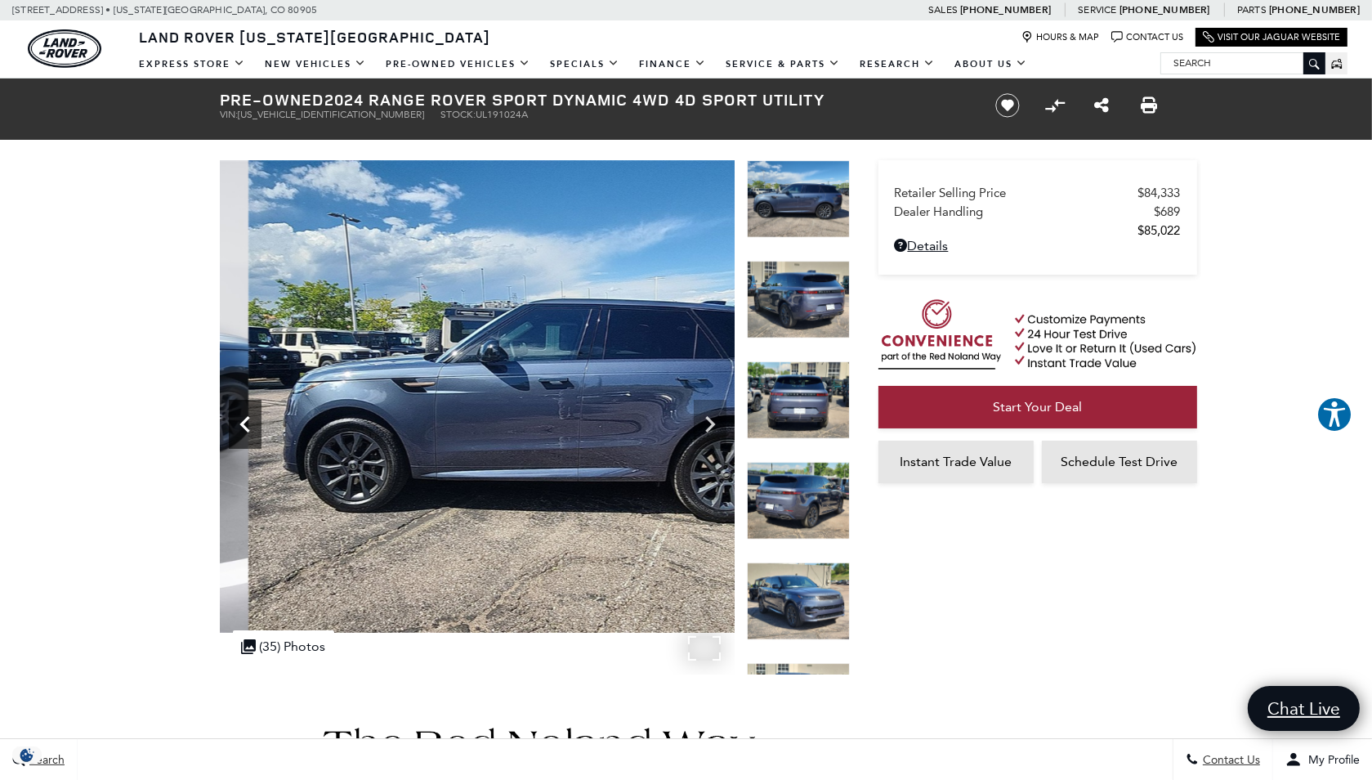
click at [243, 421] on icon "Previous" at bounding box center [244, 424] width 10 height 16
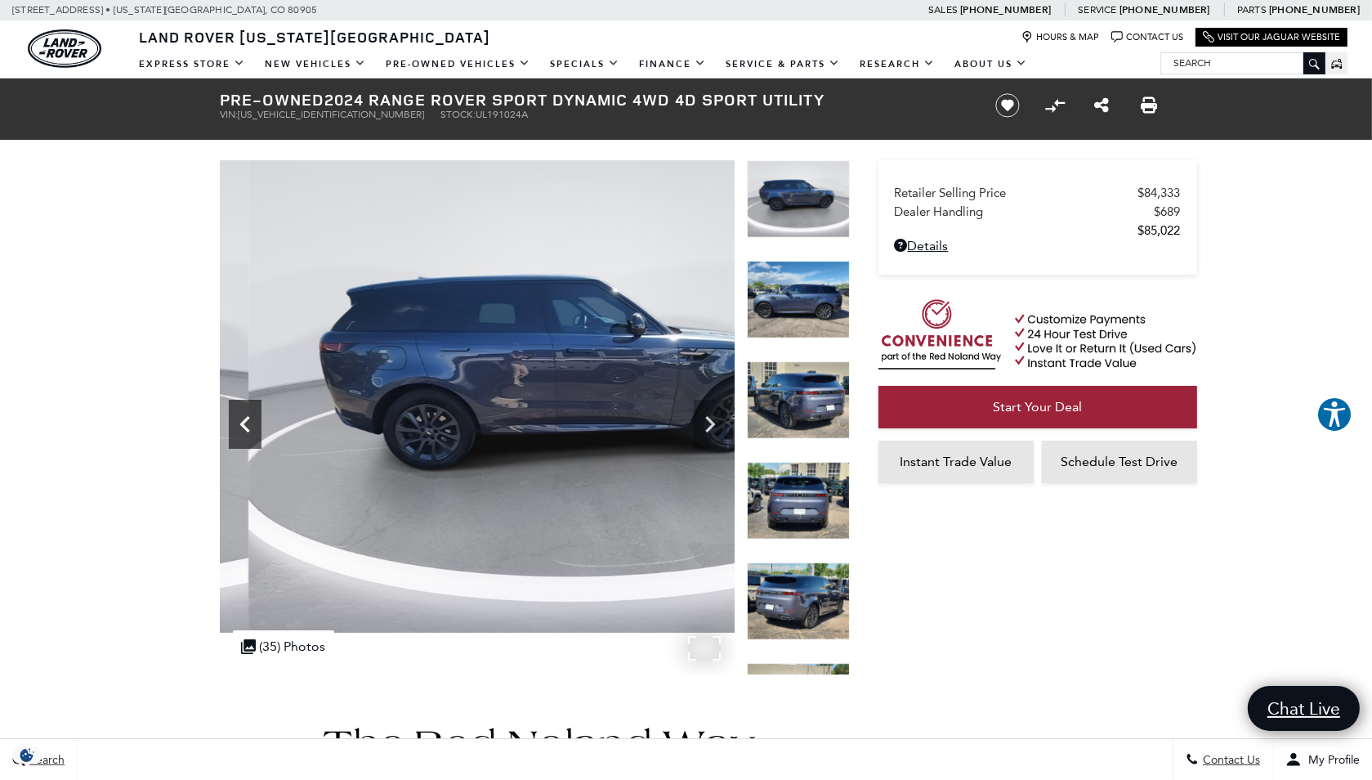
click at [243, 421] on icon "Previous" at bounding box center [244, 424] width 10 height 16
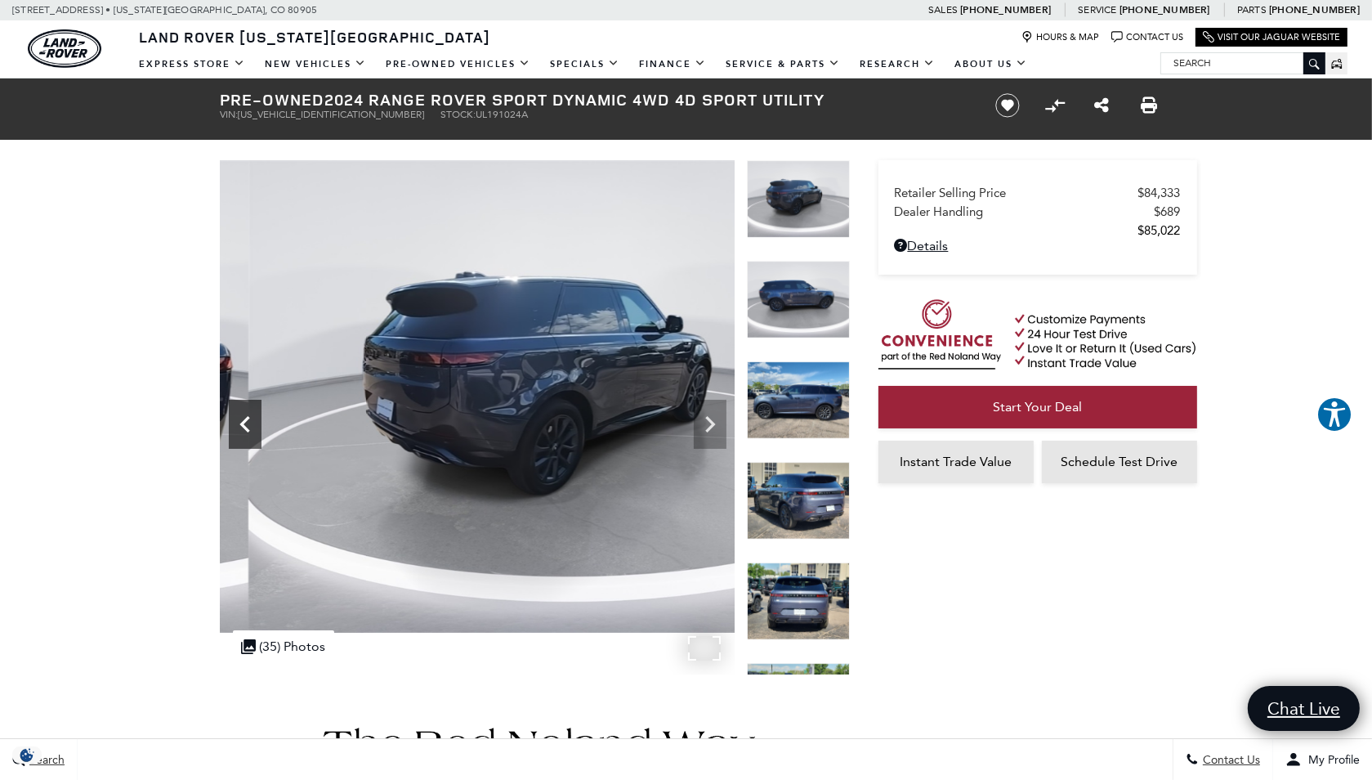
click at [243, 421] on icon "Previous" at bounding box center [244, 424] width 10 height 16
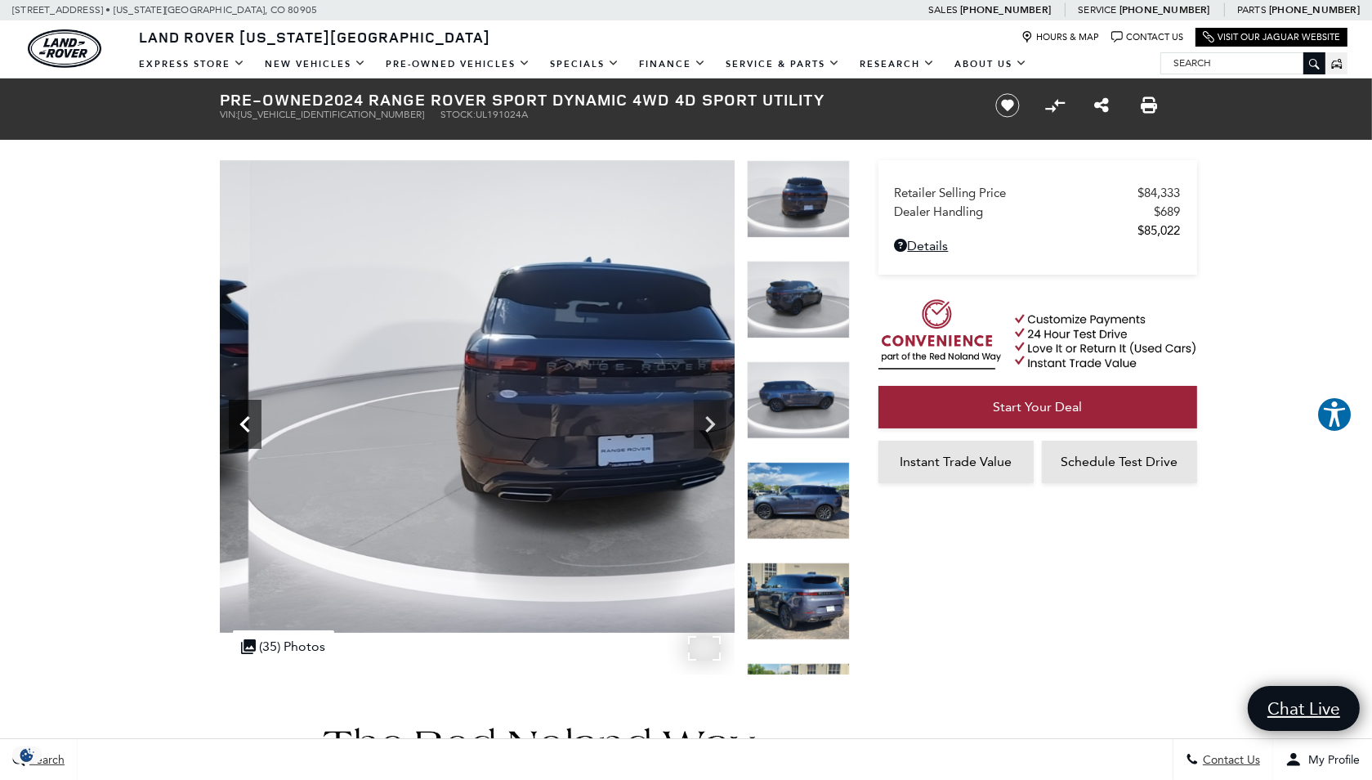
click at [243, 421] on icon "Previous" at bounding box center [244, 424] width 10 height 16
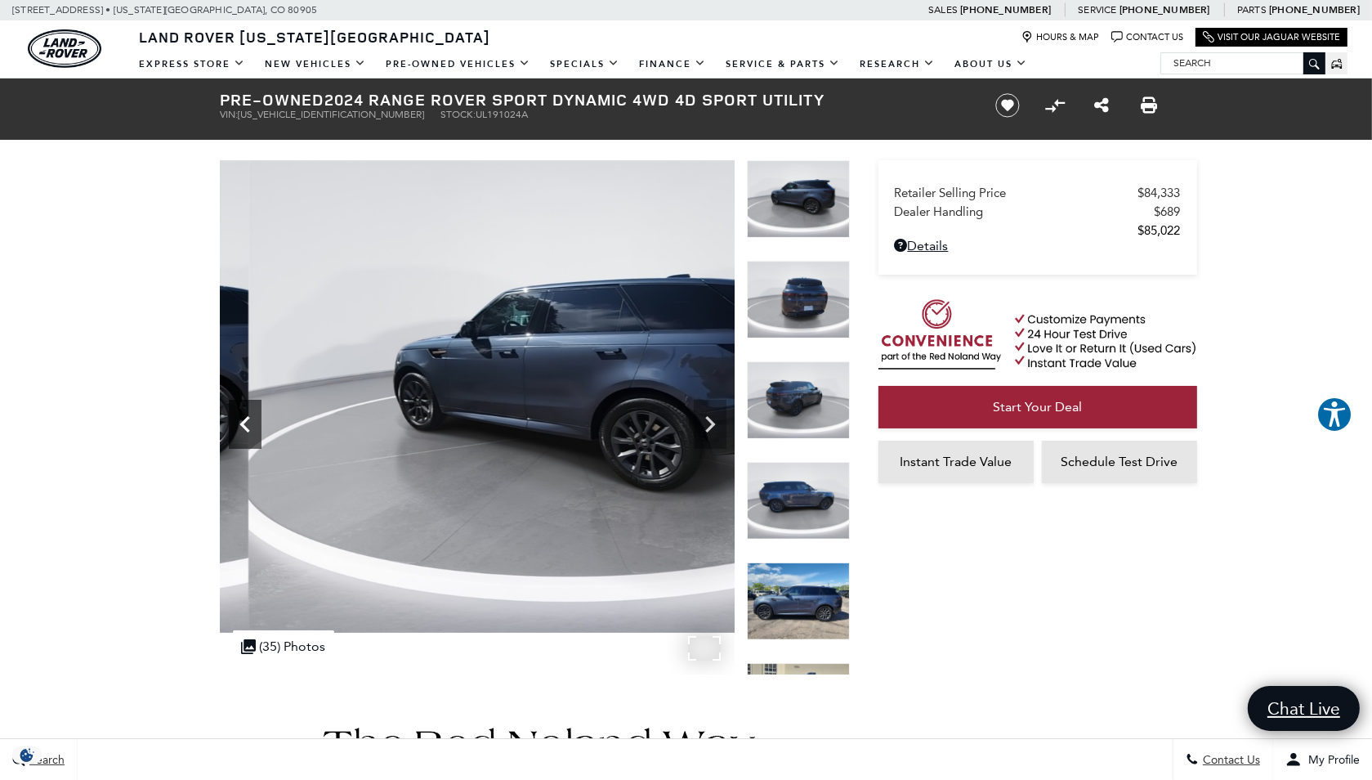
click at [243, 421] on icon "Previous" at bounding box center [244, 424] width 10 height 16
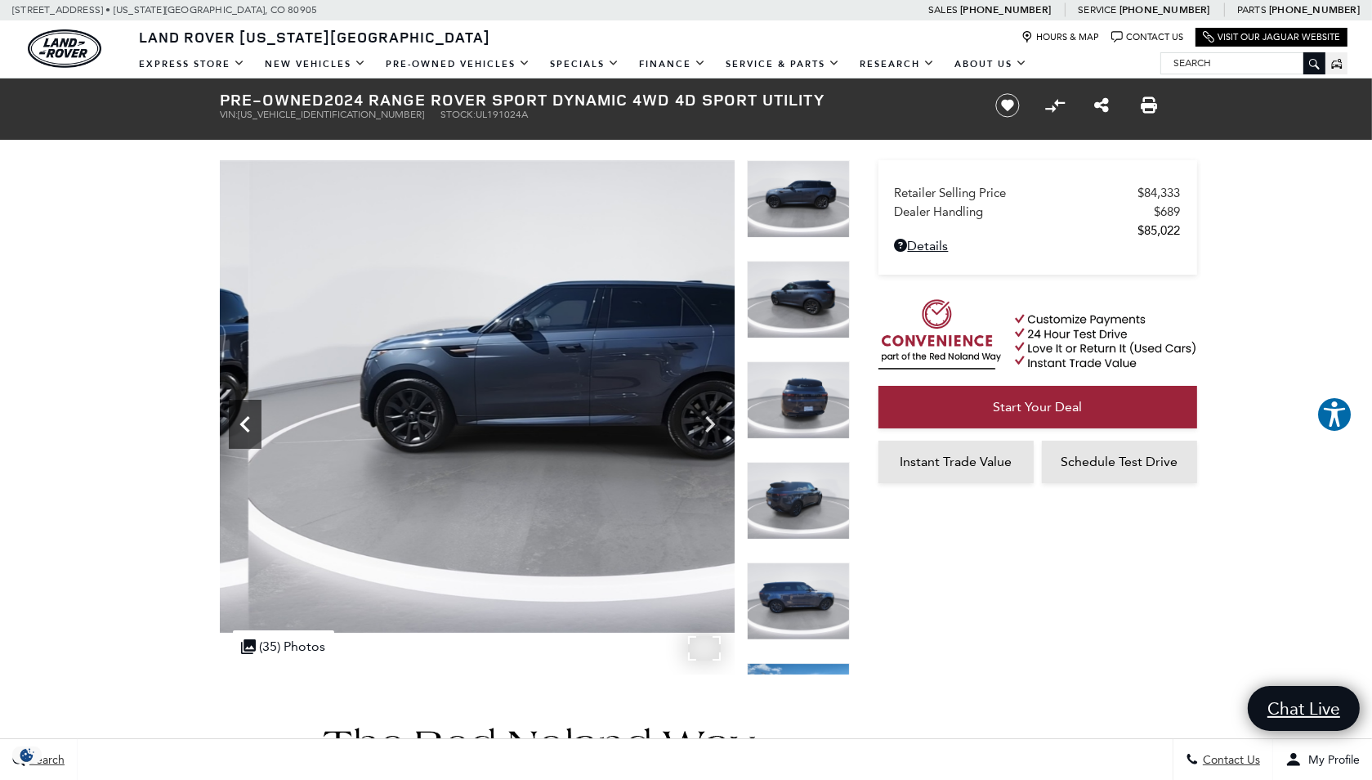
click at [243, 421] on icon "Previous" at bounding box center [244, 424] width 10 height 16
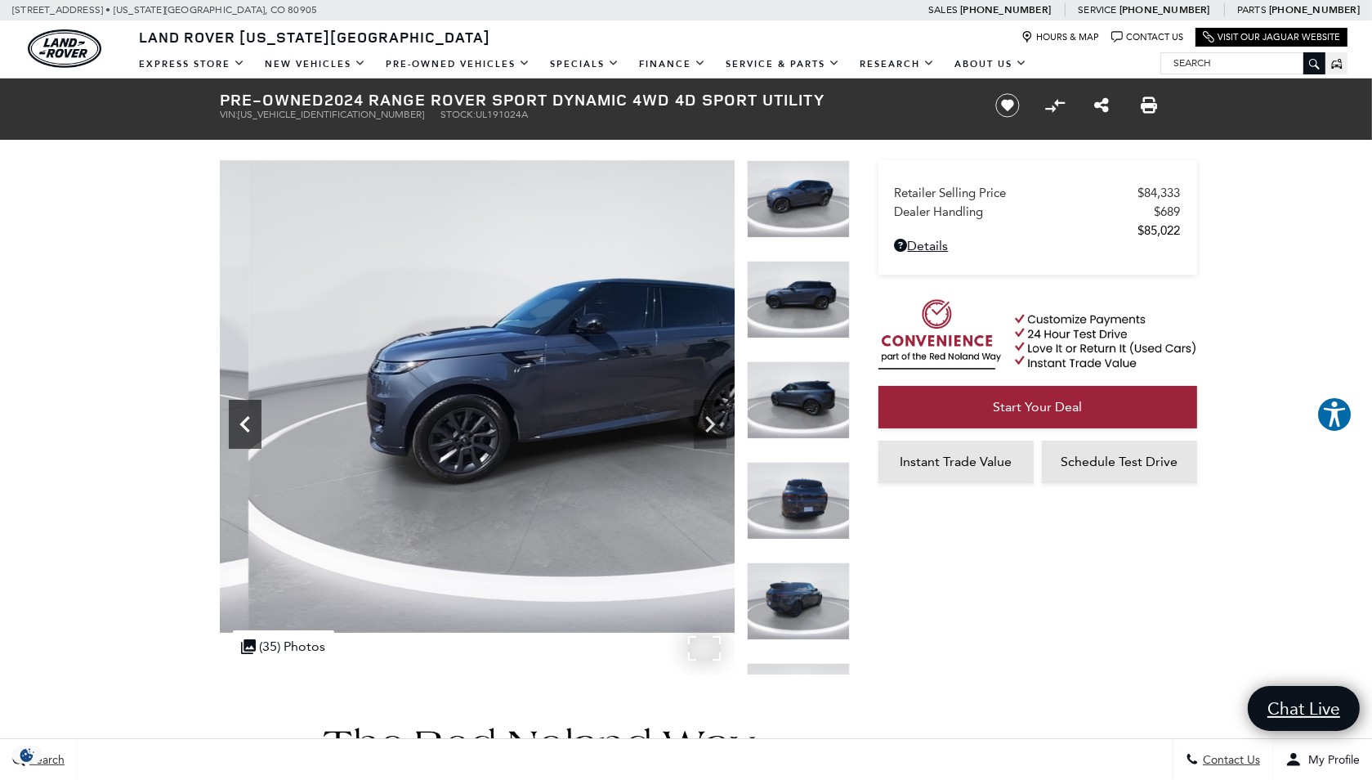
click at [243, 421] on icon "Previous" at bounding box center [244, 424] width 10 height 16
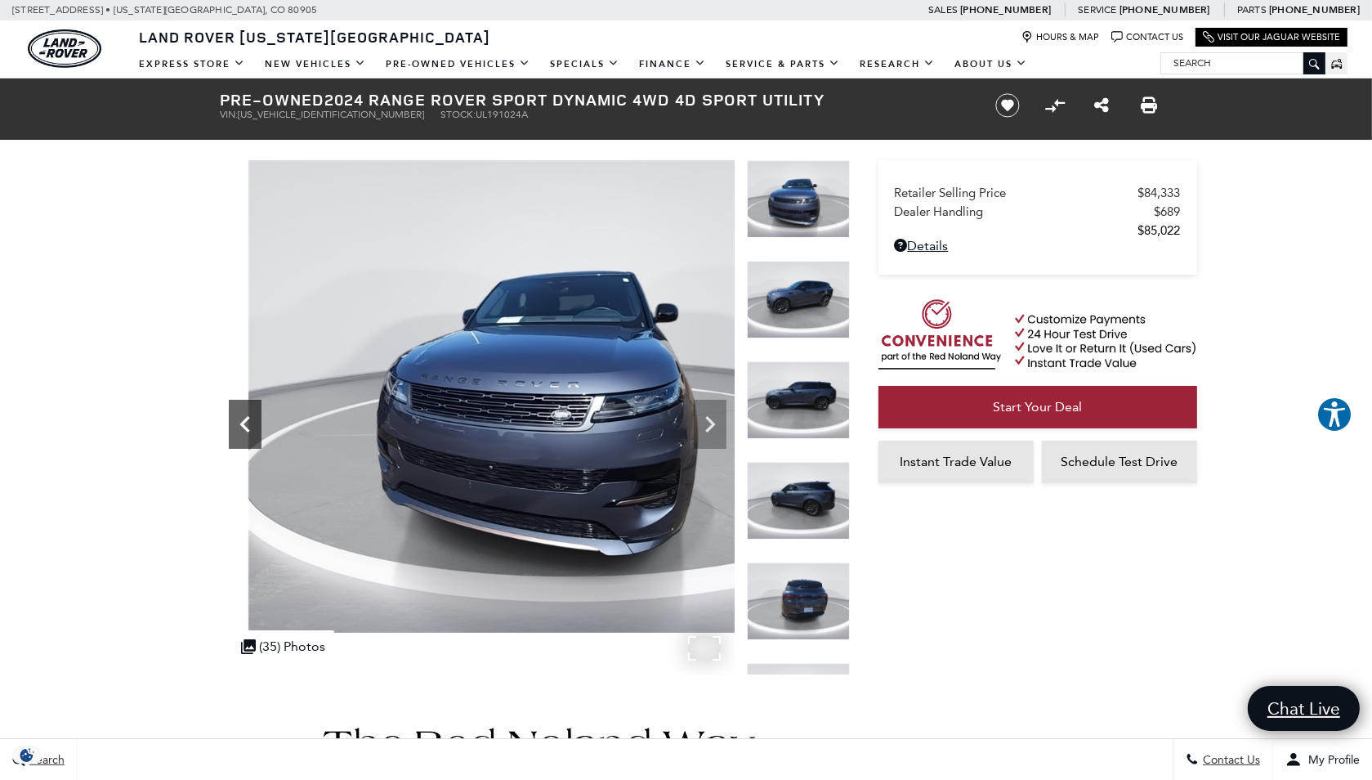
click at [243, 421] on icon "Previous" at bounding box center [244, 424] width 10 height 16
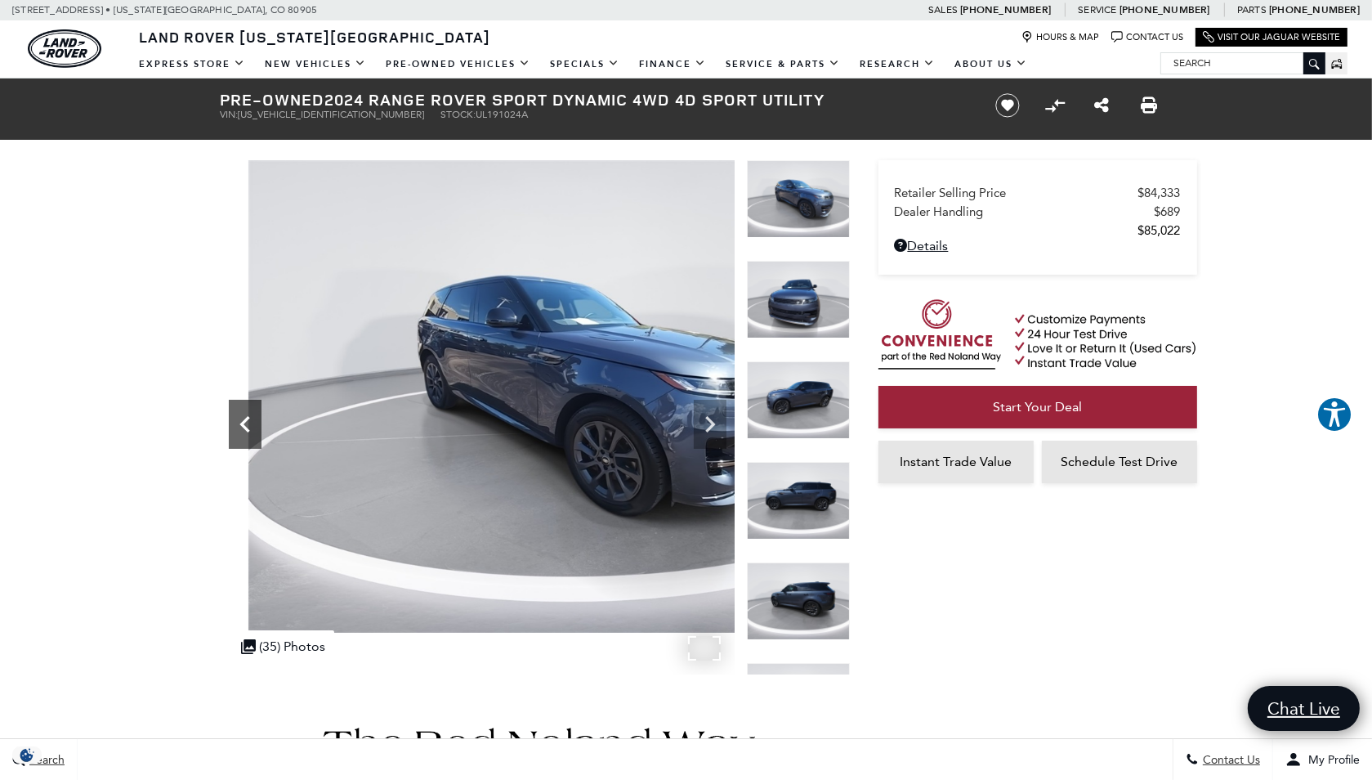
click at [243, 421] on icon "Previous" at bounding box center [244, 424] width 10 height 16
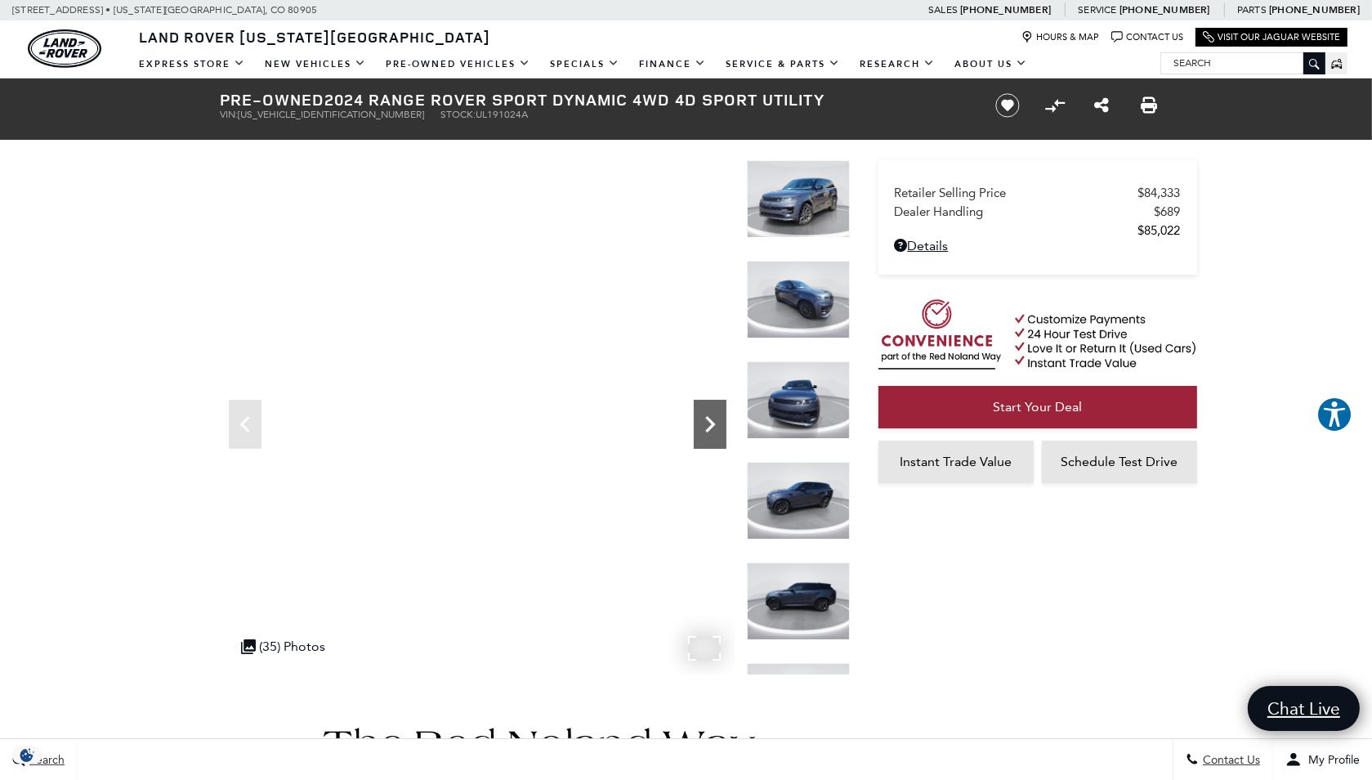
click at [719, 419] on icon "Next" at bounding box center [710, 424] width 33 height 33
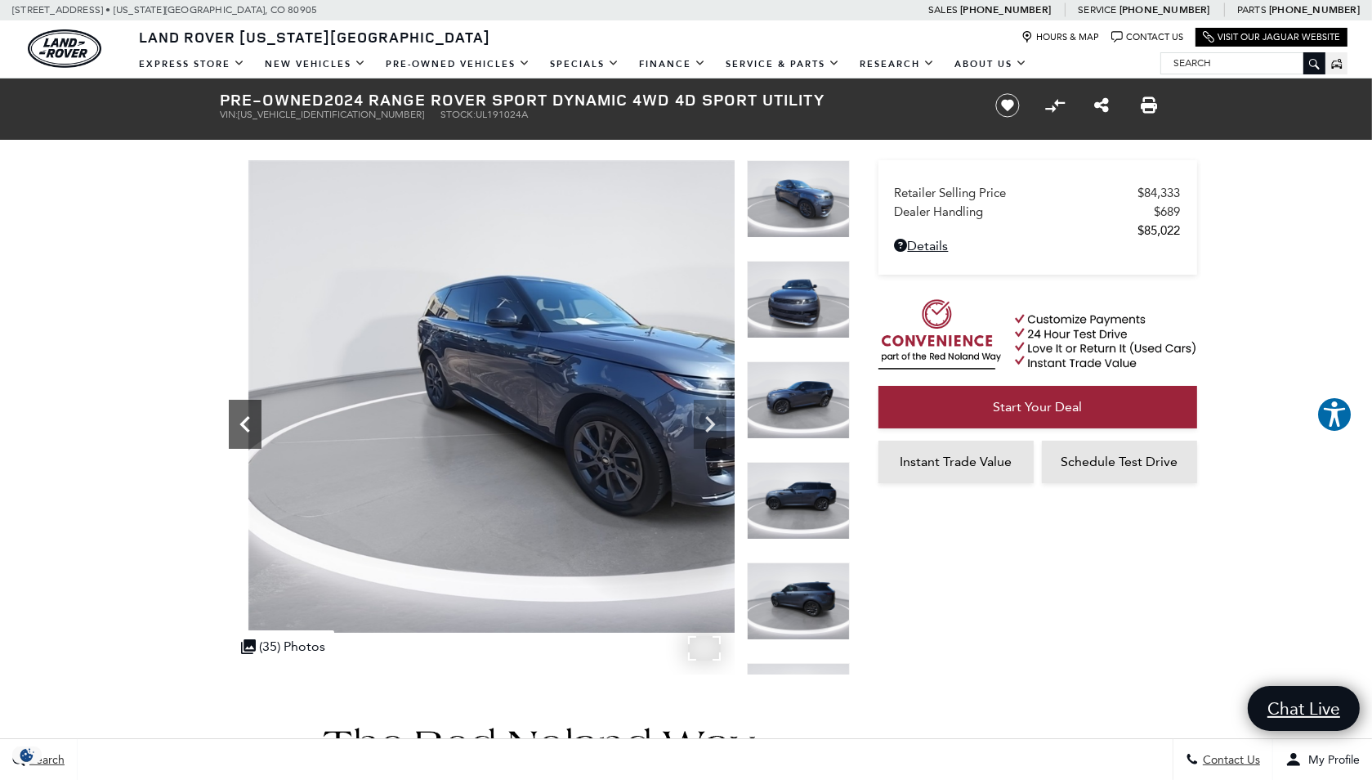
click at [240, 420] on icon "Previous" at bounding box center [245, 424] width 33 height 33
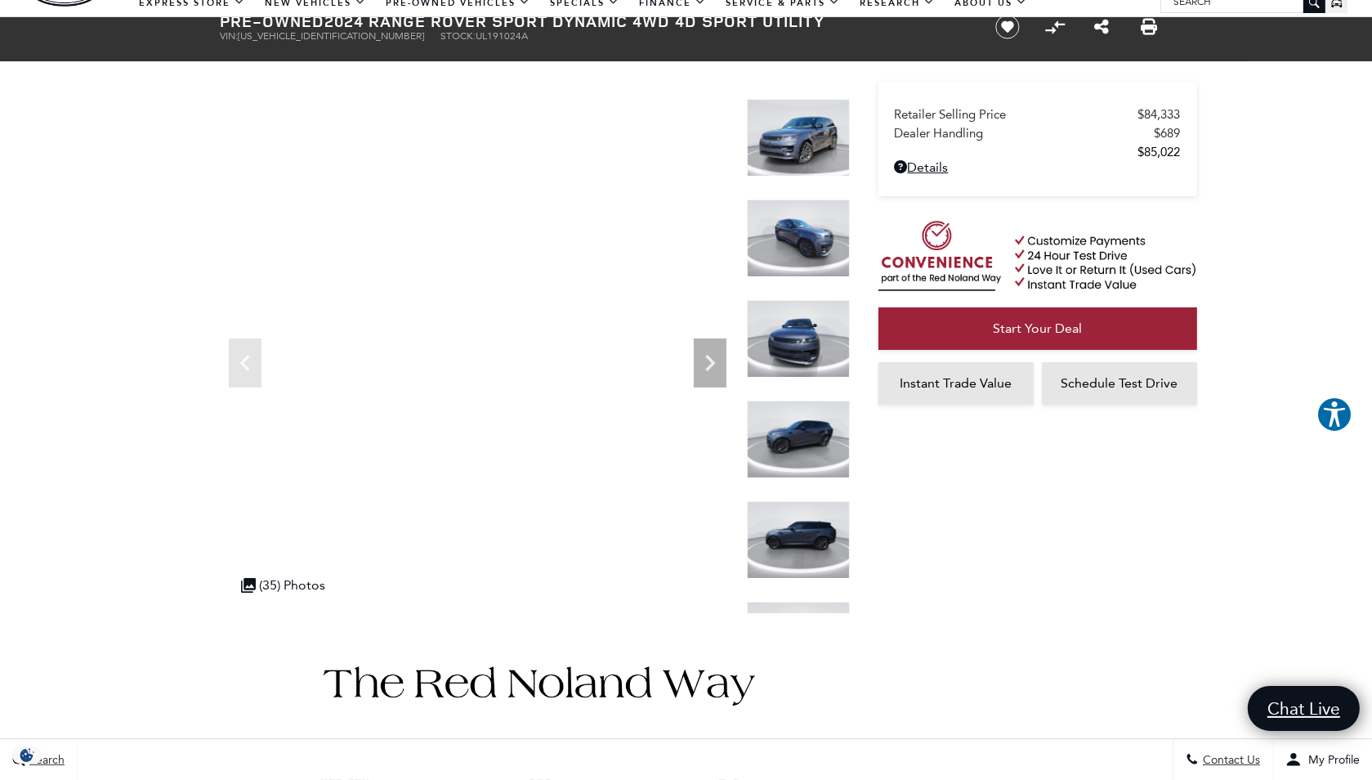
scroll to position [82, 0]
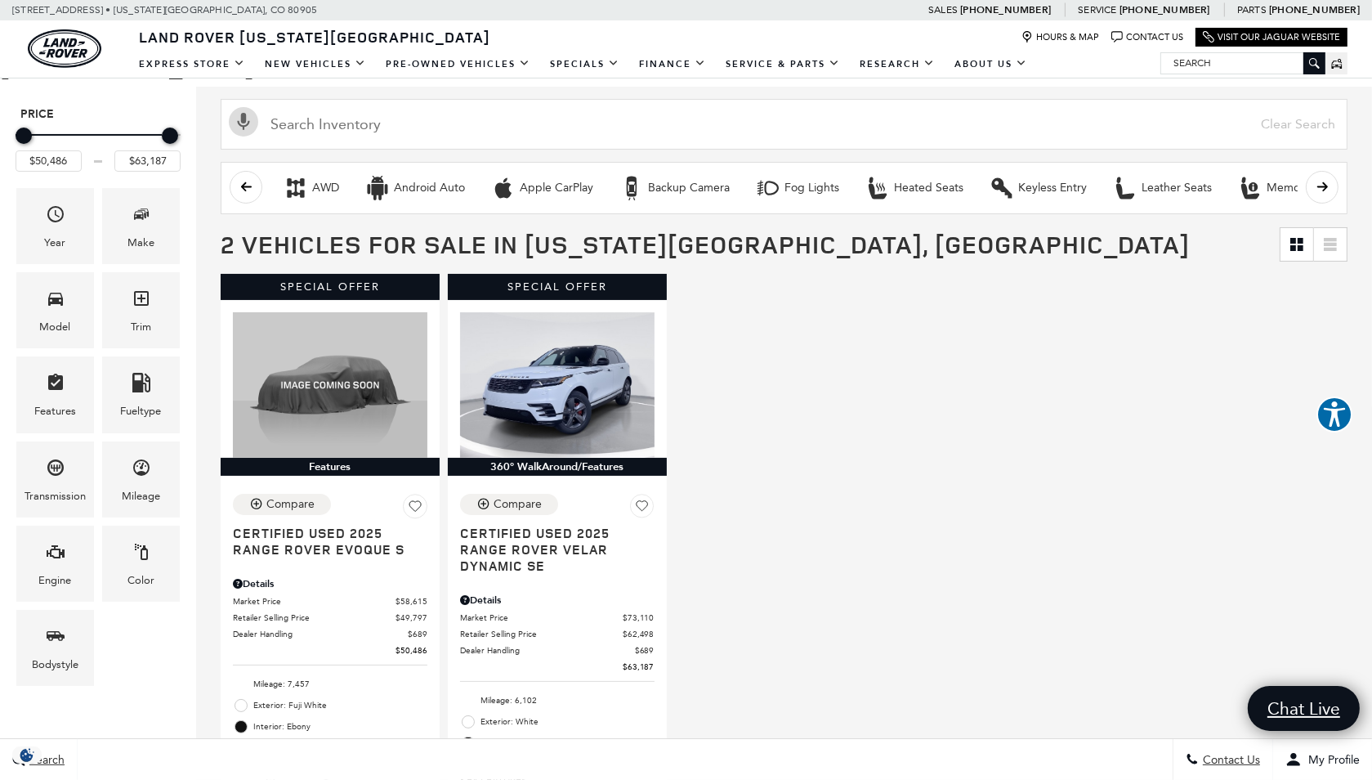
scroll to position [163, 0]
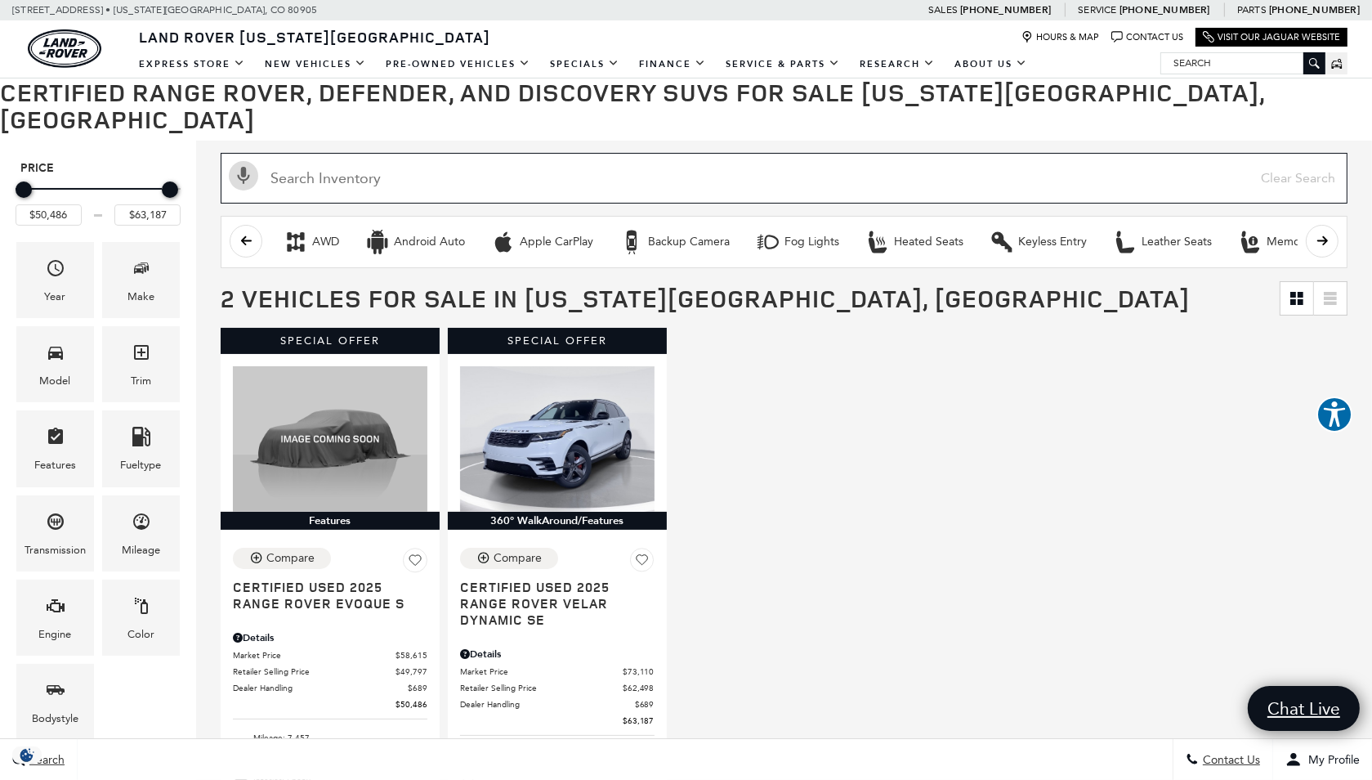
click at [1316, 153] on input "Search Inventory" at bounding box center [784, 178] width 1127 height 51
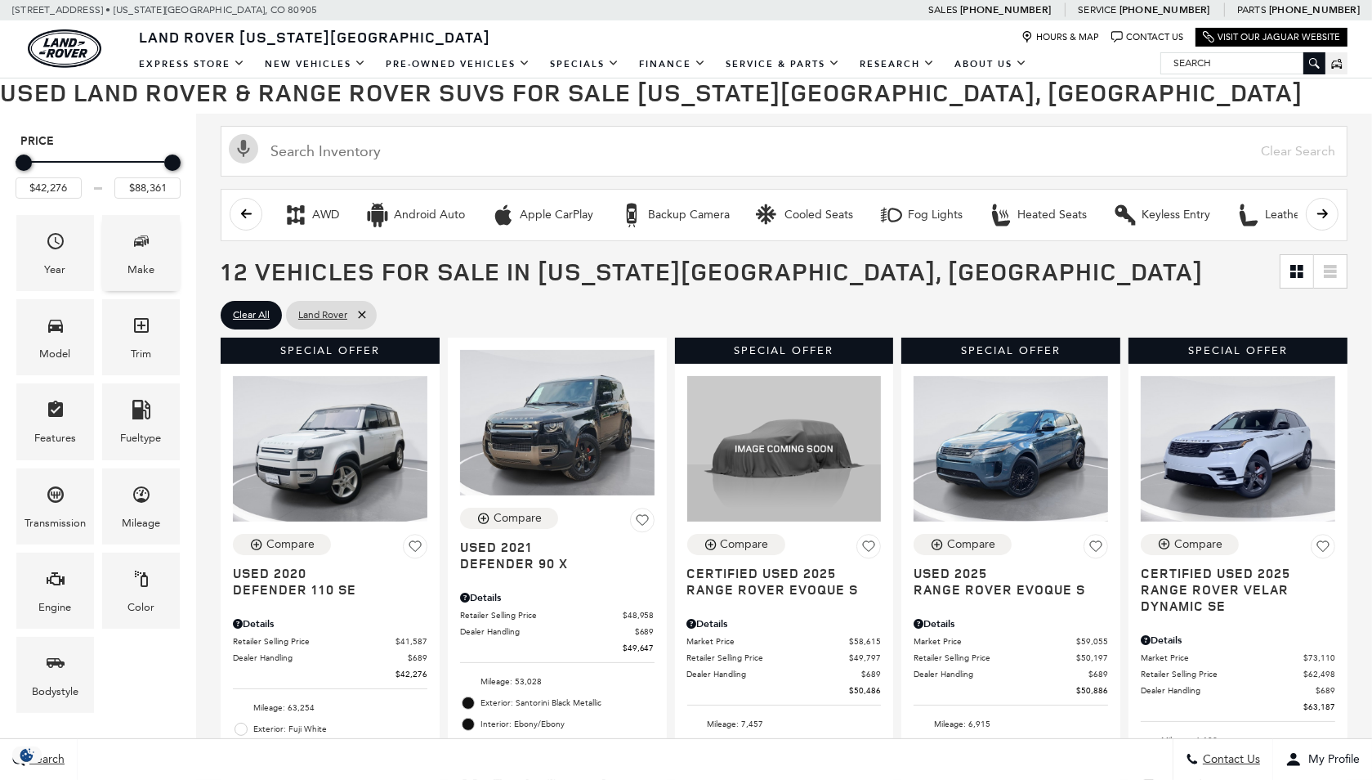
click at [142, 248] on icon "Make" at bounding box center [142, 241] width 20 height 20
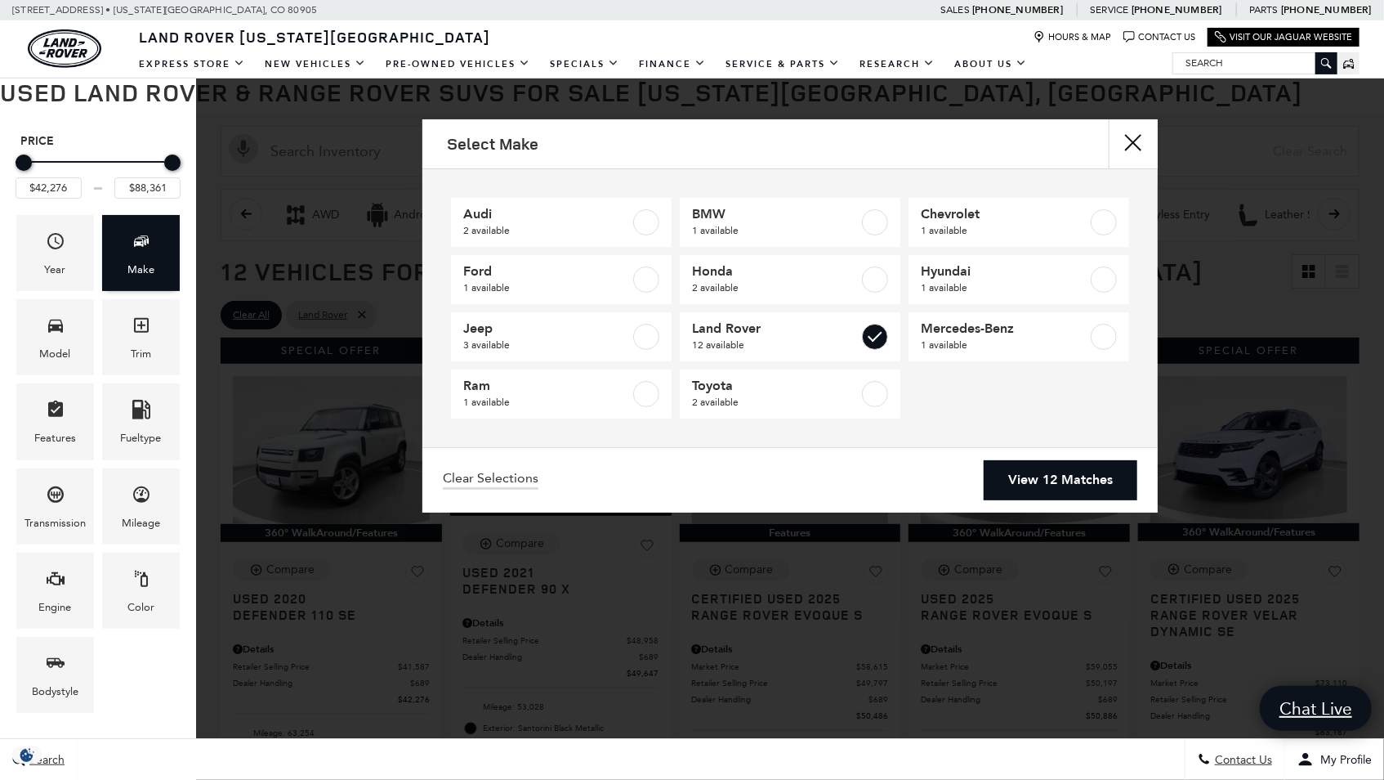
scroll to position [163, 0]
click at [1063, 480] on link "View 12 Matches" at bounding box center [1061, 480] width 154 height 40
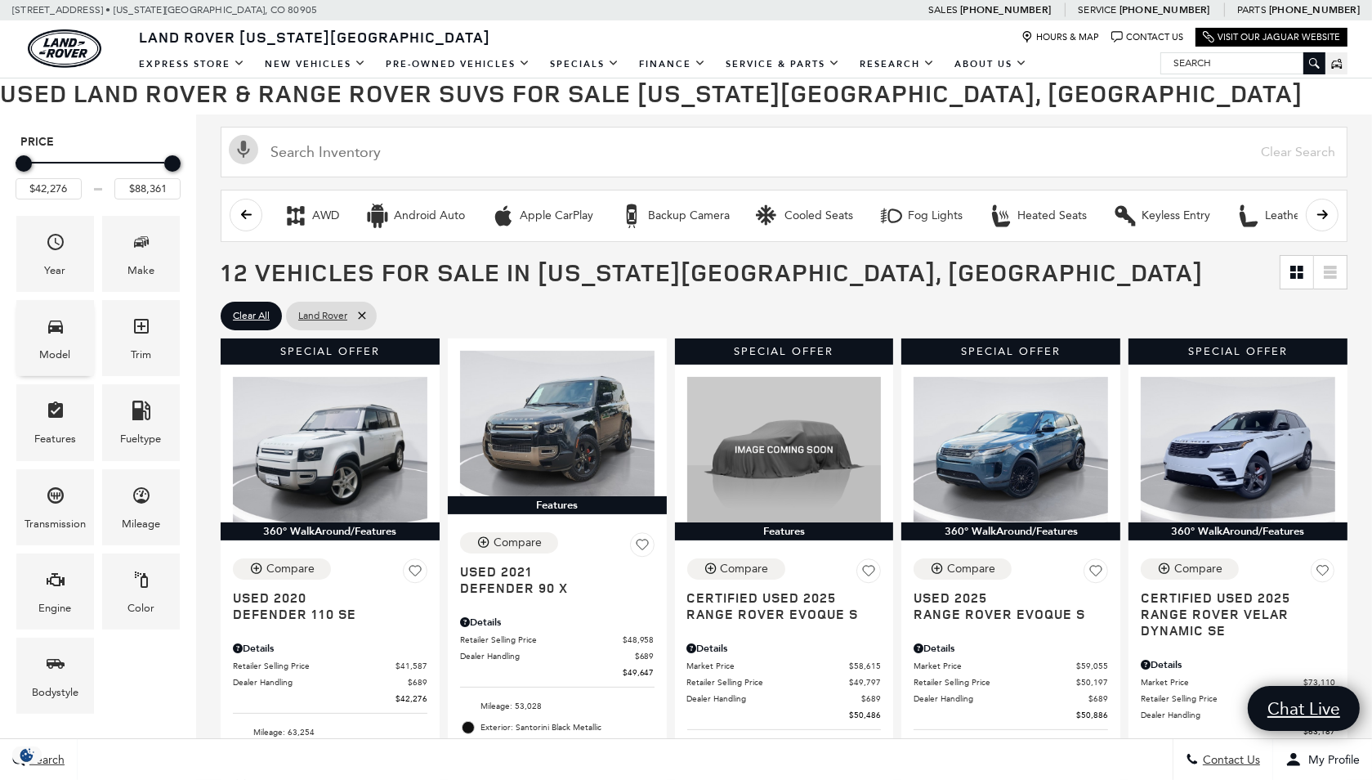
click at [61, 330] on icon "Model" at bounding box center [55, 326] width 15 height 13
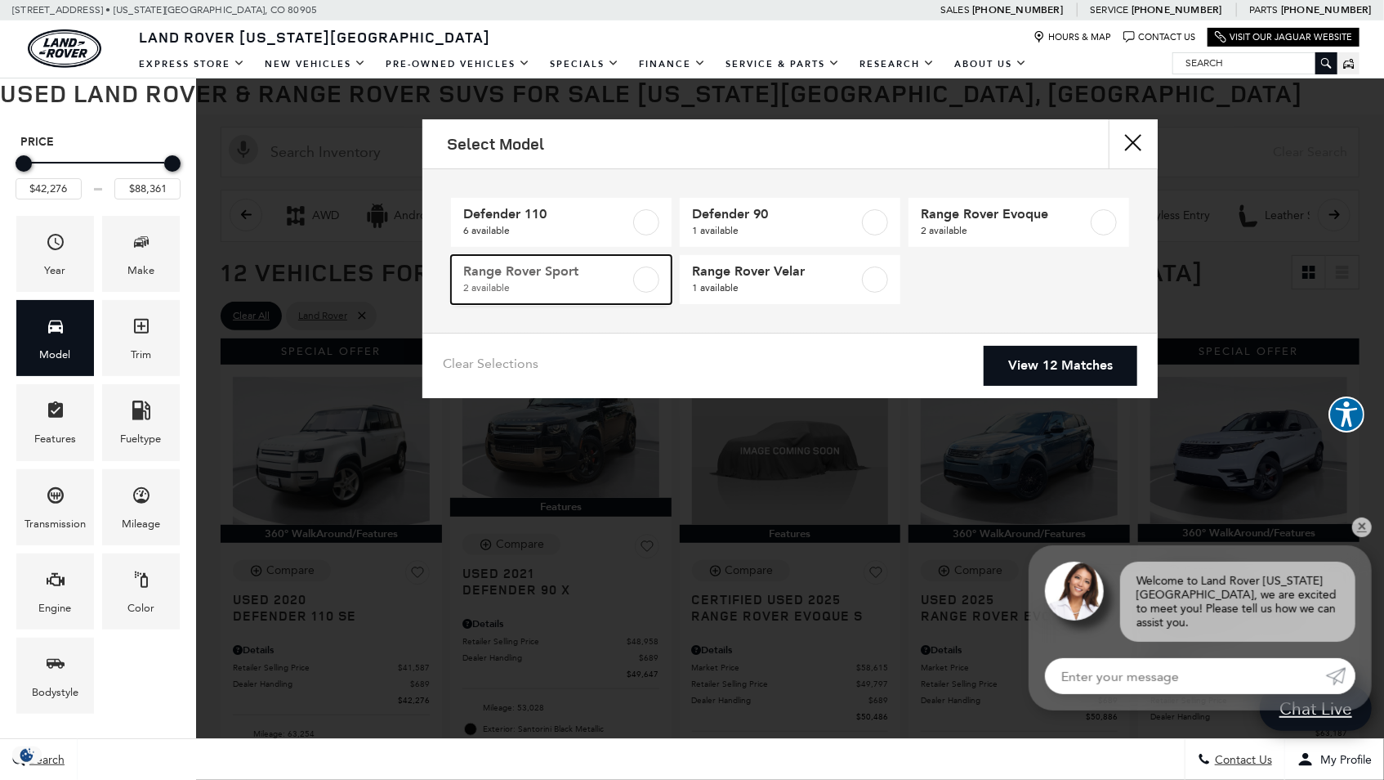
click at [644, 282] on label at bounding box center [646, 279] width 26 height 26
type input "$85,022"
checkbox input "true"
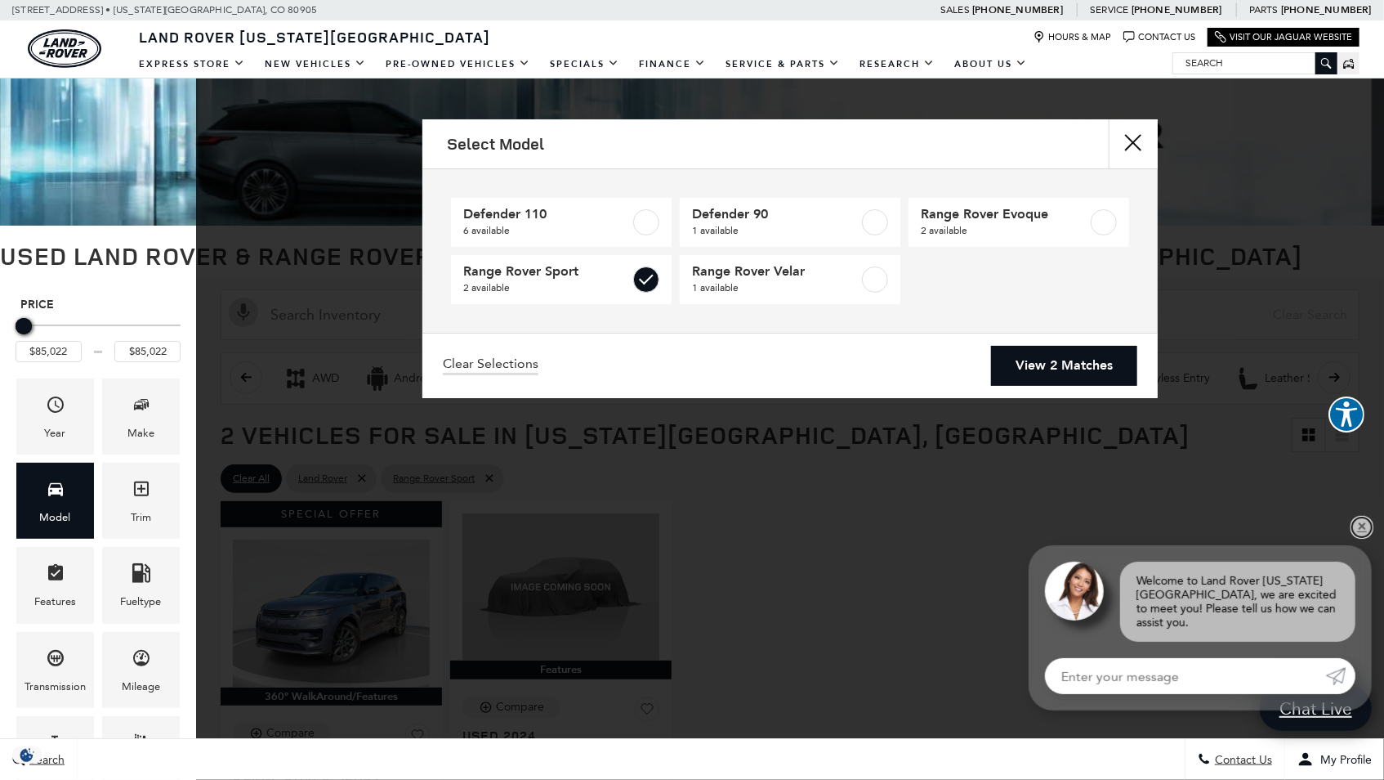
click at [1363, 537] on link "✕" at bounding box center [1362, 527] width 20 height 20
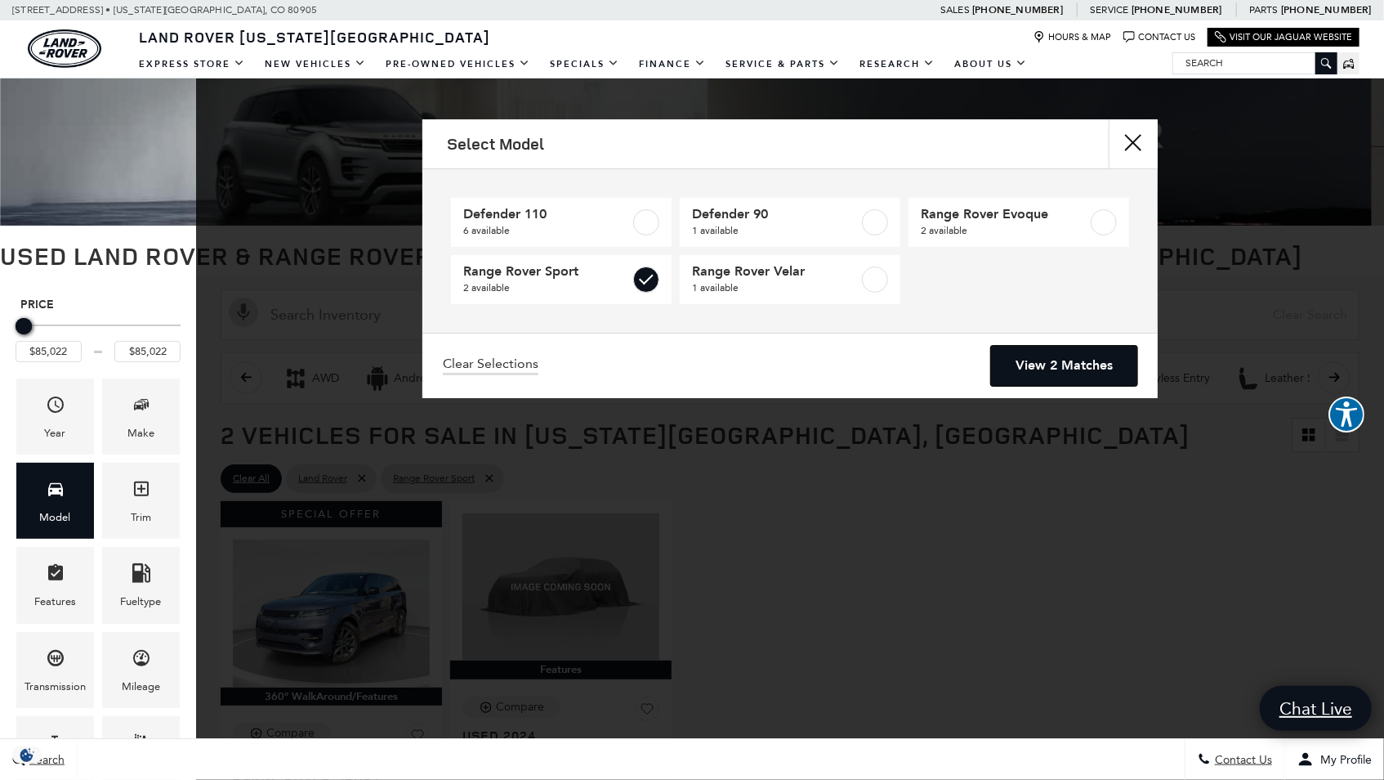
click at [1053, 370] on link "View 2 Matches" at bounding box center [1064, 366] width 146 height 40
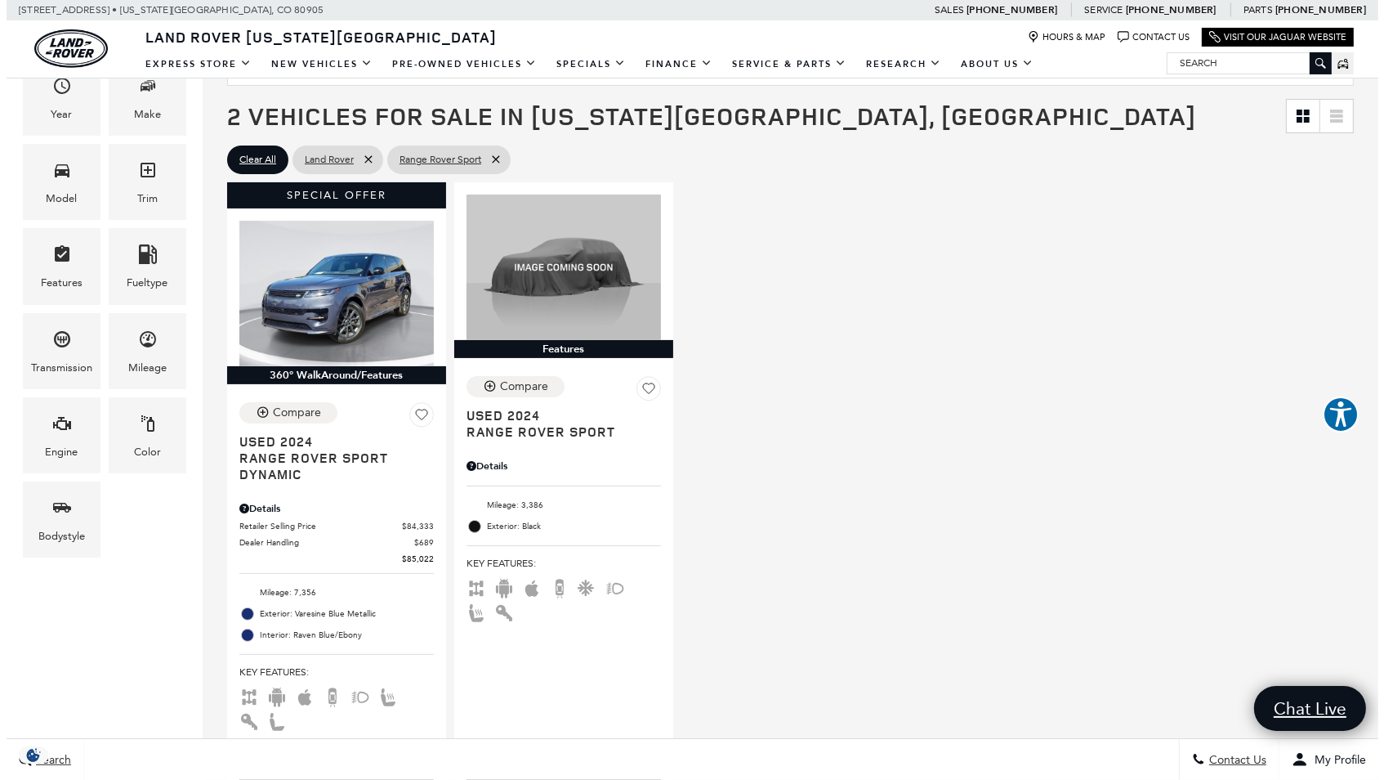
scroll to position [327, 0]
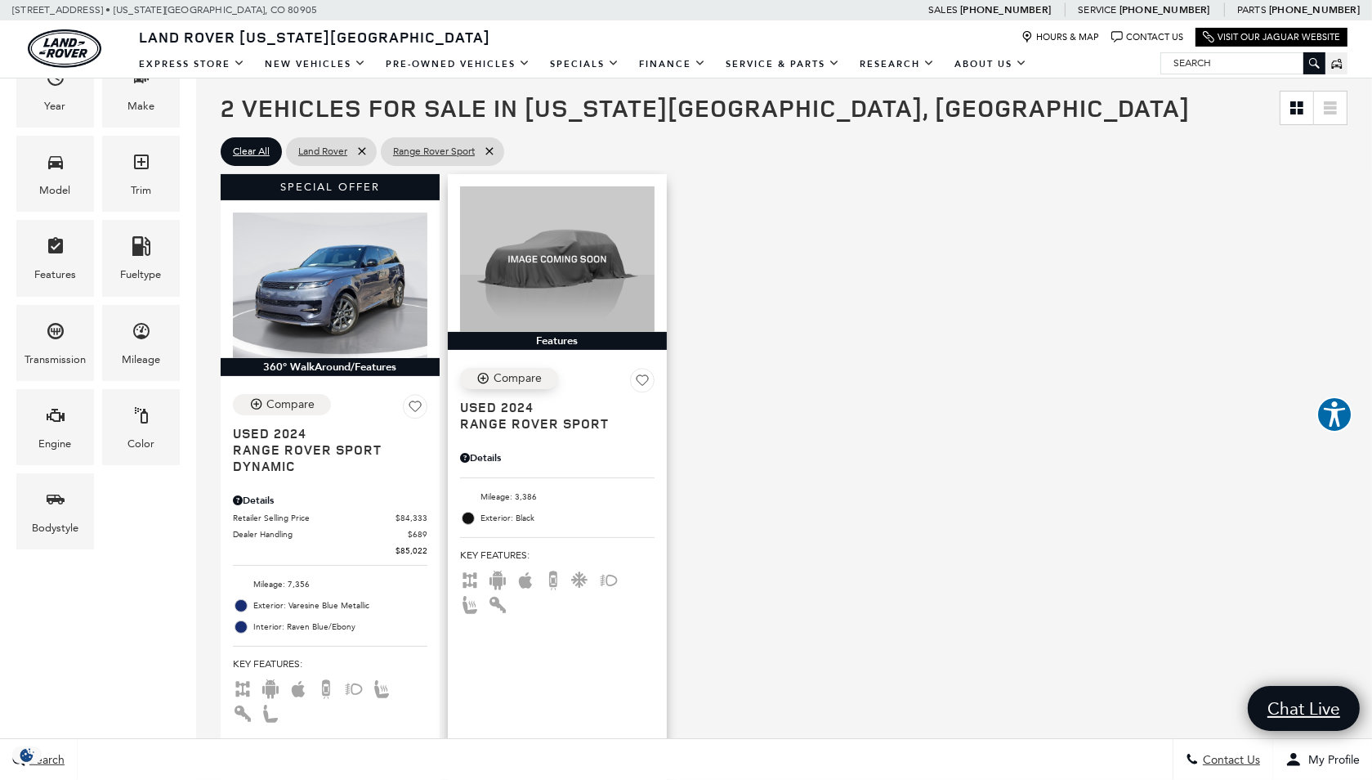
click at [525, 380] on div "Compare" at bounding box center [518, 378] width 48 height 15
click at [265, 405] on div "Compare Vehicle" at bounding box center [257, 404] width 17 height 14
